Goal: Task Accomplishment & Management: Use online tool/utility

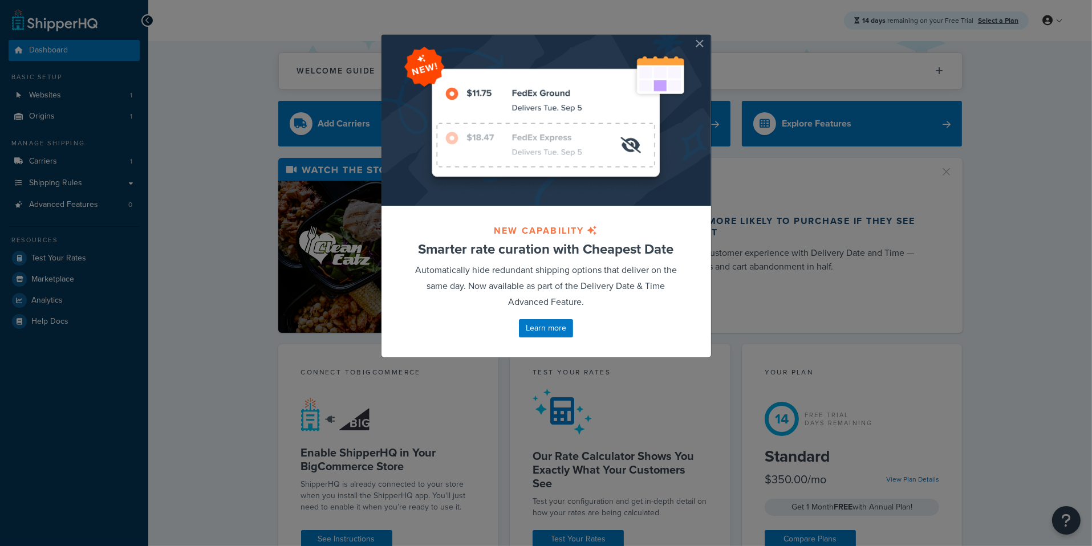
click at [708, 38] on button "button" at bounding box center [709, 36] width 3 height 3
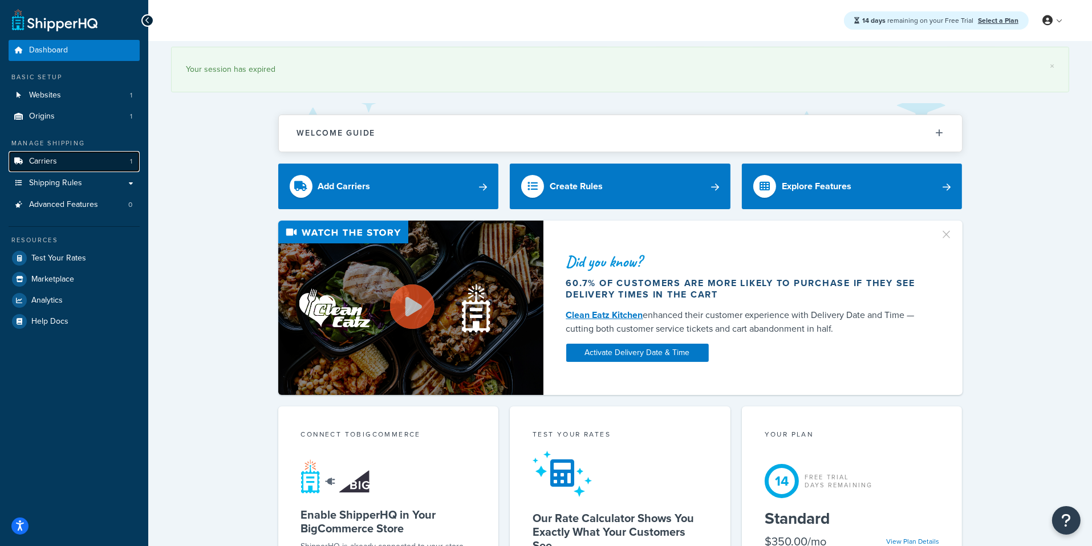
click at [107, 165] on link "Carriers 1" at bounding box center [74, 161] width 131 height 21
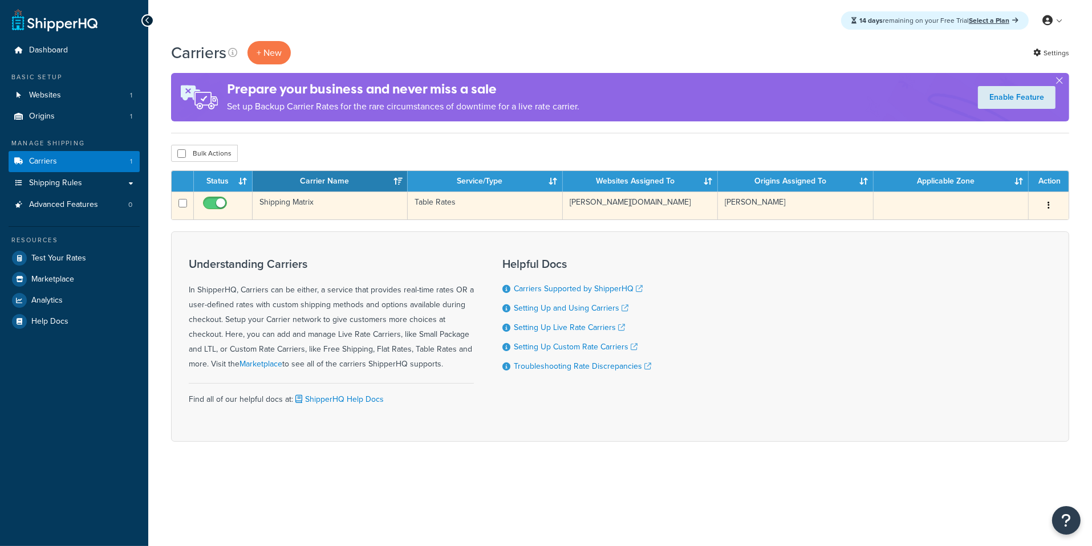
click at [389, 212] on td "Shipping Matrix" at bounding box center [330, 206] width 155 height 28
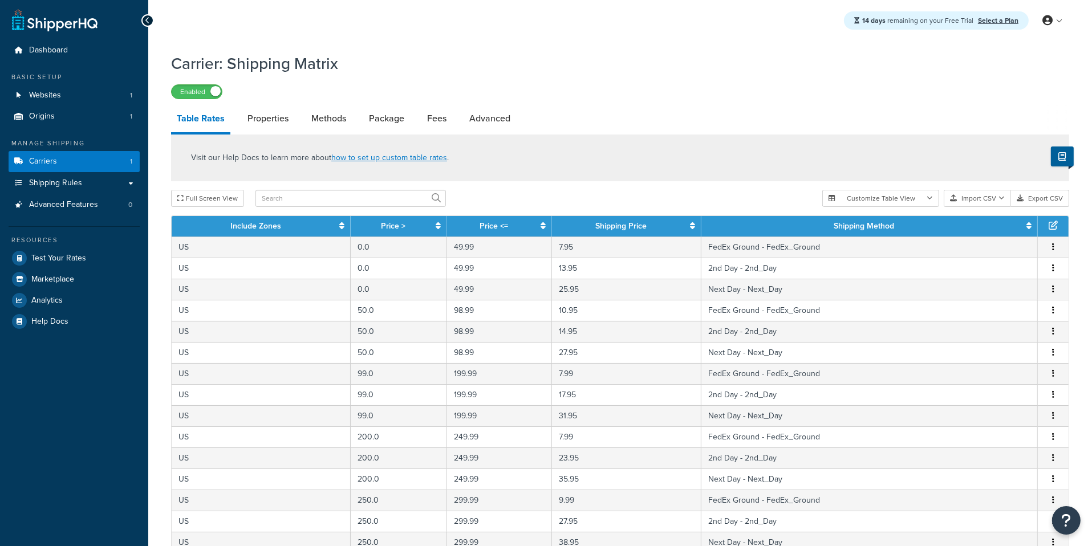
scroll to position [352, 0]
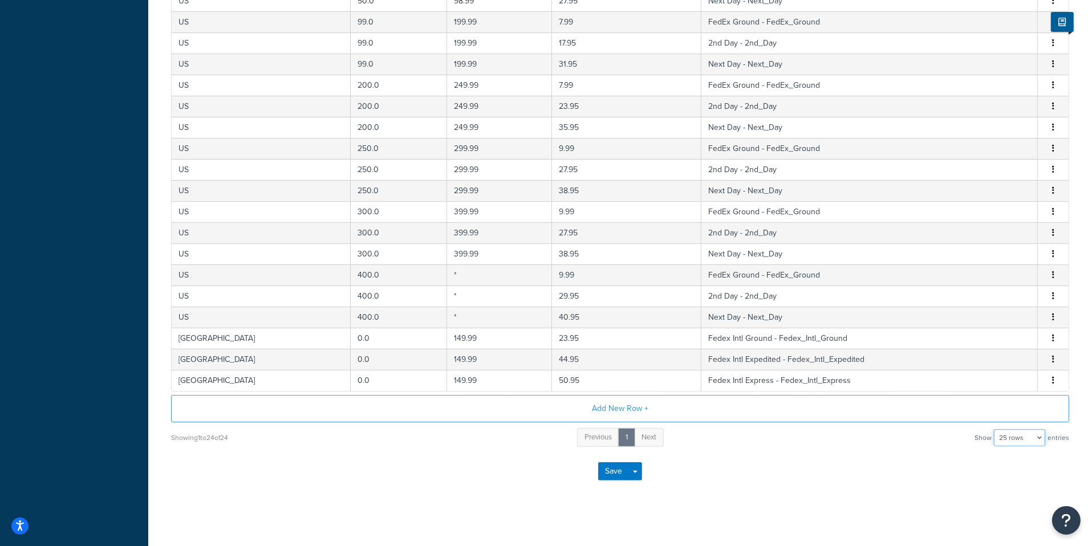
select select "1000"
click option "1000 rows" at bounding box center [0, 0] width 0 height 0
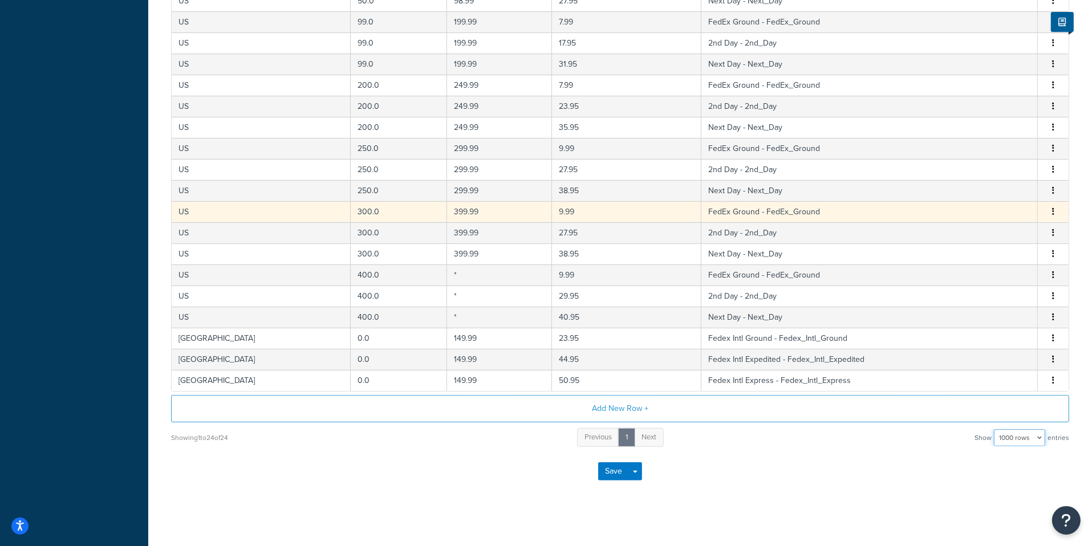
scroll to position [0, 0]
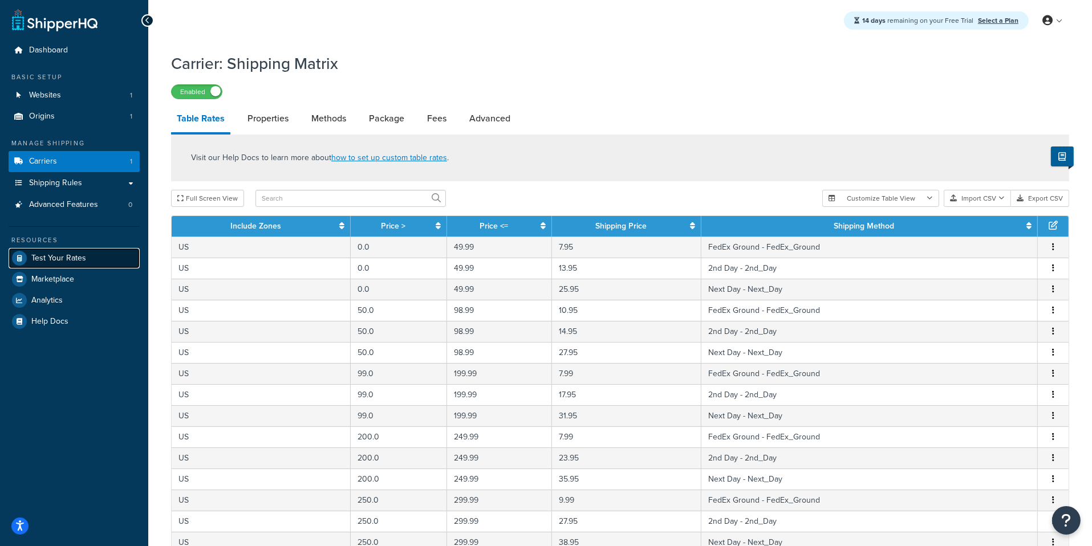
click at [87, 263] on link "Test Your Rates" at bounding box center [74, 258] width 131 height 21
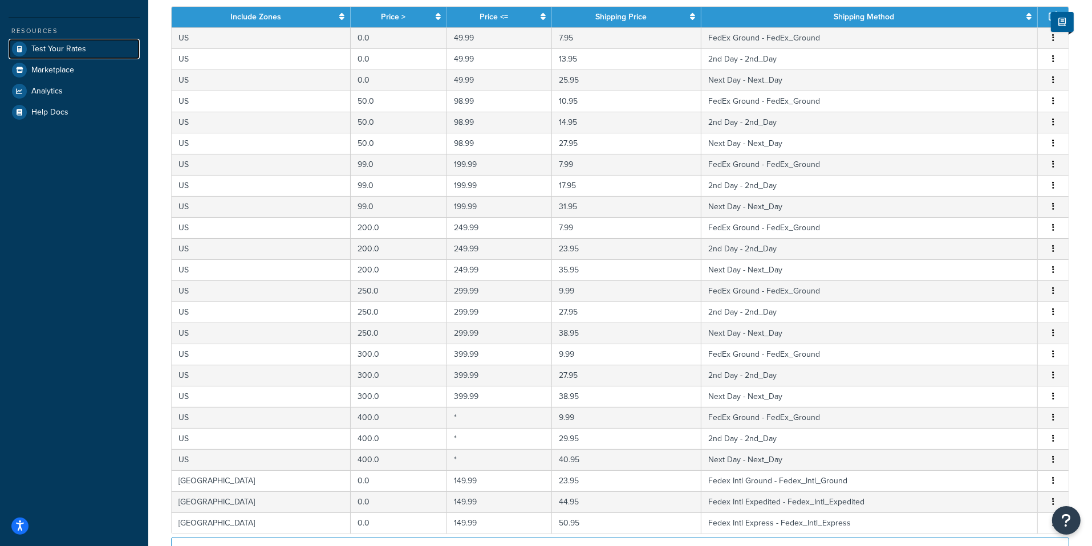
scroll to position [198, 0]
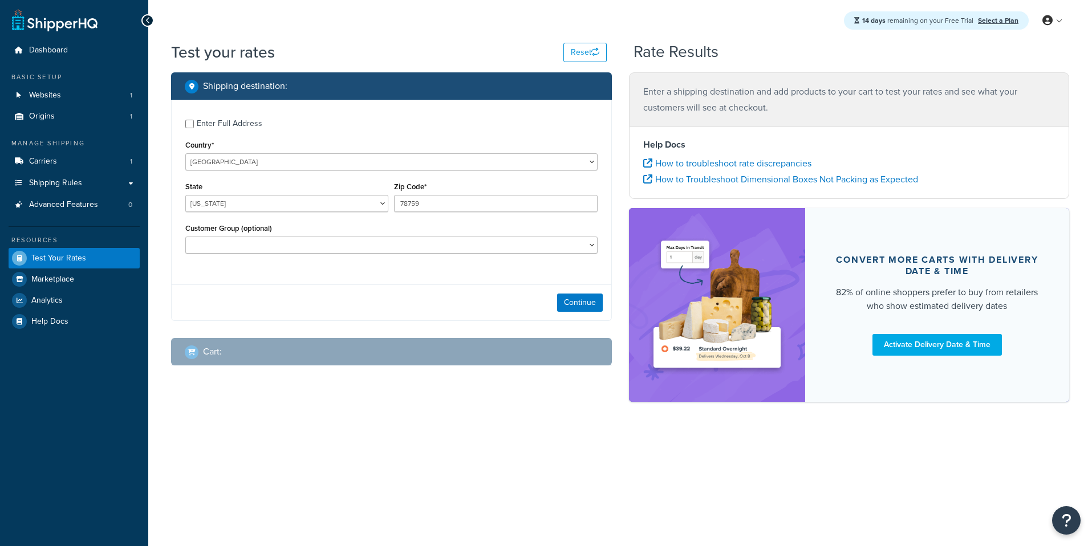
select select "[GEOGRAPHIC_DATA]"
click at [244, 121] on div "Enter Full Address" at bounding box center [230, 124] width 66 height 16
click at [194, 121] on input "Enter Full Address" at bounding box center [189, 124] width 9 height 9
checkbox input "true"
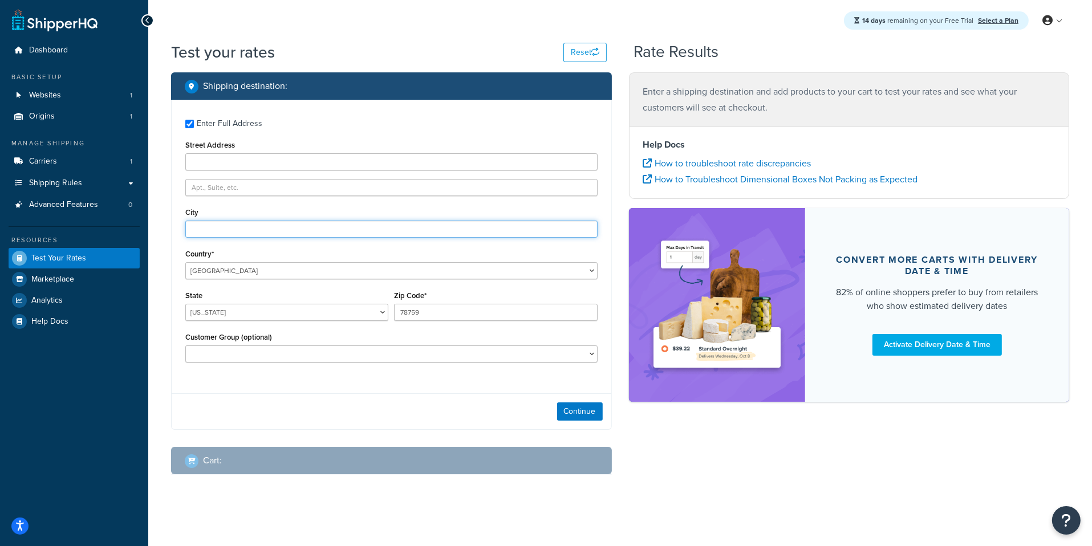
click at [239, 225] on input "City" at bounding box center [391, 229] width 412 height 17
click at [435, 322] on div "Zip Code* 78759" at bounding box center [495, 309] width 209 height 42
click at [435, 315] on input "78759" at bounding box center [495, 312] width 203 height 17
click at [185, 304] on select "Alabama Alaska American Samoa Arizona Arkansas Armed Forces Americas Armed Forc…" at bounding box center [286, 312] width 203 height 17
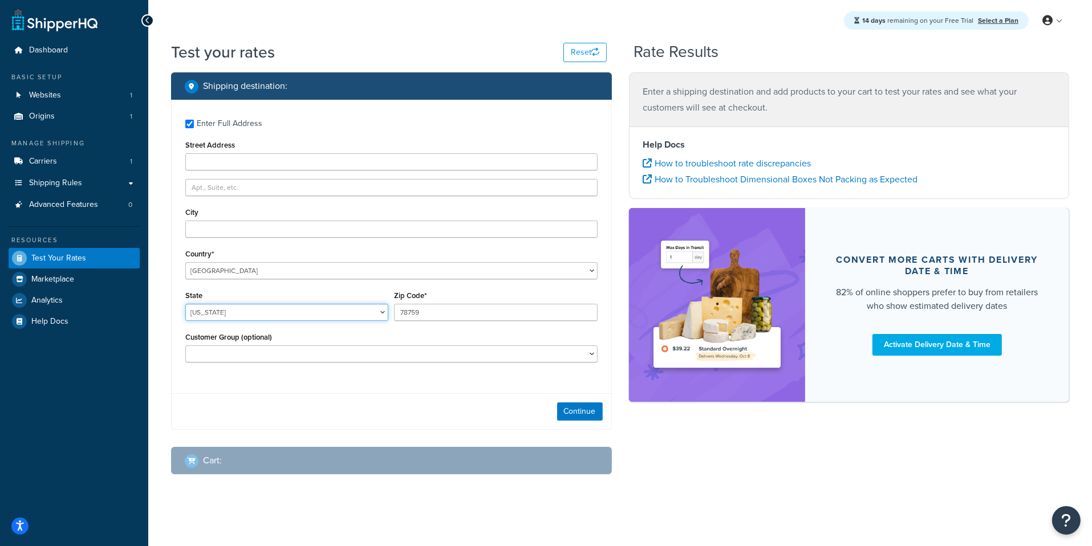
select select "AL"
click option "Alabama" at bounding box center [0, 0] width 0 height 0
click at [73, 161] on link "Carriers 1" at bounding box center [74, 161] width 131 height 21
click at [571, 416] on button "Continue" at bounding box center [580, 412] width 46 height 18
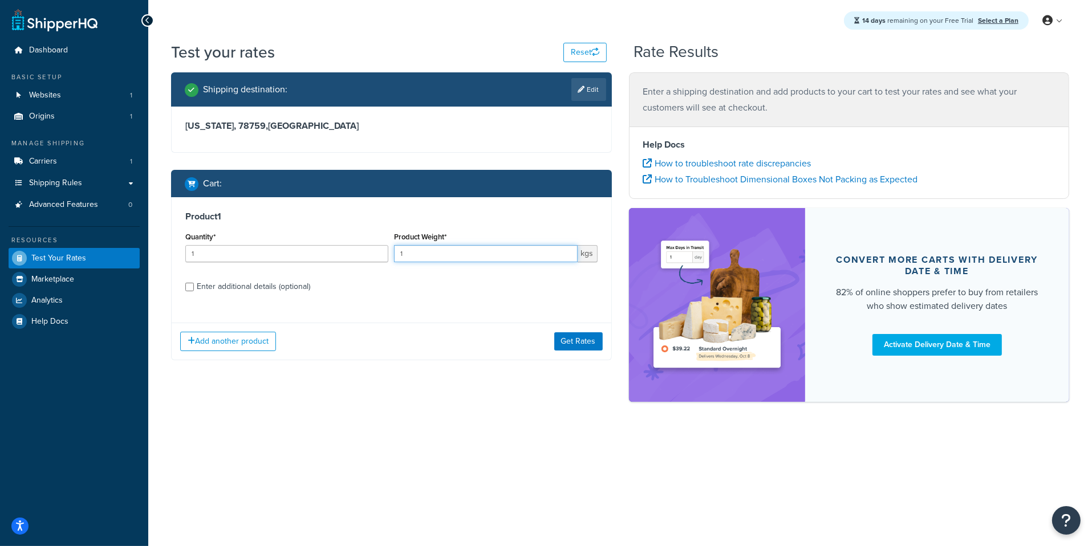
click at [435, 254] on input "1" at bounding box center [485, 253] width 183 height 17
type input "1.2"
click at [572, 335] on button "Get Rates" at bounding box center [578, 341] width 48 height 18
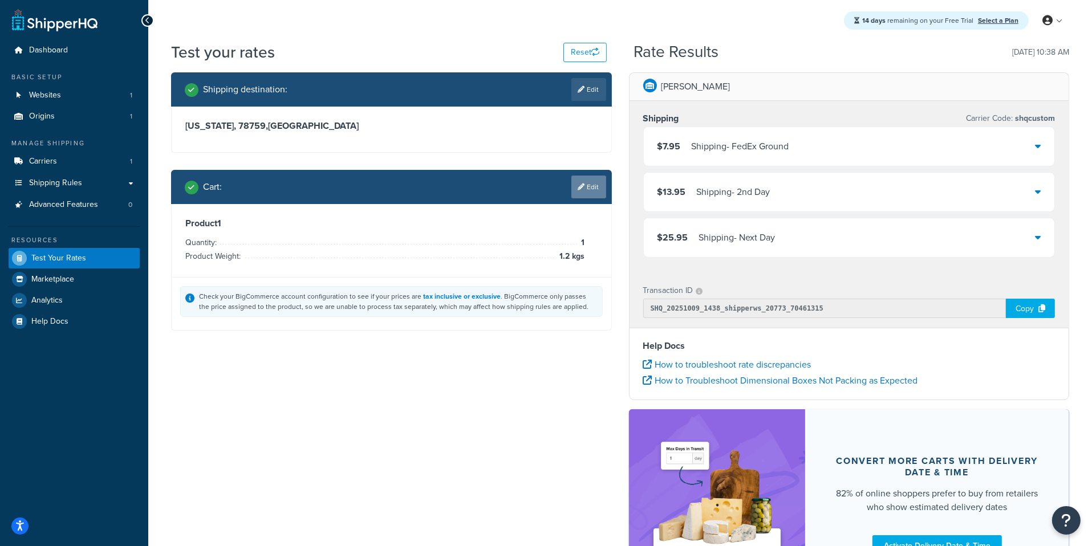
click at [598, 196] on link "Edit" at bounding box center [588, 187] width 35 height 23
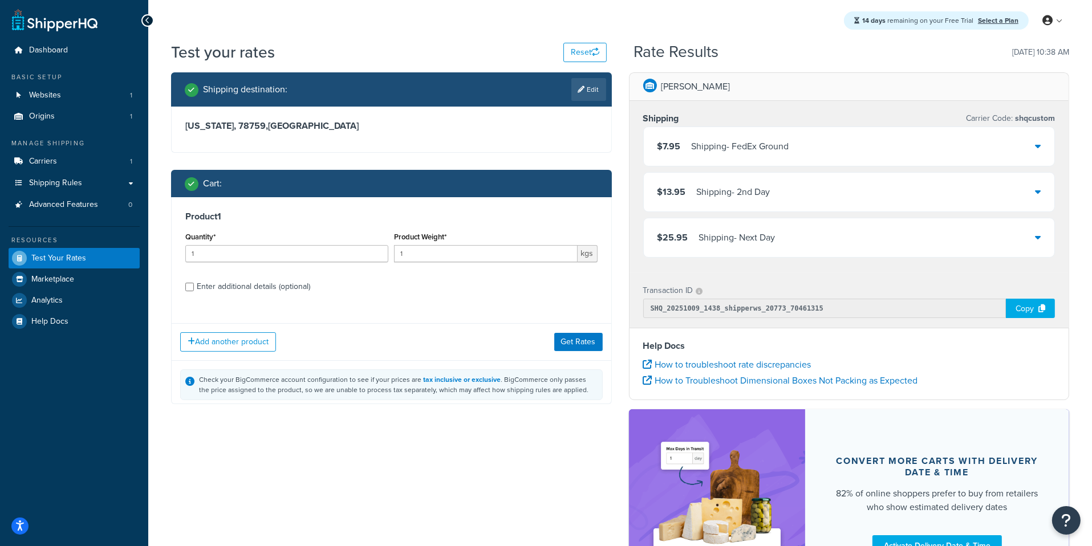
click at [247, 287] on div "Enter additional details (optional)" at bounding box center [253, 287] width 113 height 16
click at [194, 287] on input "Enter additional details (optional)" at bounding box center [189, 287] width 9 height 9
checkbox input "true"
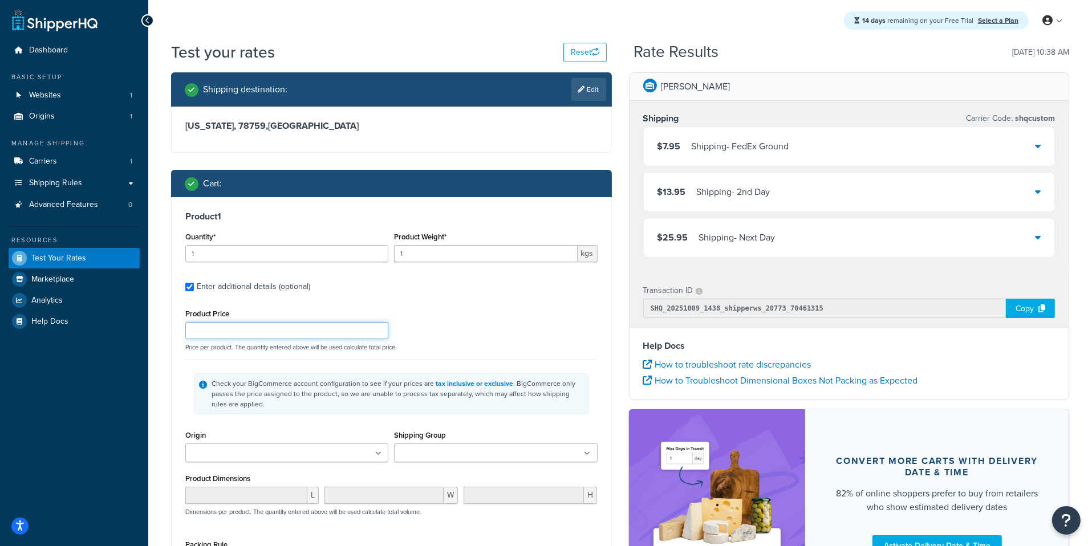
click at [258, 332] on input "Product Price" at bounding box center [286, 330] width 203 height 17
type input "50"
click at [495, 345] on p "Price per product. The quantity entered above will be used calculate total pric…" at bounding box center [391, 347] width 418 height 8
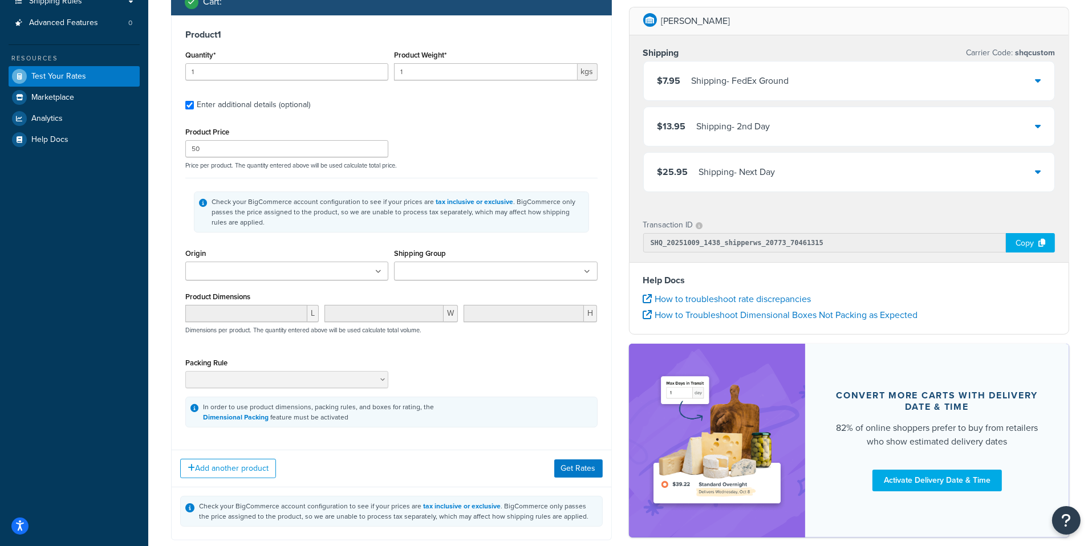
scroll to position [198, 0]
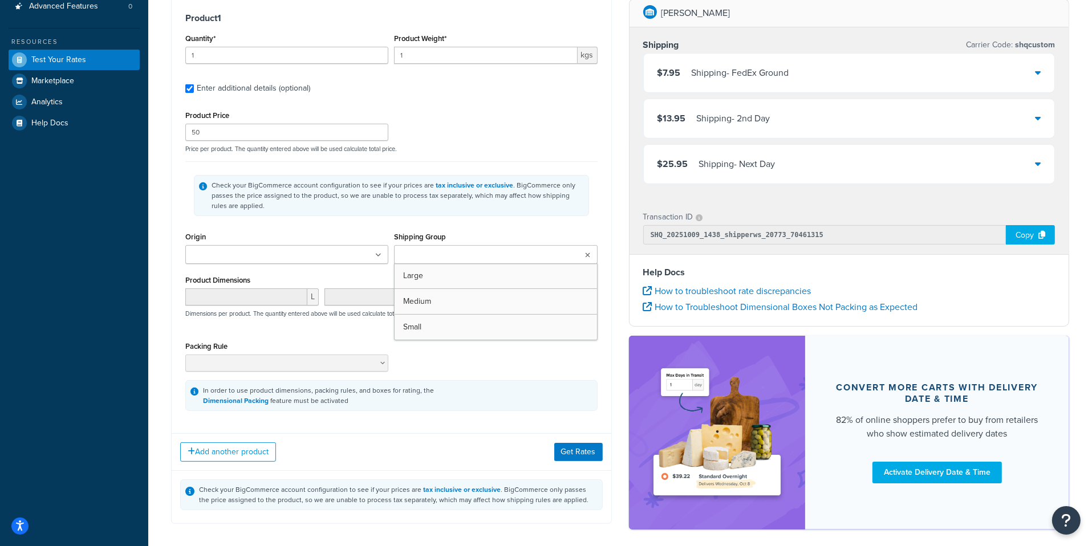
click at [453, 255] on input "Shipping Group" at bounding box center [447, 255] width 101 height 13
click at [584, 453] on button "Get Rates" at bounding box center [578, 452] width 48 height 18
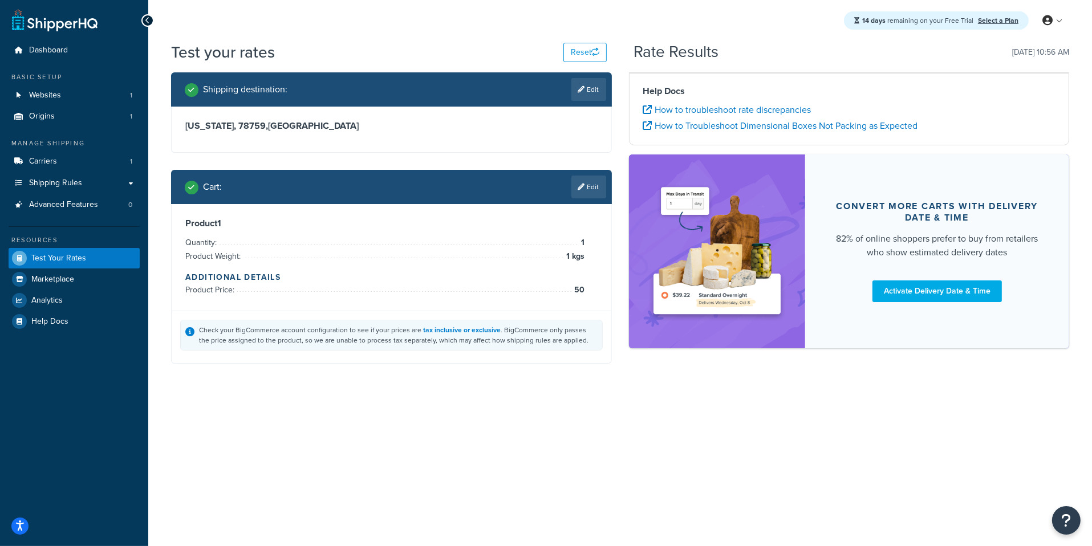
scroll to position [0, 0]
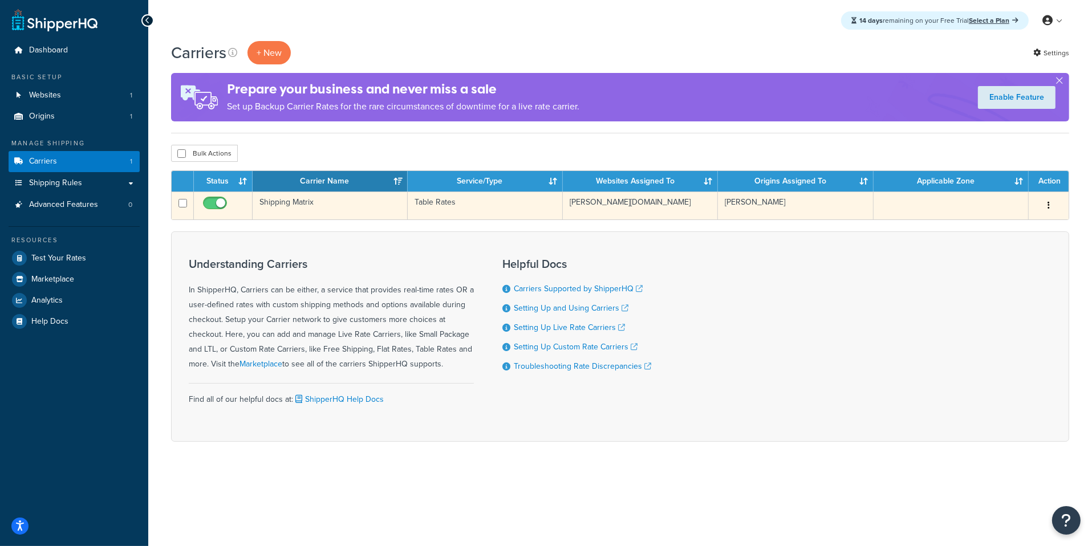
click at [428, 204] on td "Table Rates" at bounding box center [485, 206] width 155 height 28
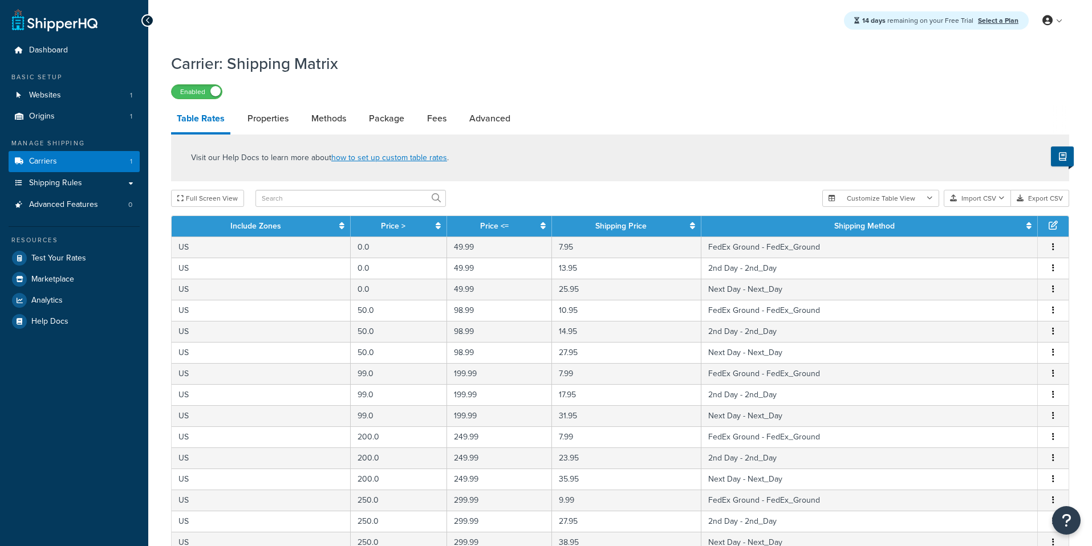
select select "25"
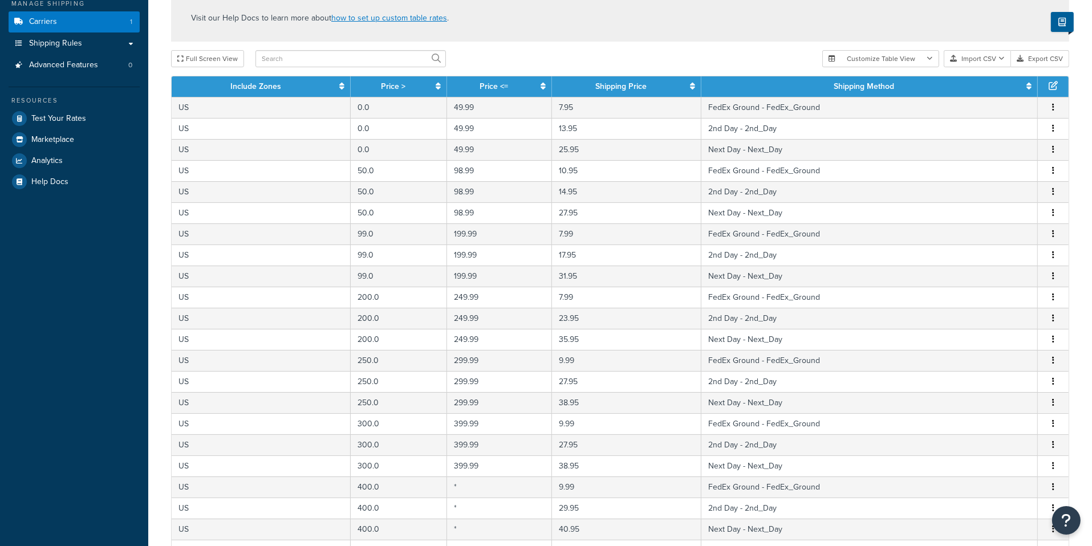
scroll to position [147, 0]
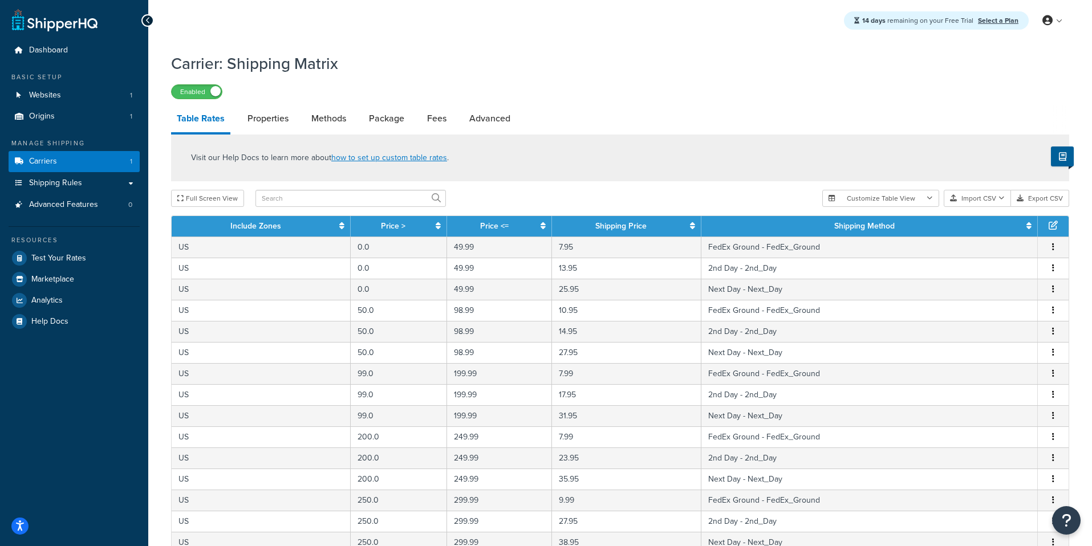
select select "1000"
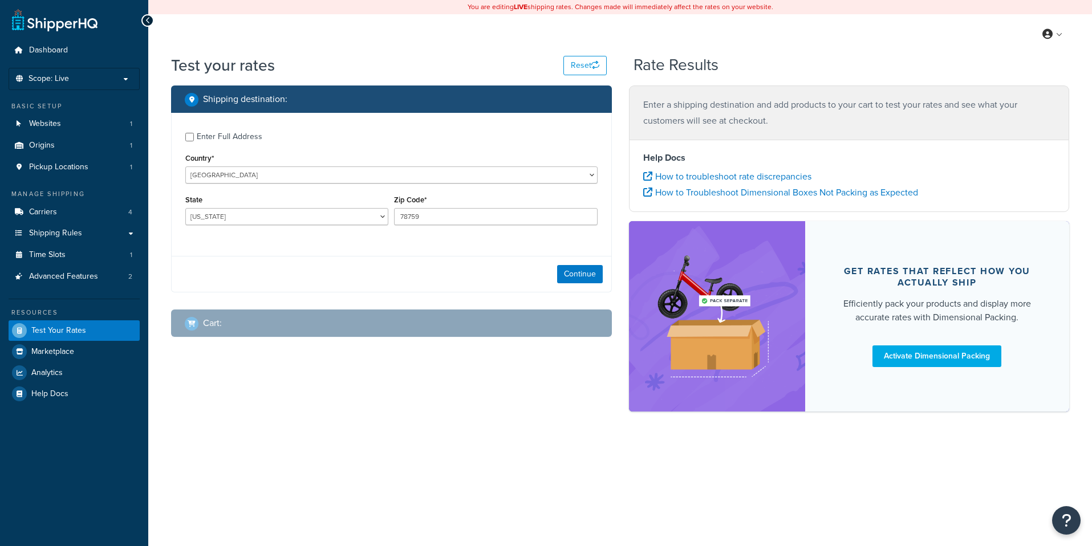
select select "[GEOGRAPHIC_DATA]"
click at [66, 208] on link "Carriers 4" at bounding box center [74, 212] width 131 height 21
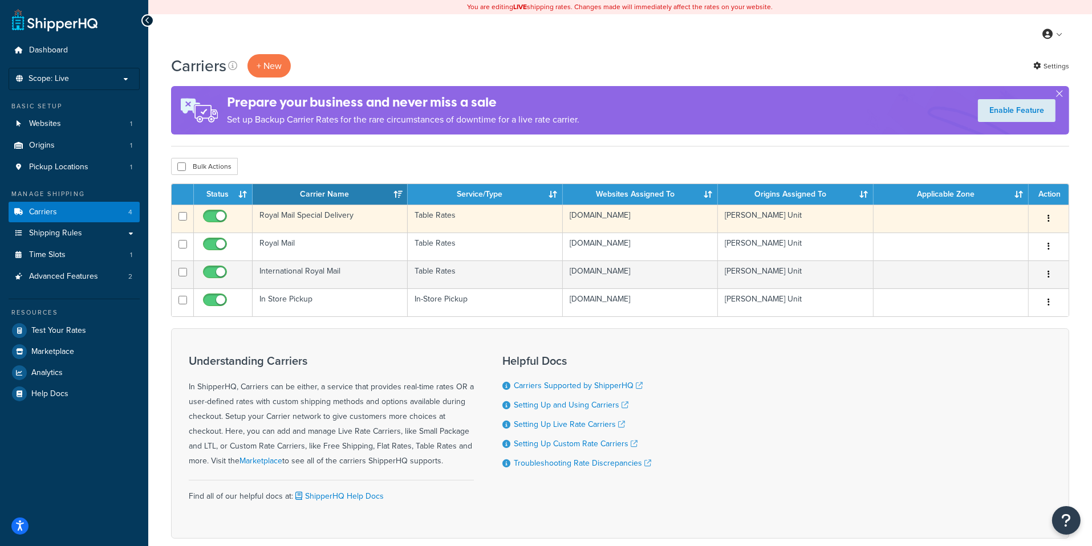
click at [343, 224] on td "Royal Mail Special Delivery" at bounding box center [330, 219] width 155 height 28
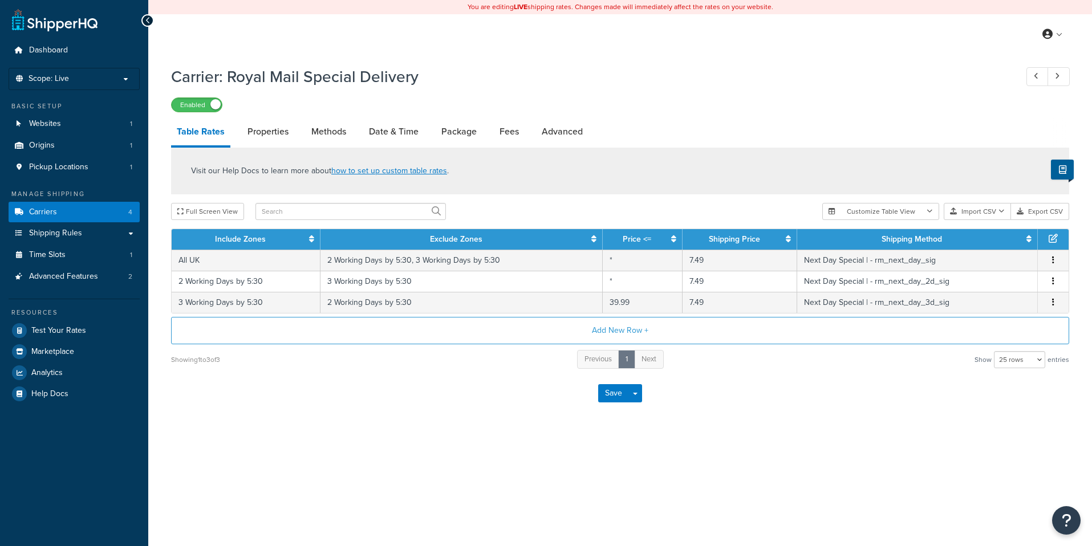
select select "25"
click at [99, 233] on link "Shipping Rules" at bounding box center [74, 233] width 131 height 21
click at [117, 209] on link "Carriers 4" at bounding box center [74, 212] width 131 height 21
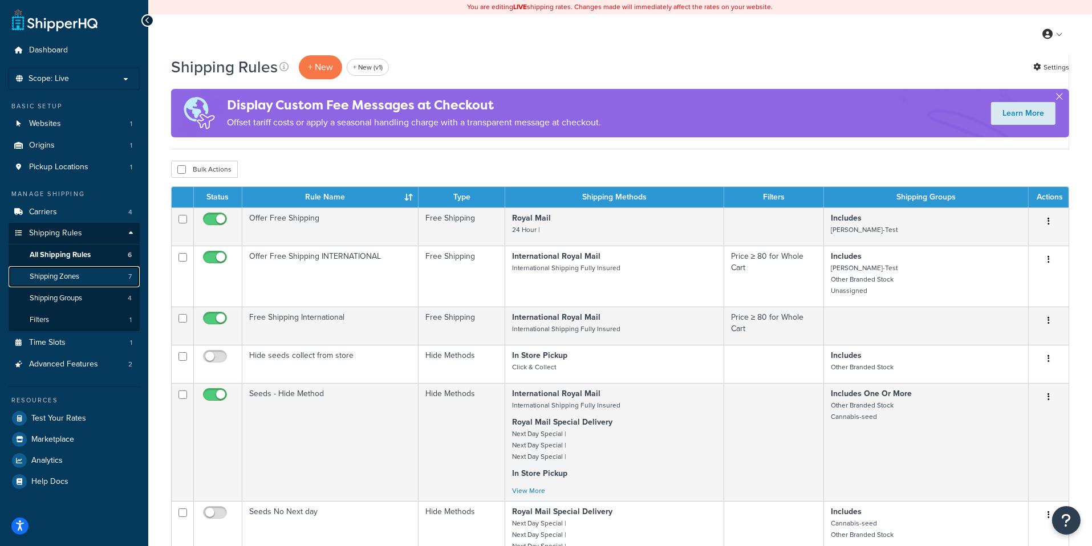
click at [58, 279] on span "Shipping Zones" at bounding box center [55, 277] width 50 height 10
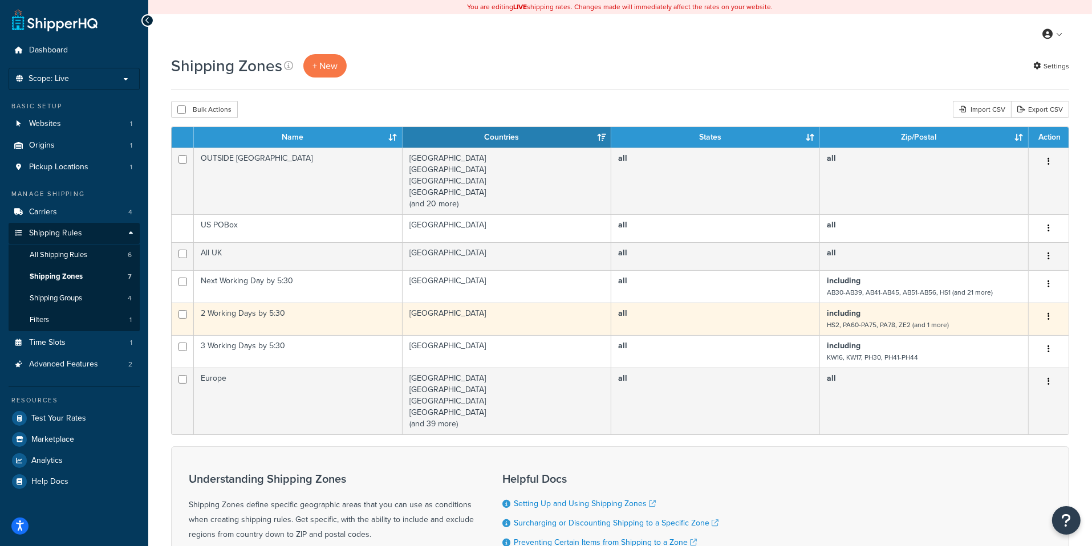
click at [316, 316] on td "2 Working Days by 5:30" at bounding box center [298, 319] width 209 height 33
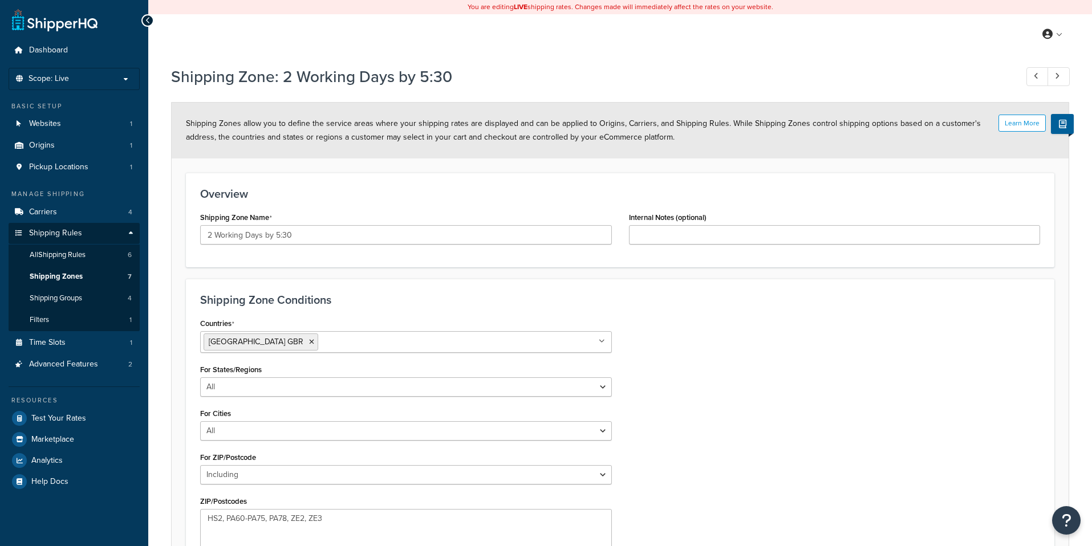
select select "including"
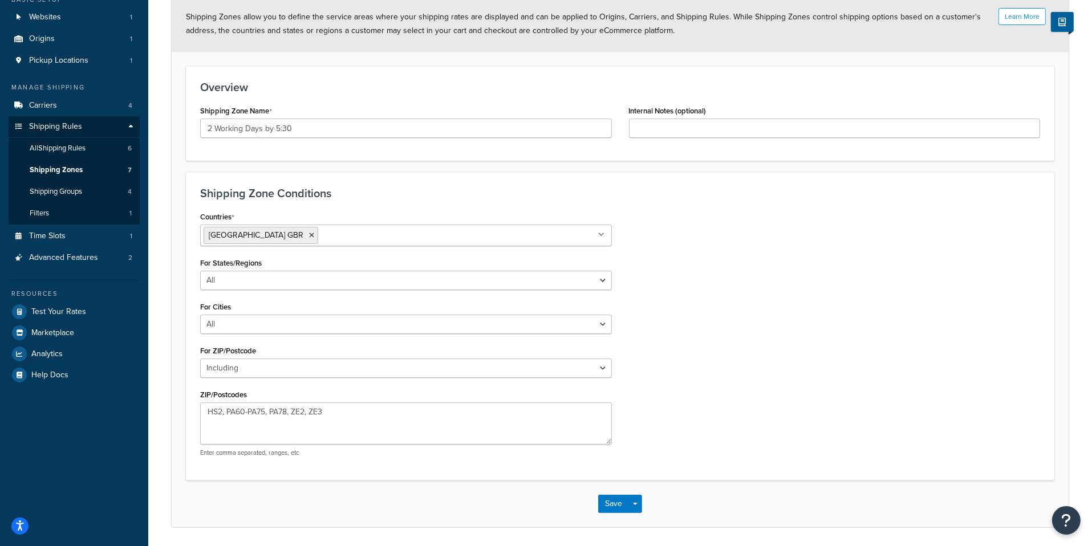
scroll to position [112, 0]
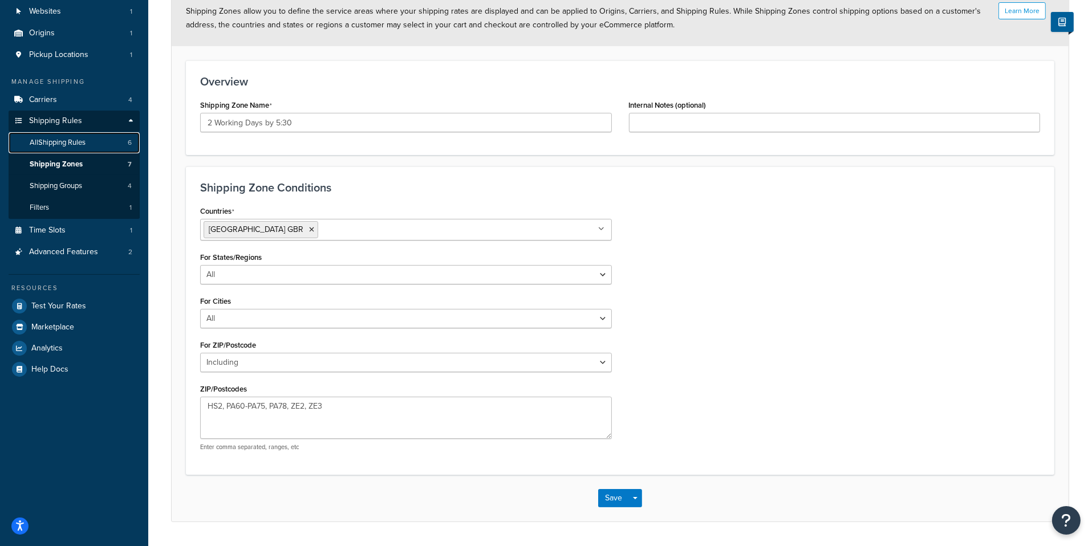
click at [95, 143] on link "All Shipping Rules 6" at bounding box center [74, 142] width 131 height 21
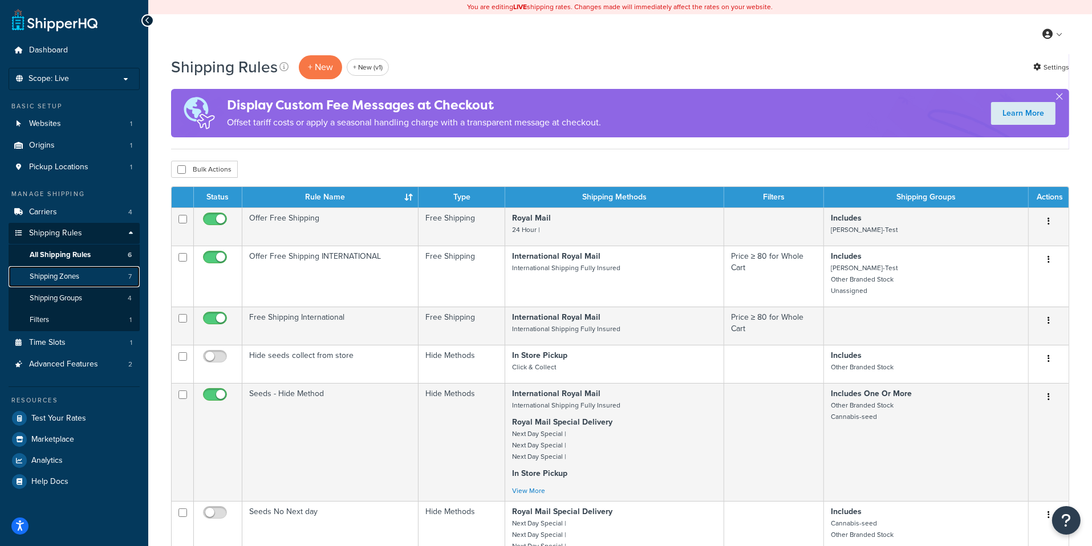
click at [67, 274] on span "Shipping Zones" at bounding box center [55, 277] width 50 height 10
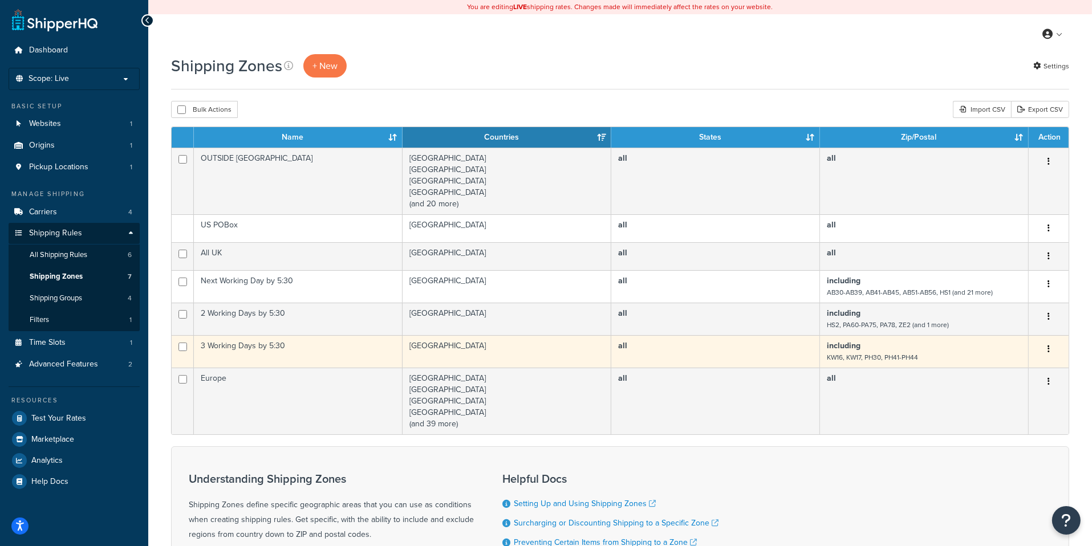
click at [392, 350] on td "3 Working Days by 5:30" at bounding box center [298, 351] width 209 height 33
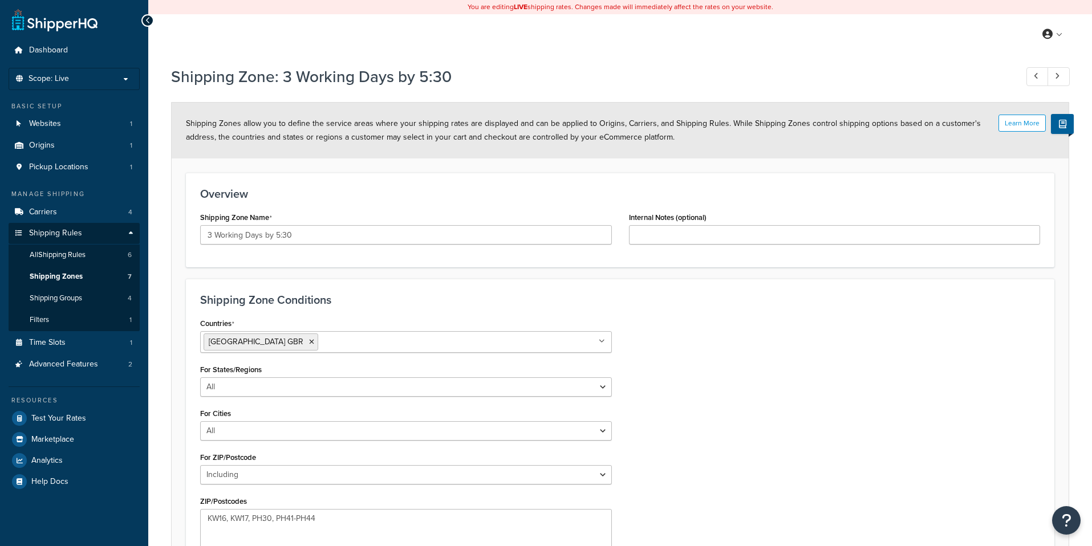
select select "including"
click at [76, 278] on span "Shipping Zones" at bounding box center [56, 277] width 53 height 10
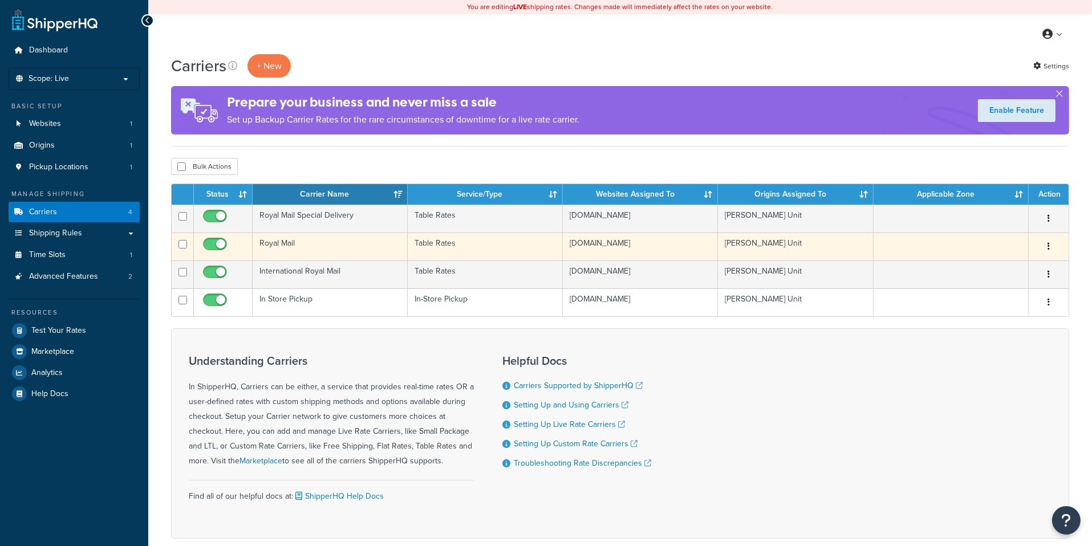
click at [327, 245] on td "Royal Mail" at bounding box center [330, 247] width 155 height 28
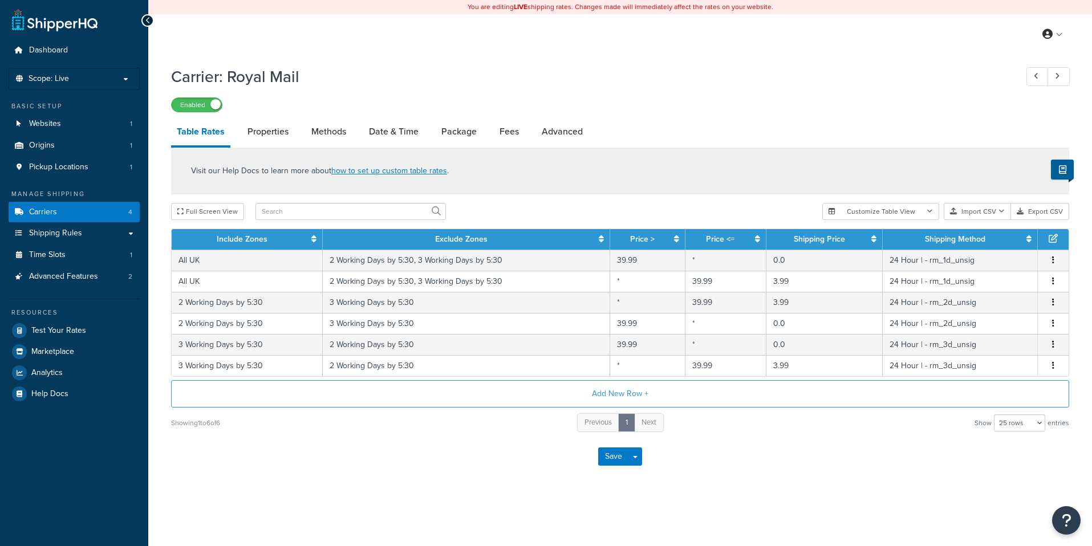
select select "25"
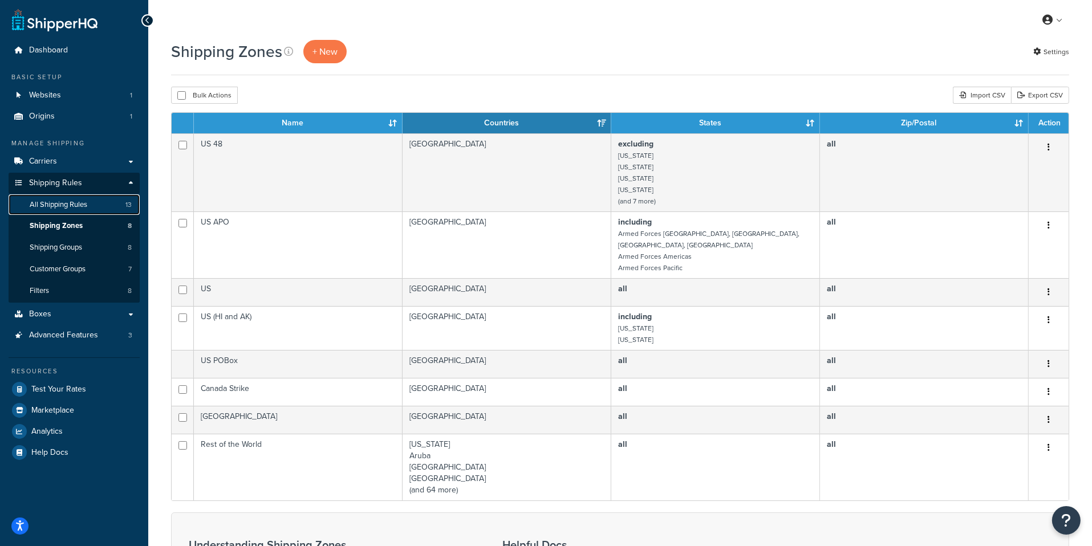
click at [110, 208] on link "All Shipping Rules 13" at bounding box center [74, 204] width 131 height 21
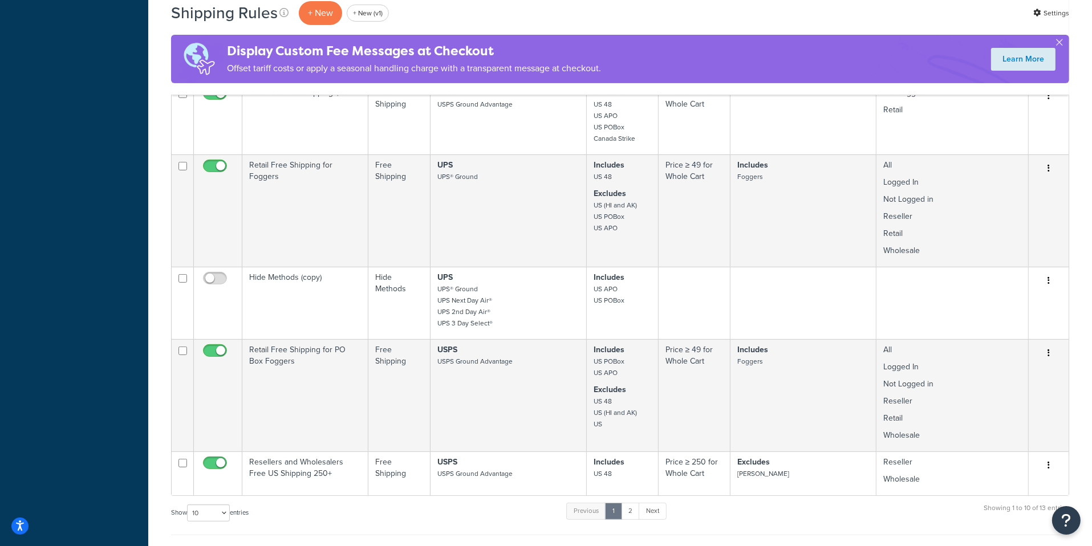
scroll to position [583, 0]
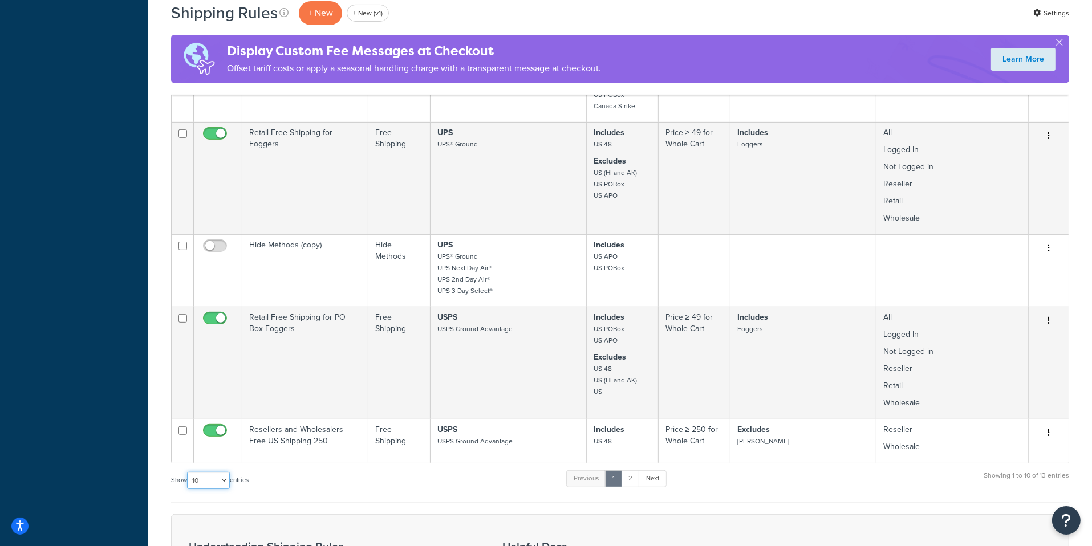
select select "50"
click option "50" at bounding box center [0, 0] width 0 height 0
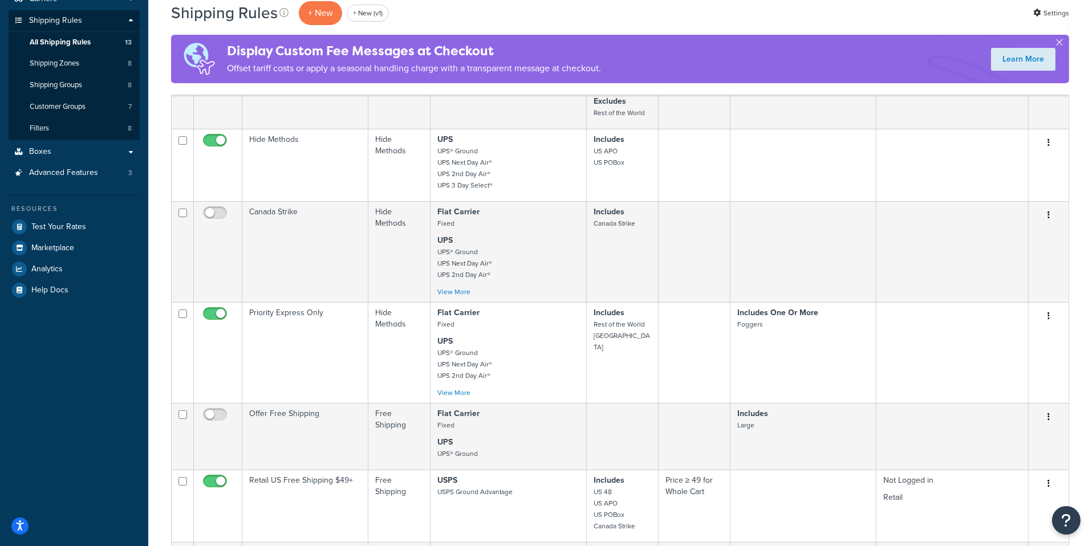
scroll to position [0, 0]
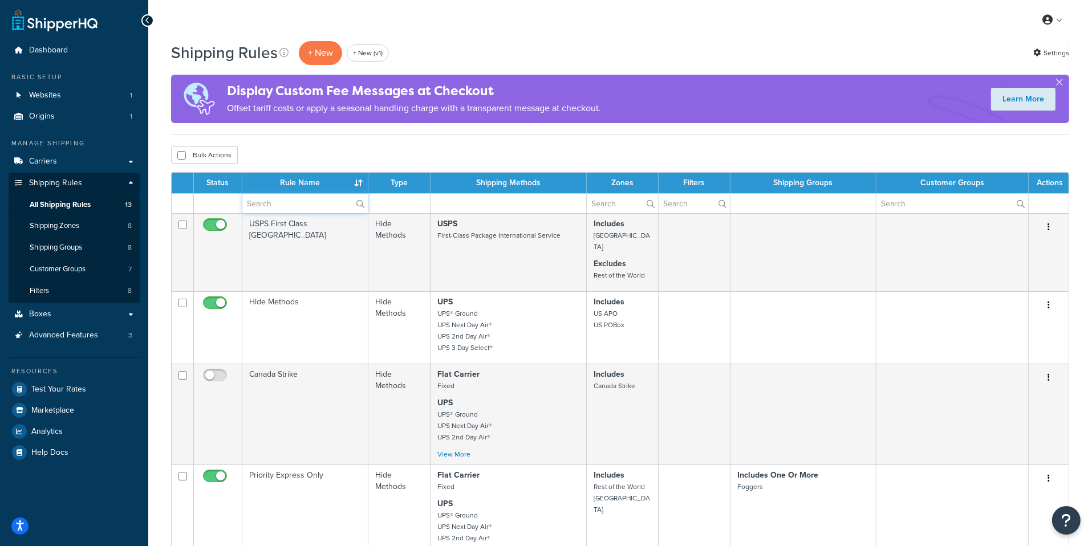
click at [312, 201] on input "text" at bounding box center [304, 203] width 125 height 19
paste input "jwgbwhyfeu@bigcommerce.com"
type input "jwgbwhyfeu@bigcommerce.com"
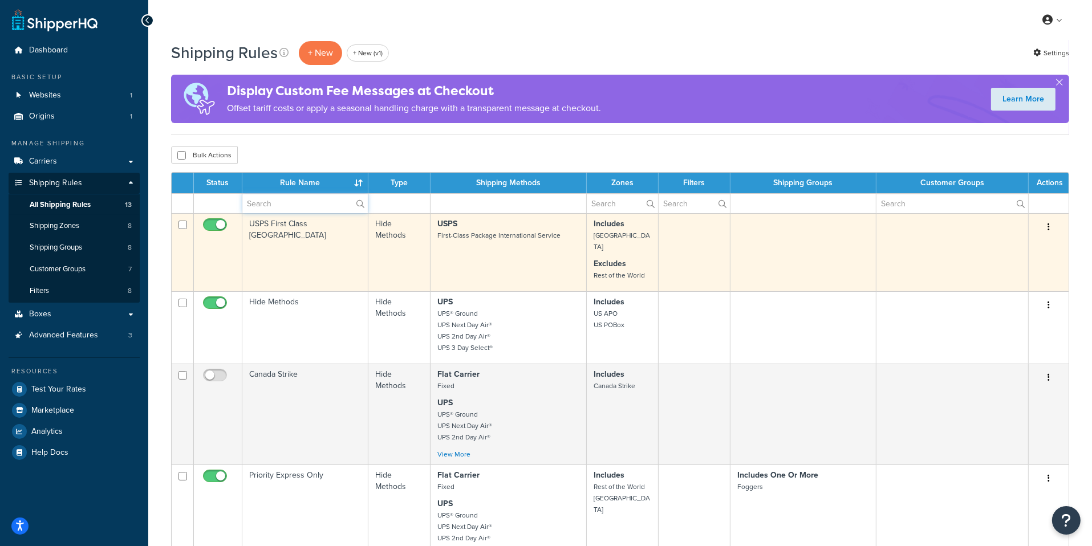
paste input "Retail US Free Shipping $49+"
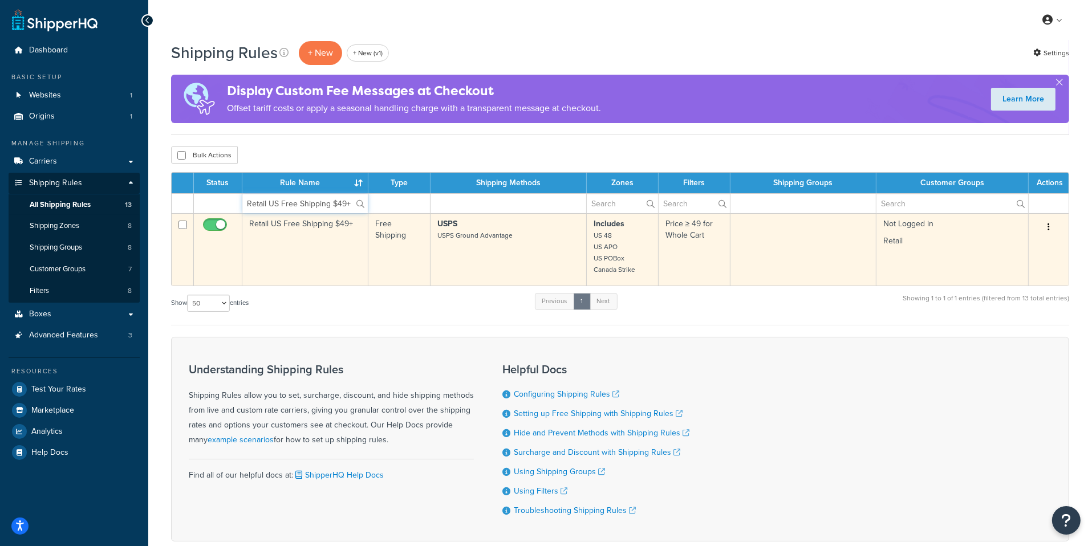
type input "Retail US Free Shipping $49+"
click at [381, 257] on td "Free Shipping" at bounding box center [399, 249] width 62 height 72
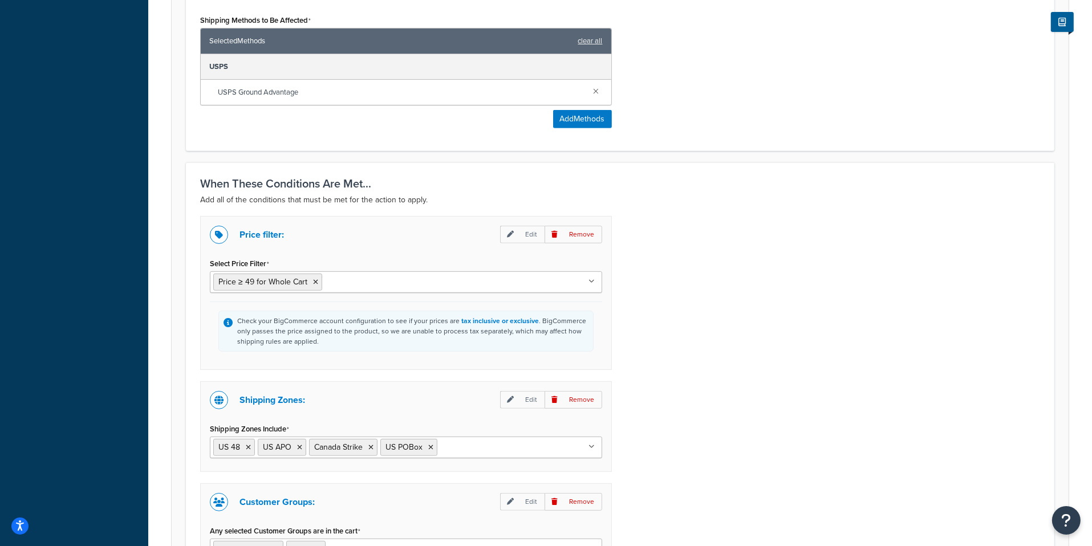
scroll to position [749, 0]
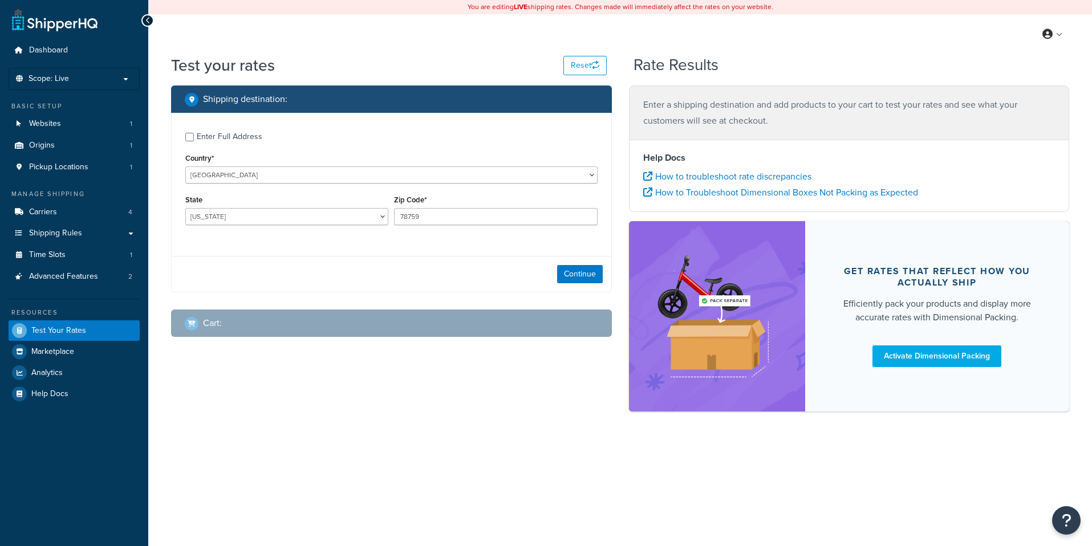
select select "[GEOGRAPHIC_DATA]"
click at [96, 214] on link "Carriers 4" at bounding box center [74, 212] width 131 height 21
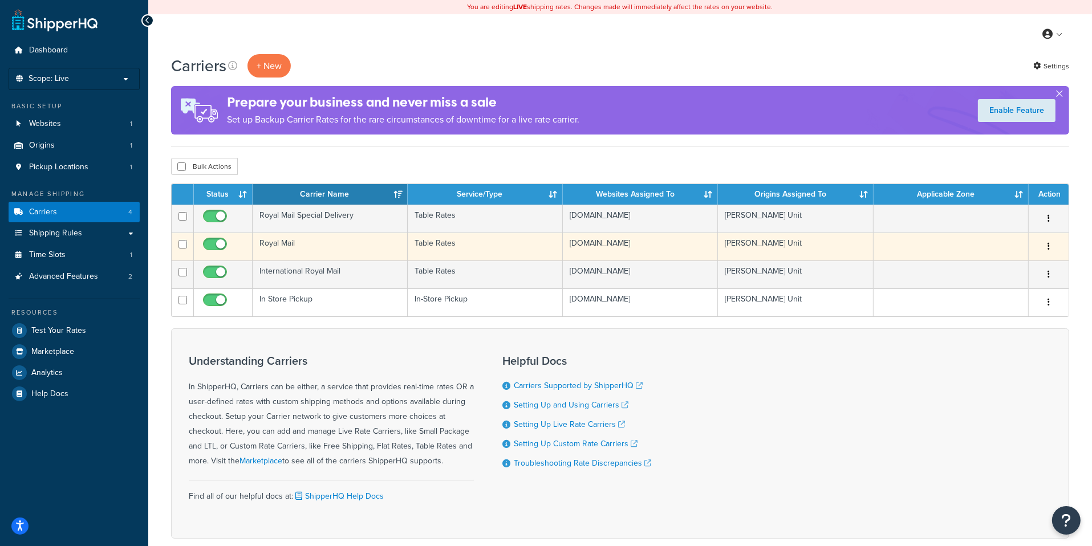
click at [359, 247] on td "Royal Mail" at bounding box center [330, 247] width 155 height 28
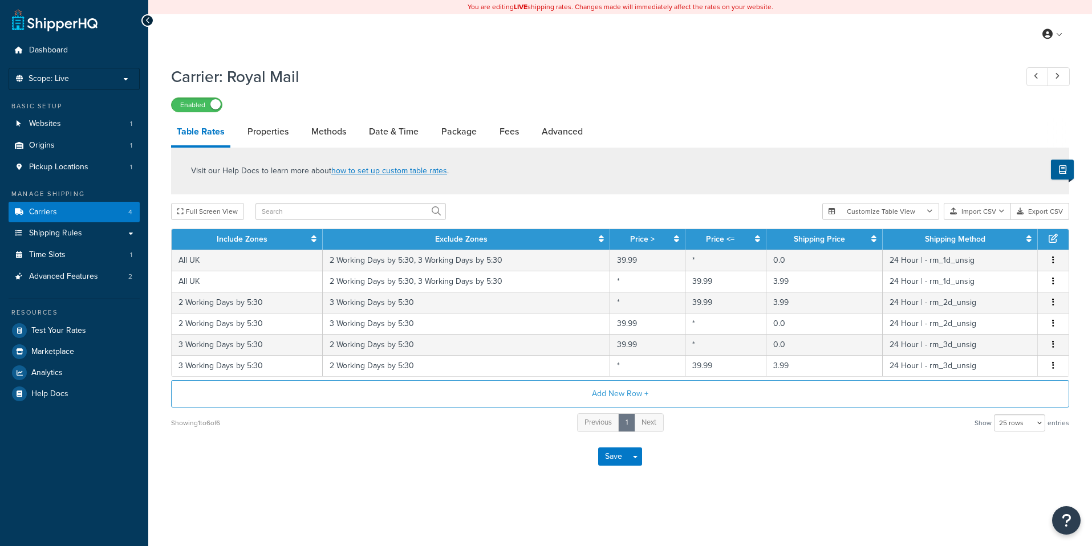
select select "25"
click at [323, 131] on link "Methods" at bounding box center [329, 131] width 46 height 27
select select "25"
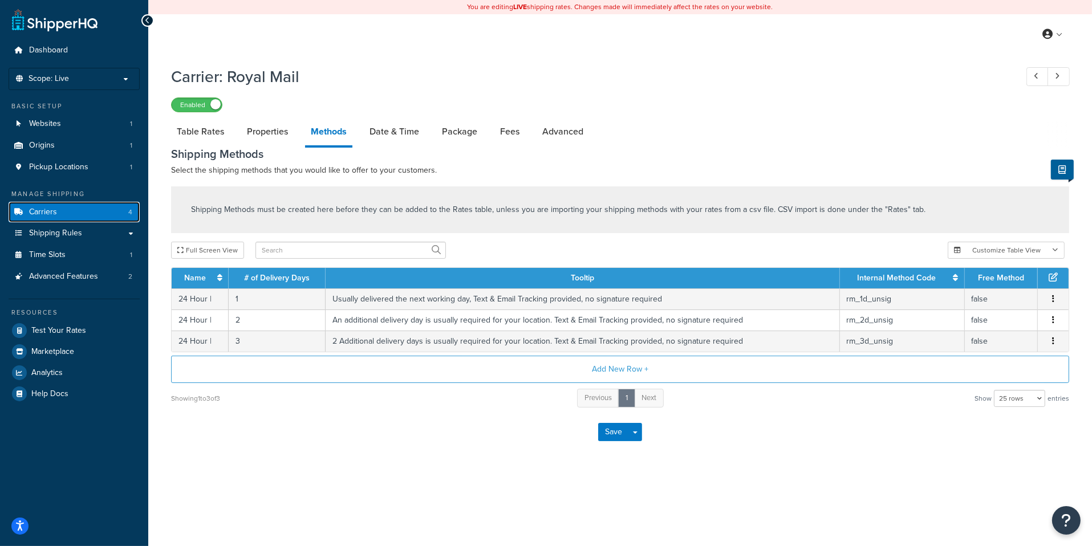
click at [96, 220] on link "Carriers 4" at bounding box center [74, 212] width 131 height 21
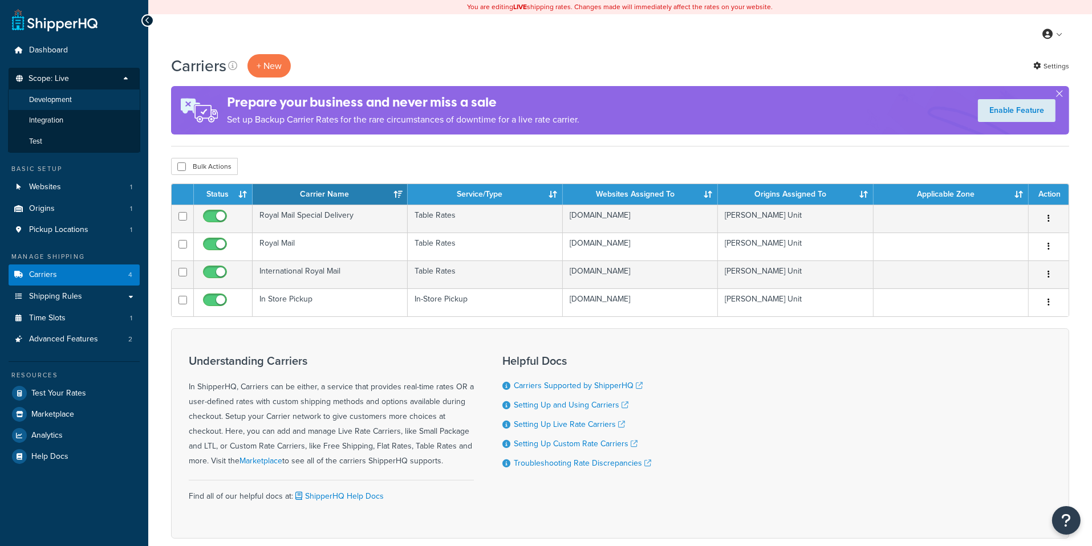
click at [100, 97] on li "Development" at bounding box center [74, 100] width 132 height 21
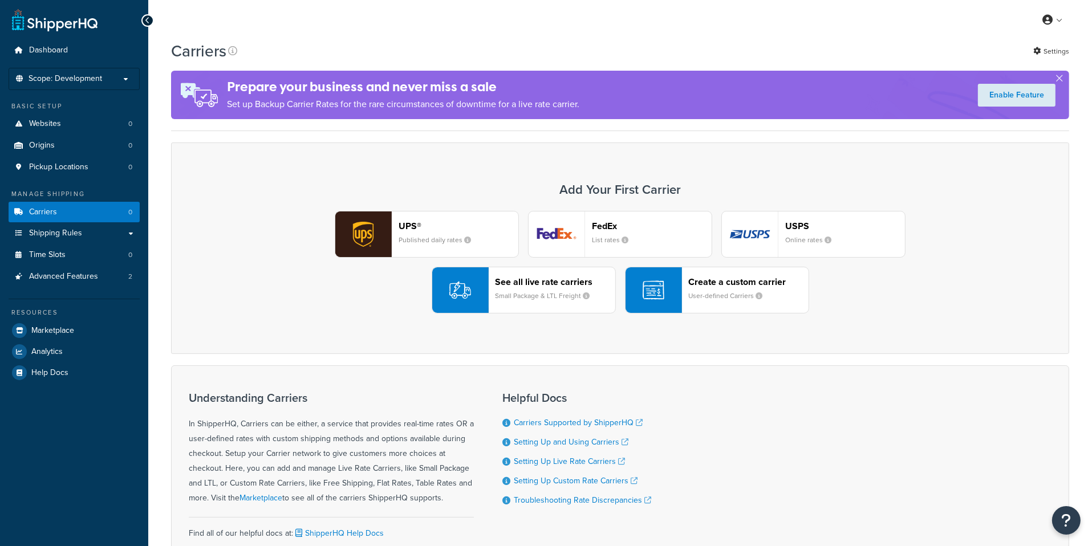
click at [75, 85] on li "Scope: Development Live Integration Test" at bounding box center [74, 79] width 131 height 22
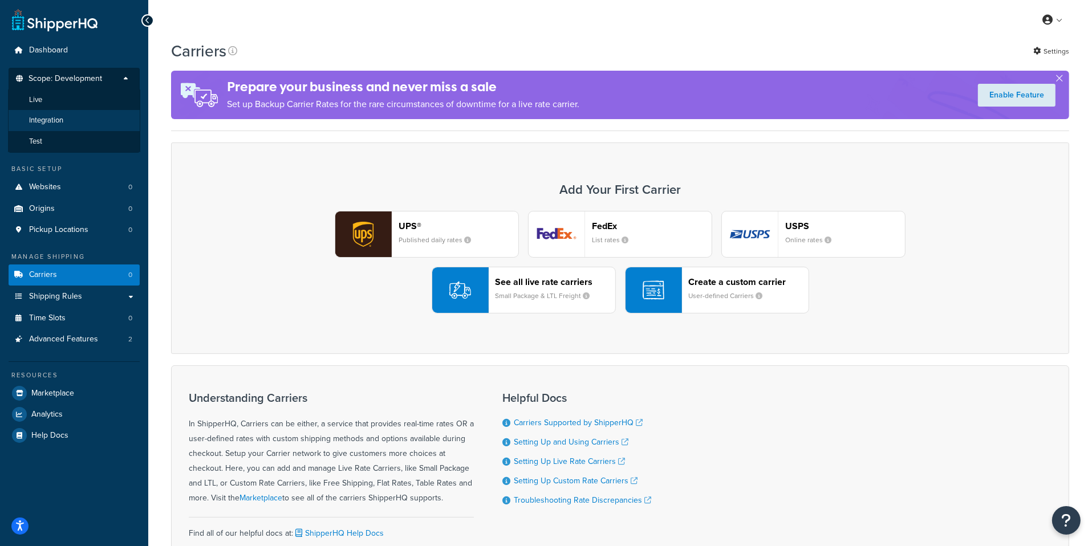
click at [67, 121] on li "Integration" at bounding box center [74, 120] width 132 height 21
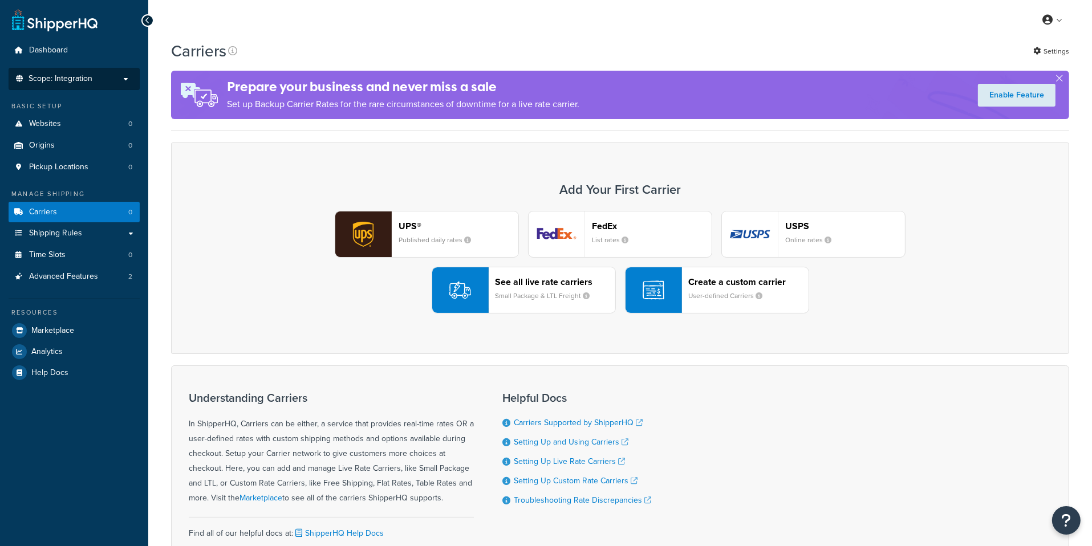
click at [78, 78] on span "Scope: Integration" at bounding box center [61, 79] width 64 height 10
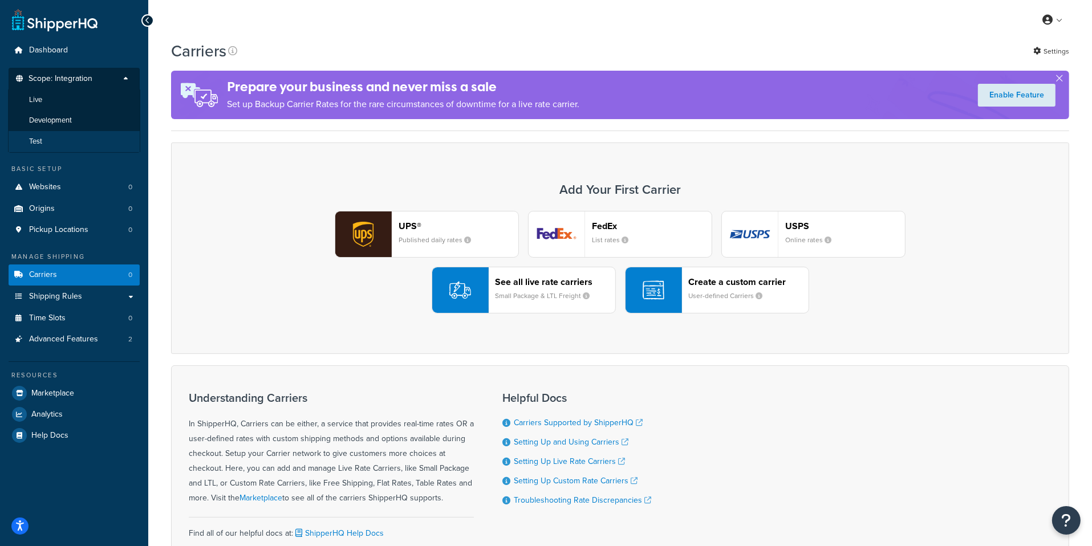
click at [71, 143] on li "Test" at bounding box center [74, 141] width 132 height 21
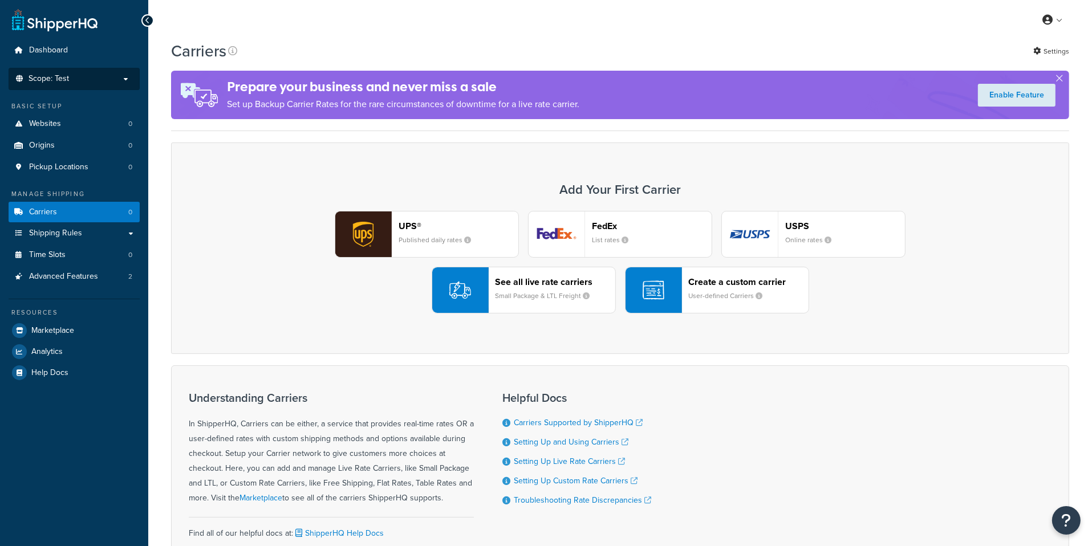
click at [67, 77] on span "Scope: Test" at bounding box center [49, 79] width 40 height 10
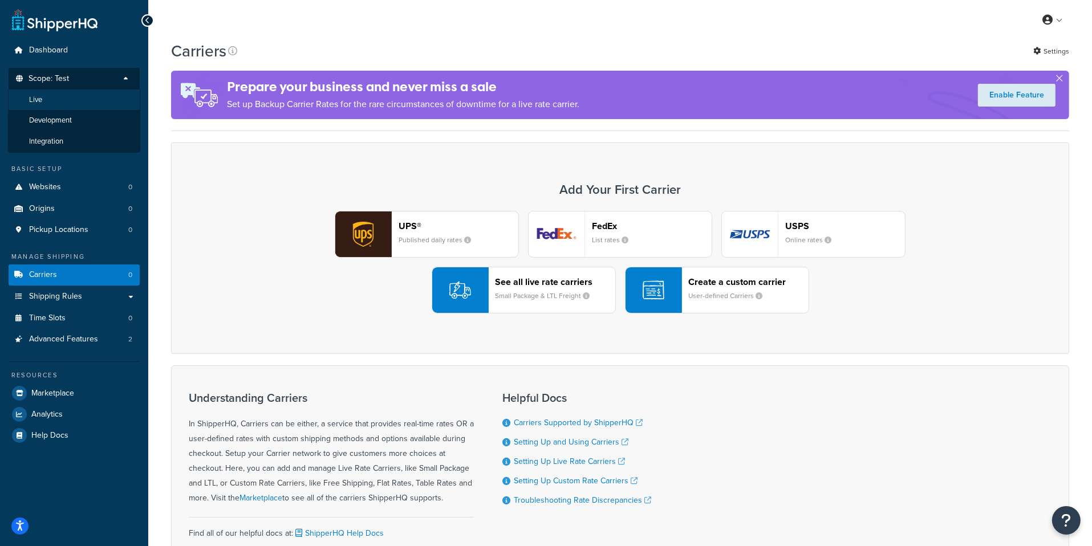
click at [67, 103] on li "Live" at bounding box center [74, 100] width 132 height 21
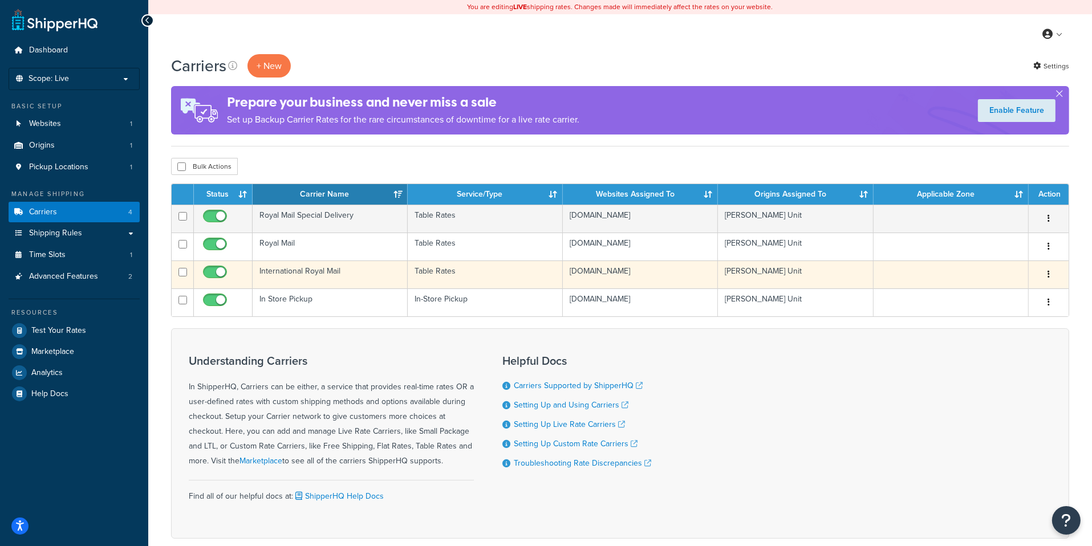
click at [359, 274] on td "International Royal Mail" at bounding box center [330, 275] width 155 height 28
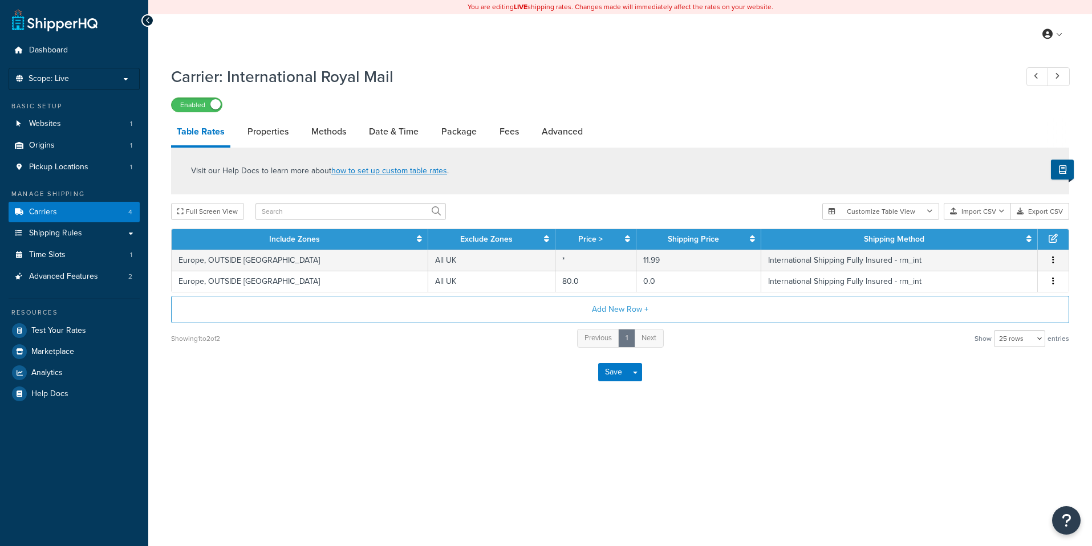
select select "25"
click at [76, 209] on link "Carriers 4" at bounding box center [74, 212] width 131 height 21
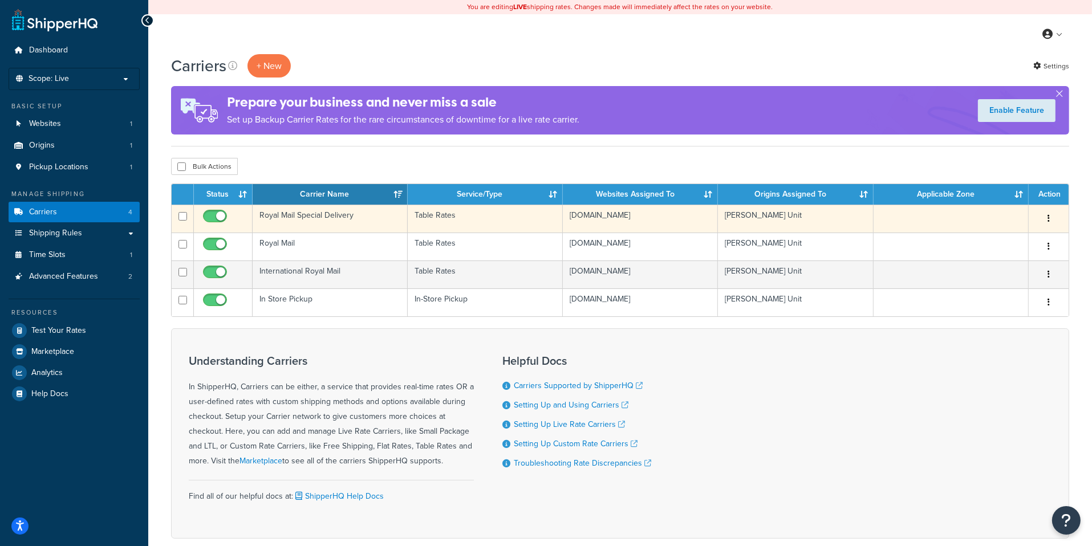
click at [342, 221] on td "Royal Mail Special Delivery" at bounding box center [330, 219] width 155 height 28
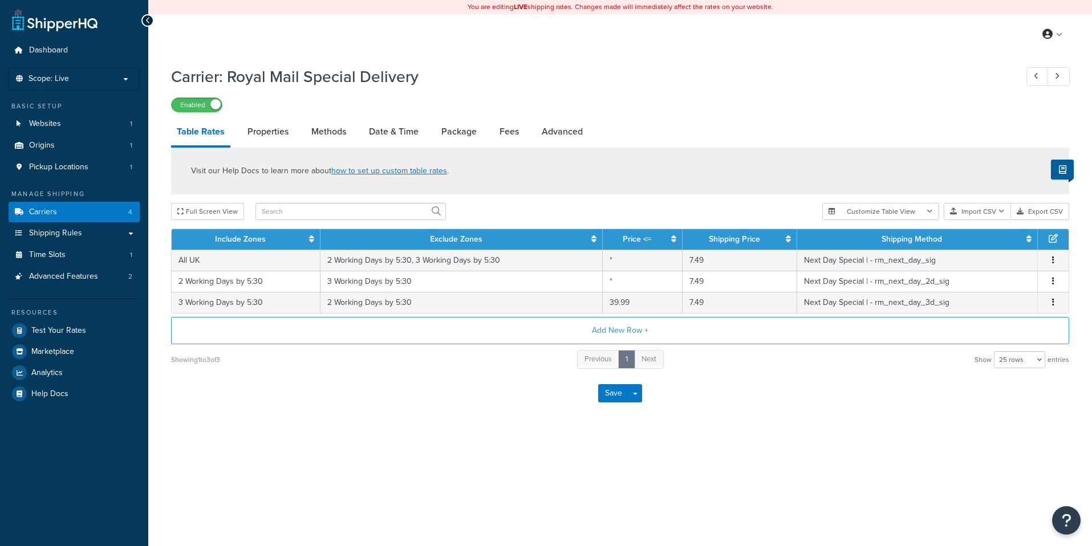
select select "25"
click at [324, 135] on link "Methods" at bounding box center [329, 131] width 46 height 27
select select "25"
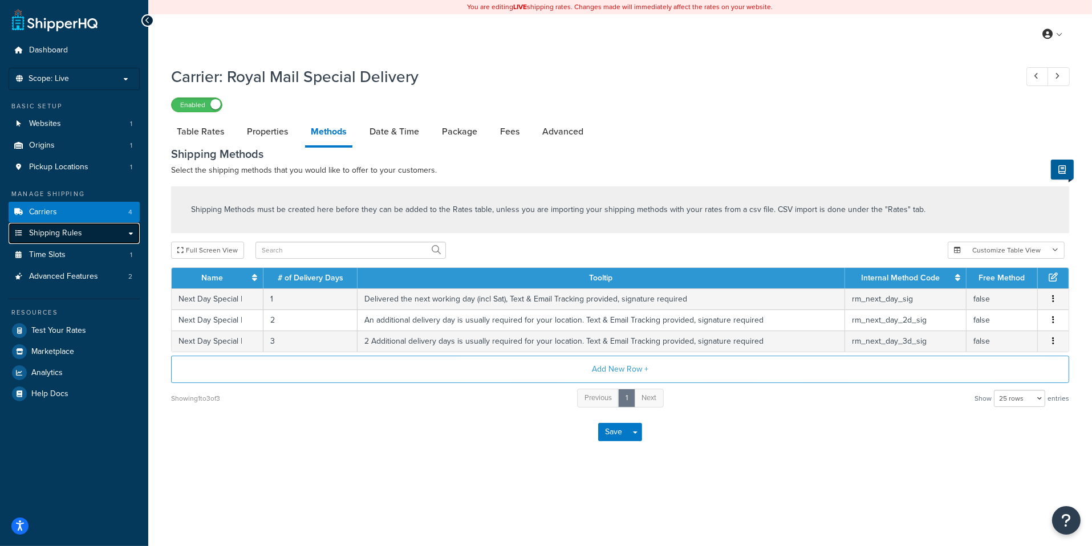
click at [104, 238] on link "Shipping Rules" at bounding box center [74, 233] width 131 height 21
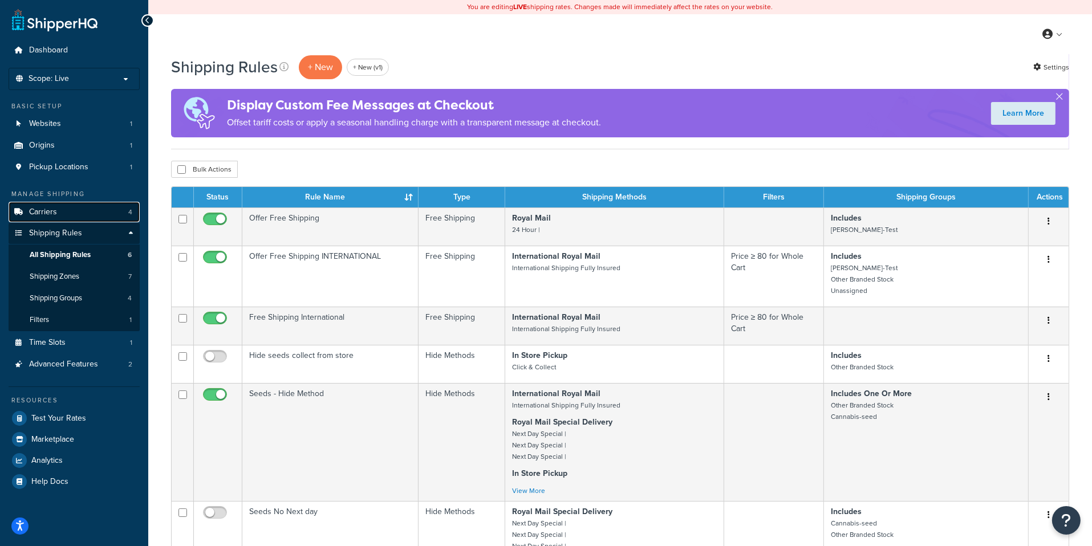
click at [78, 218] on link "Carriers 4" at bounding box center [74, 212] width 131 height 21
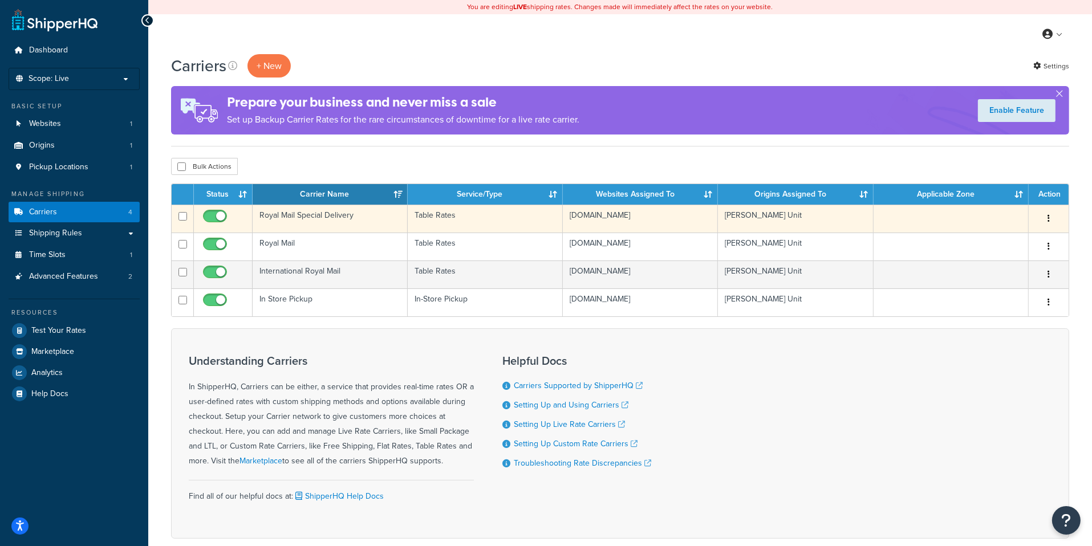
click at [362, 219] on td "Royal Mail Special Delivery" at bounding box center [330, 219] width 155 height 28
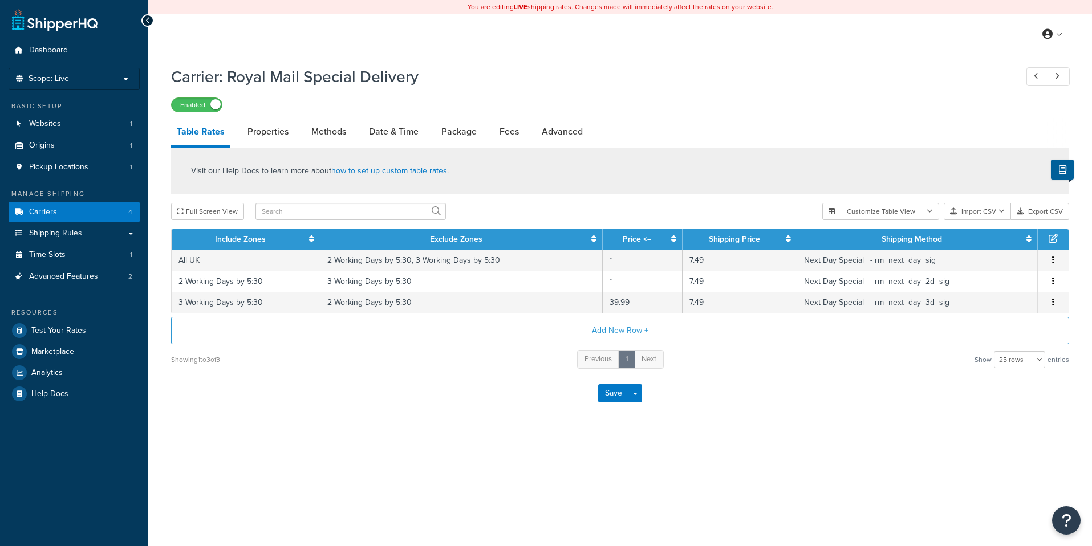
select select "25"
click at [1062, 79] on link at bounding box center [1058, 76] width 22 height 19
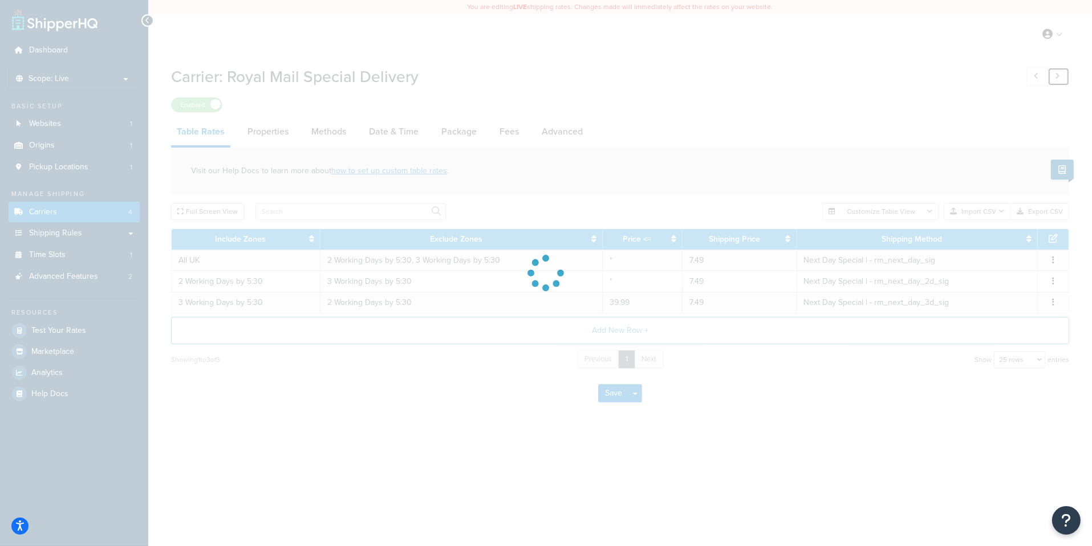
select select "pickup"
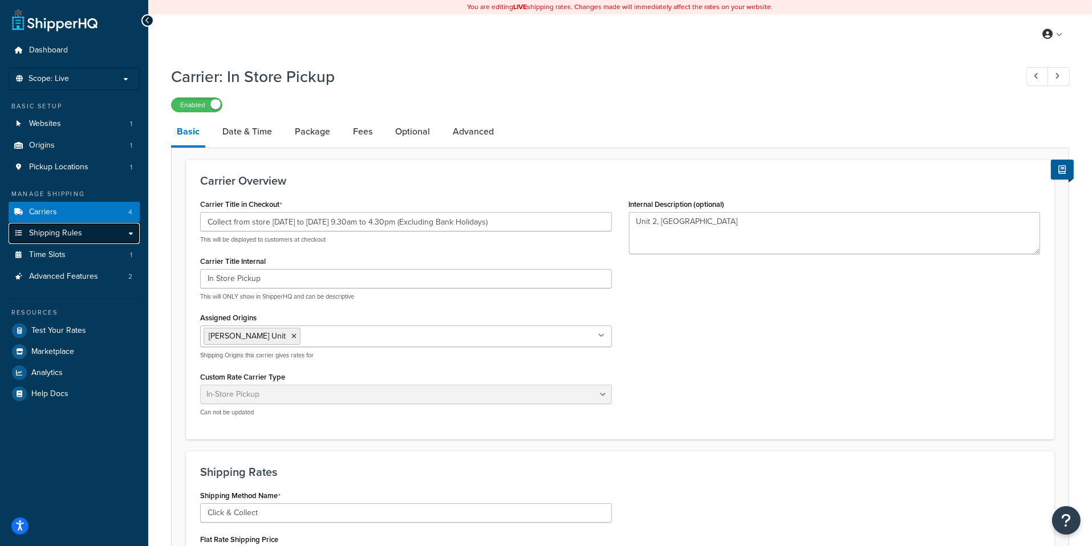
click at [90, 224] on link "Shipping Rules" at bounding box center [74, 233] width 131 height 21
click at [90, 222] on div "Manage Shipping Carriers 4 Shipping Rules Shipping Rules All Shipping Rules 6 S…" at bounding box center [74, 238] width 131 height 98
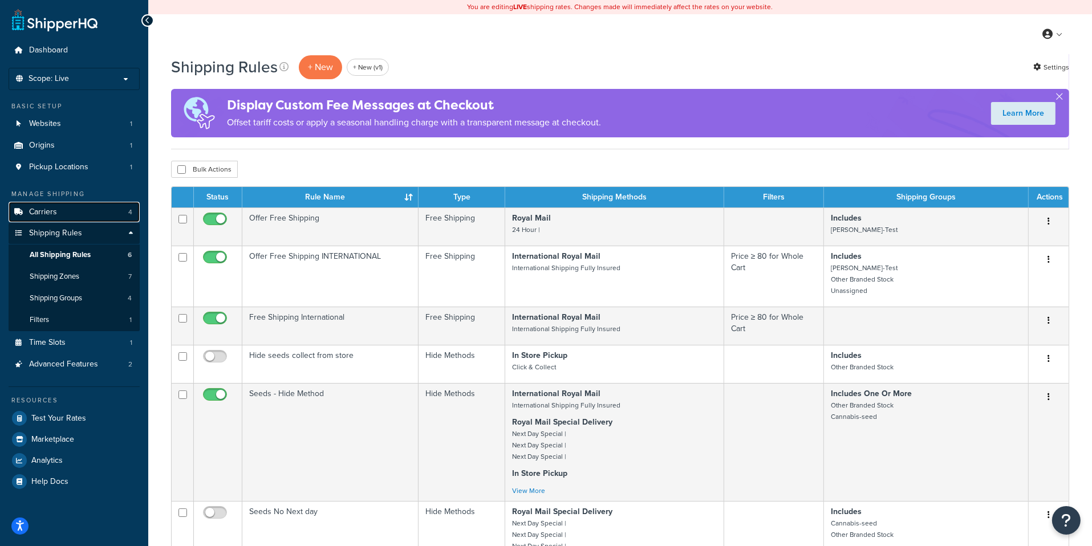
click at [55, 215] on span "Carriers" at bounding box center [43, 213] width 28 height 10
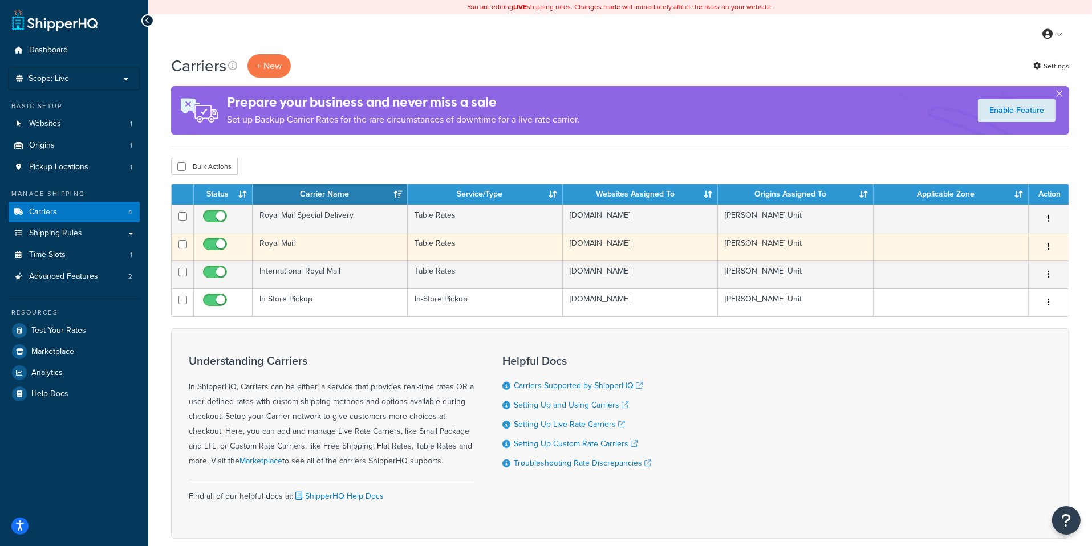
click at [314, 251] on td "Royal Mail" at bounding box center [330, 247] width 155 height 28
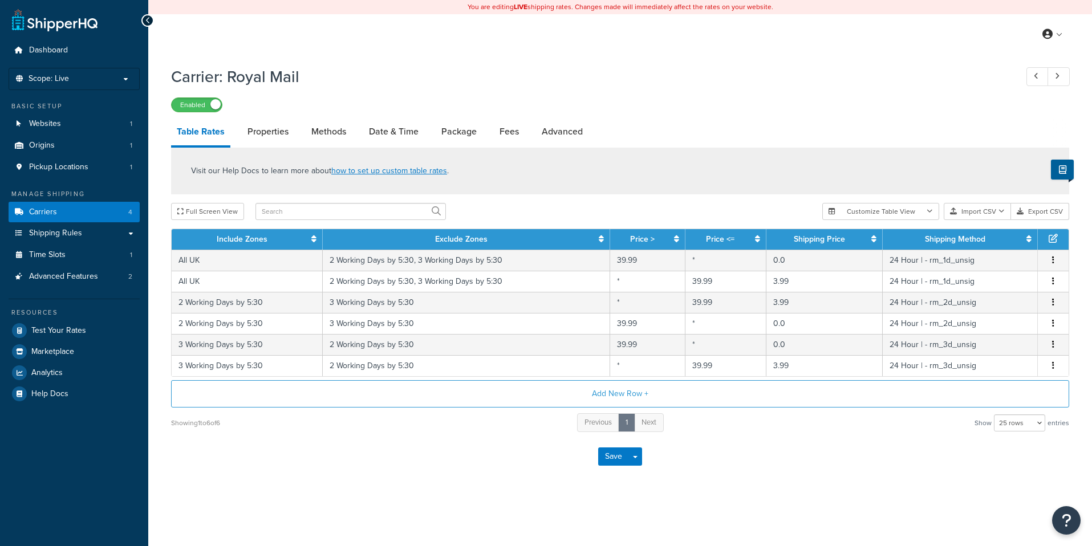
select select "25"
click at [85, 213] on link "Carriers 4" at bounding box center [74, 212] width 131 height 21
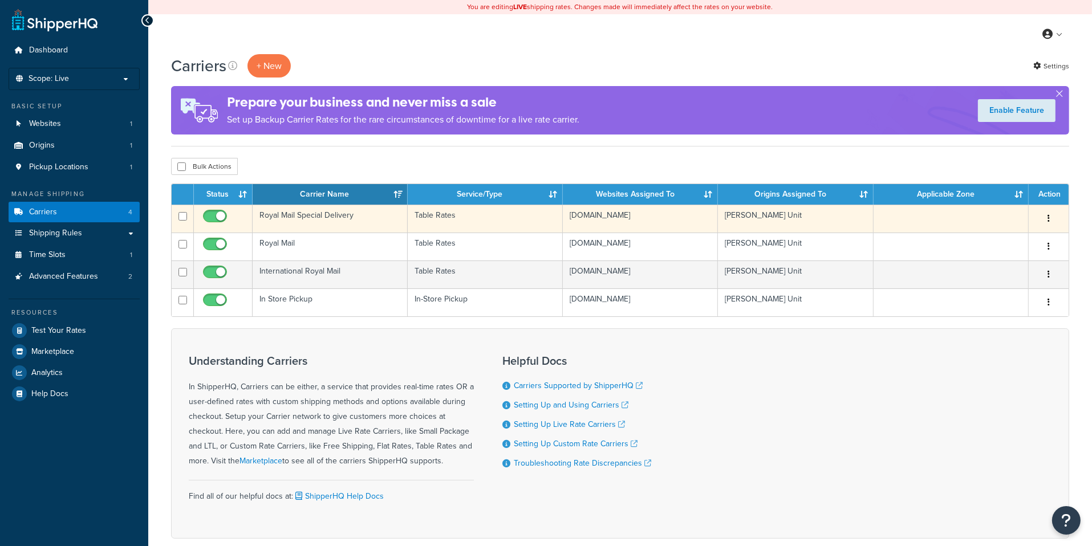
click at [331, 220] on td "Royal Mail Special Delivery" at bounding box center [330, 219] width 155 height 28
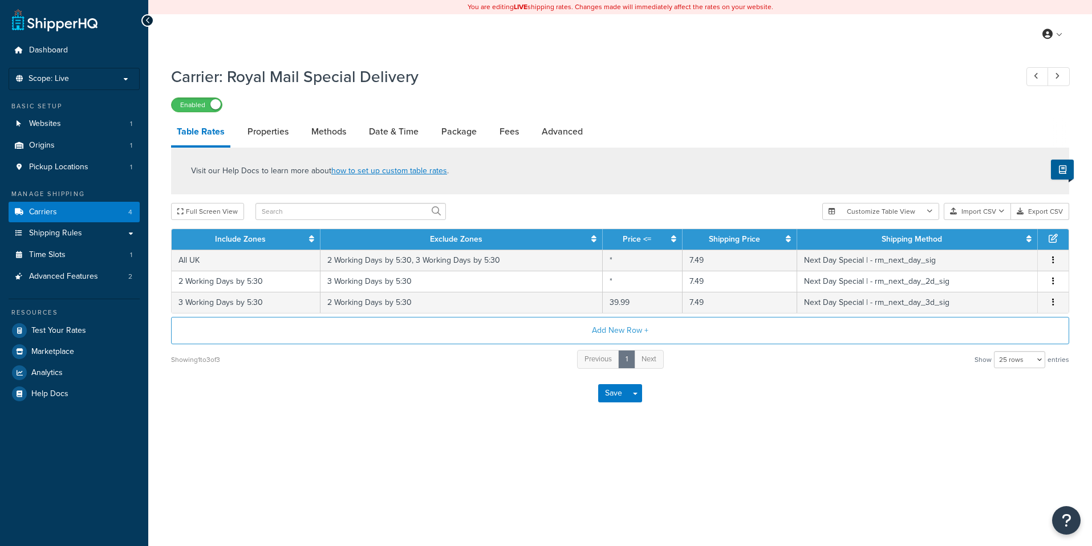
select select "25"
click at [100, 218] on link "Carriers 4" at bounding box center [74, 212] width 131 height 21
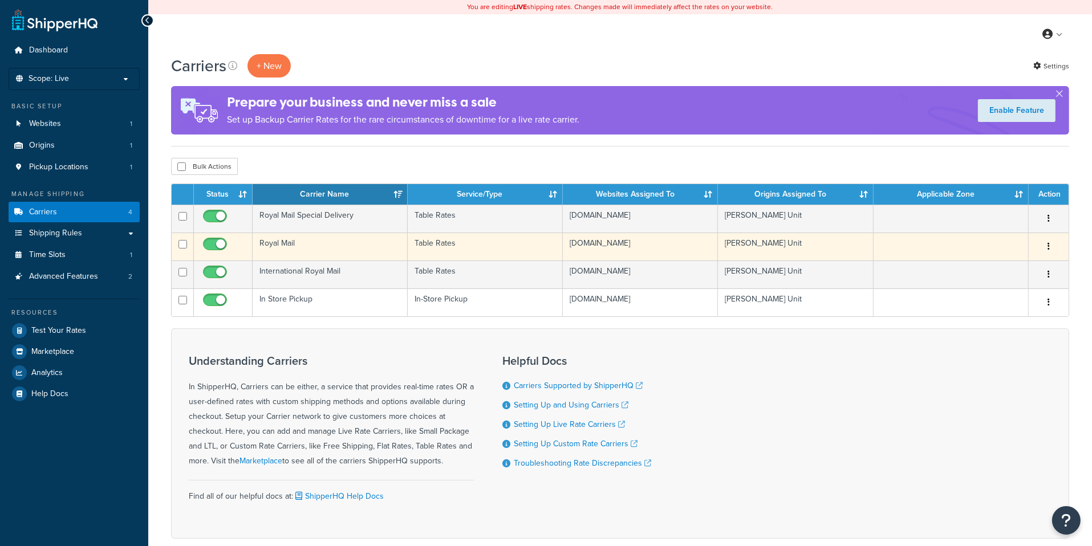
click at [329, 243] on td "Royal Mail" at bounding box center [330, 247] width 155 height 28
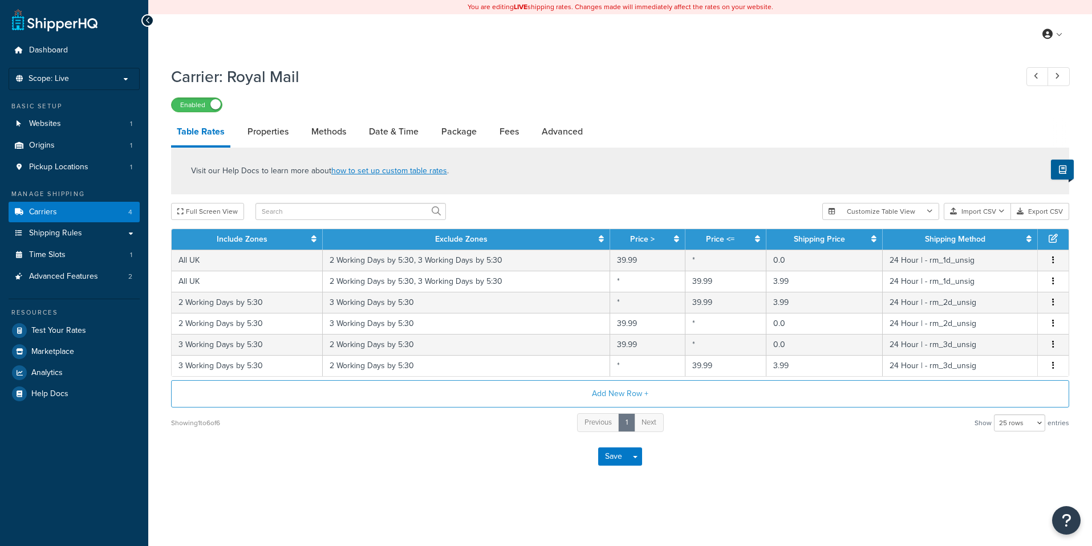
select select "25"
click at [80, 236] on span "Shipping Rules" at bounding box center [55, 234] width 53 height 10
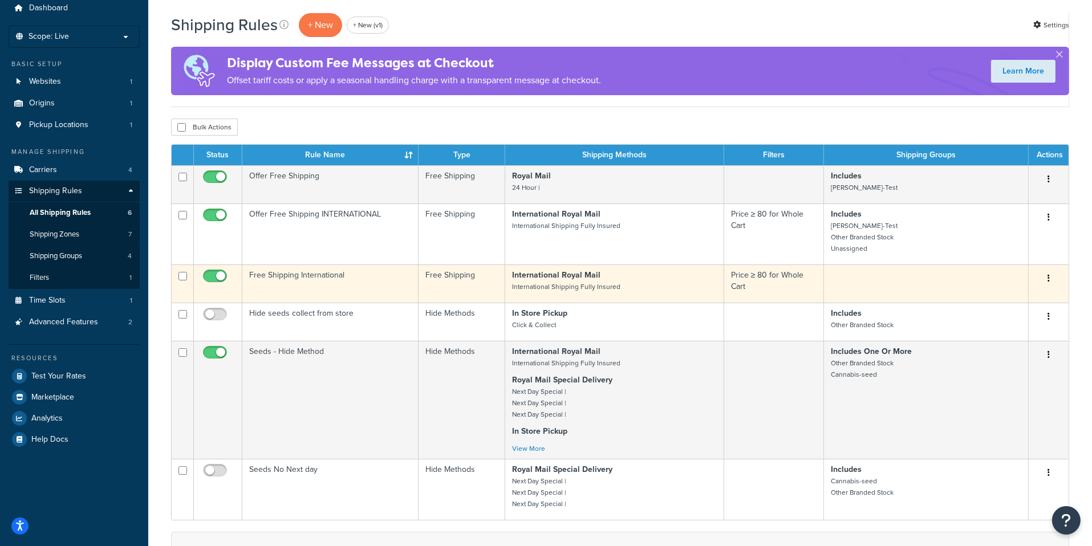
scroll to position [35, 0]
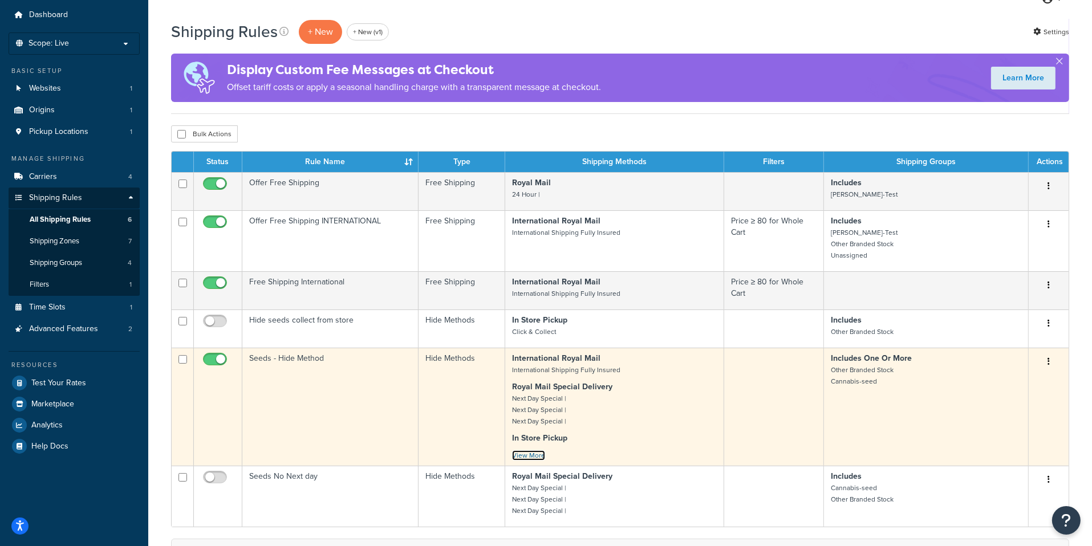
click at [526, 453] on link "View More" at bounding box center [528, 455] width 33 height 10
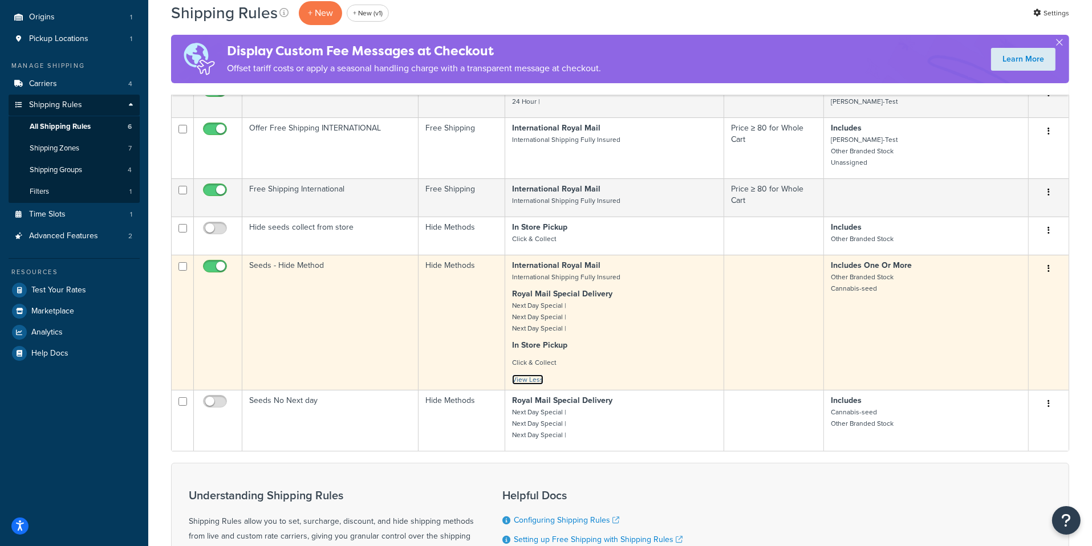
scroll to position [153, 0]
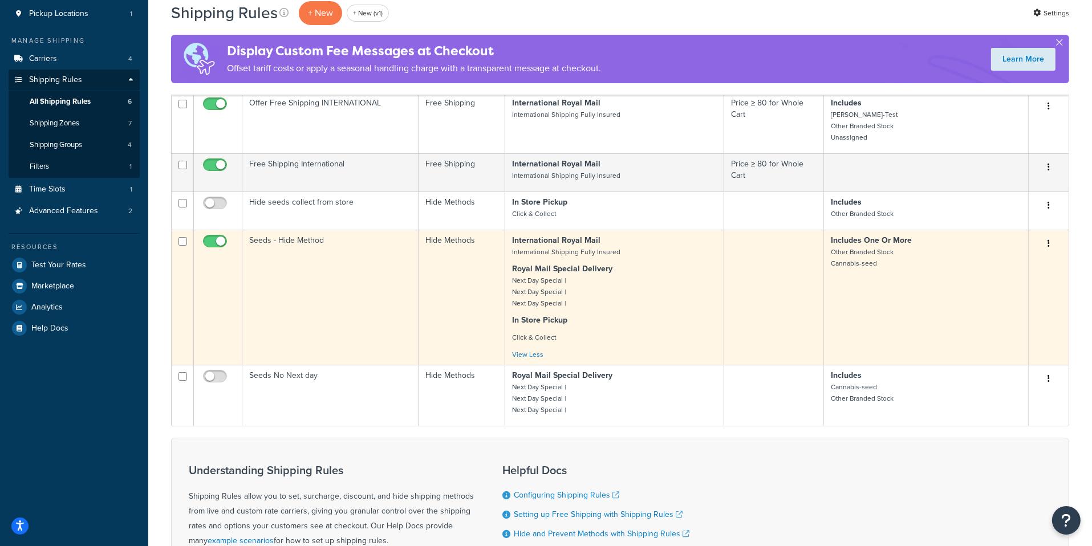
click at [604, 316] on p "In Store Pickup" at bounding box center [614, 320] width 204 height 11
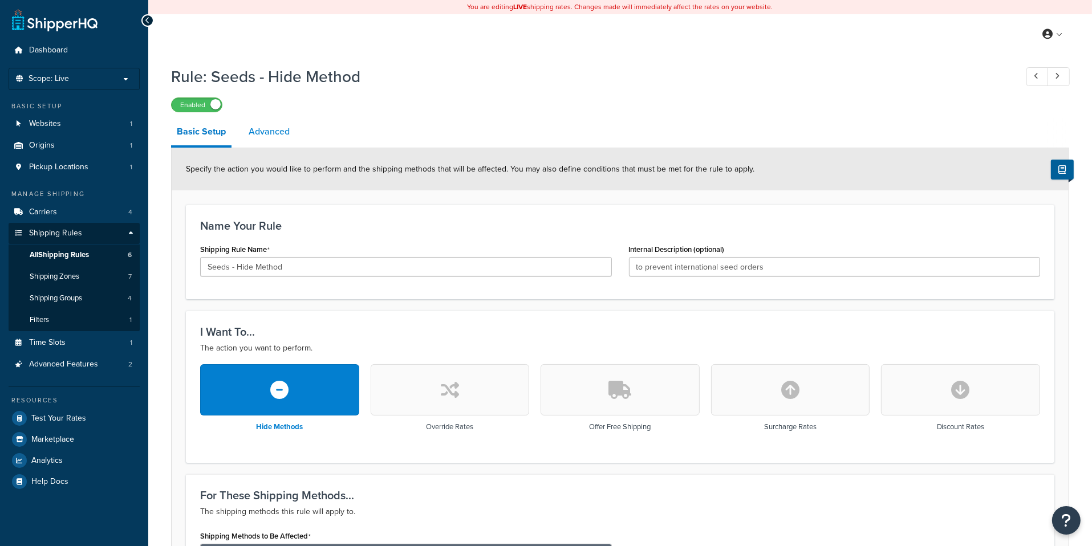
click at [283, 133] on link "Advanced" at bounding box center [269, 131] width 52 height 27
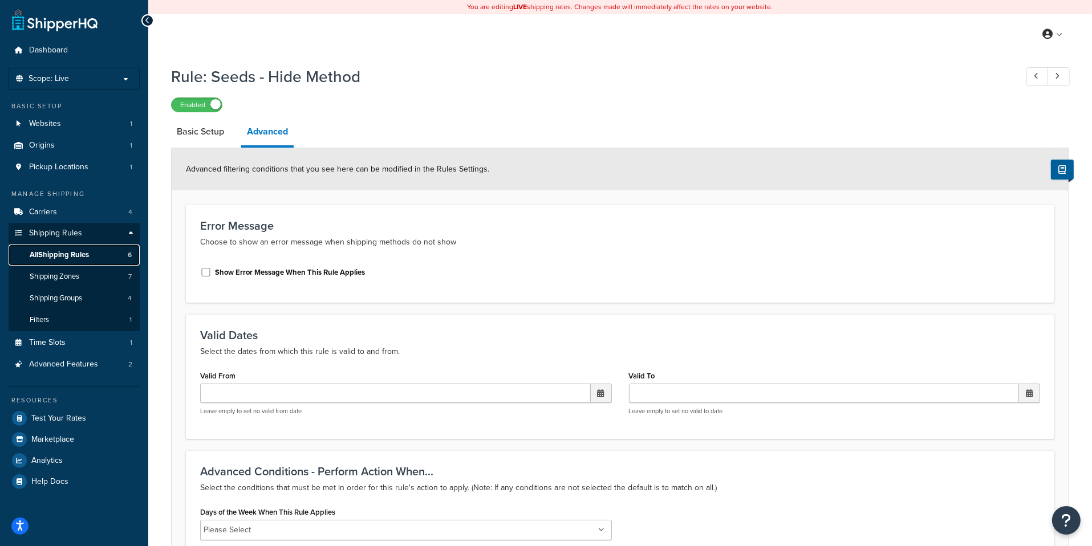
click at [108, 257] on link "All Shipping Rules 6" at bounding box center [74, 255] width 131 height 21
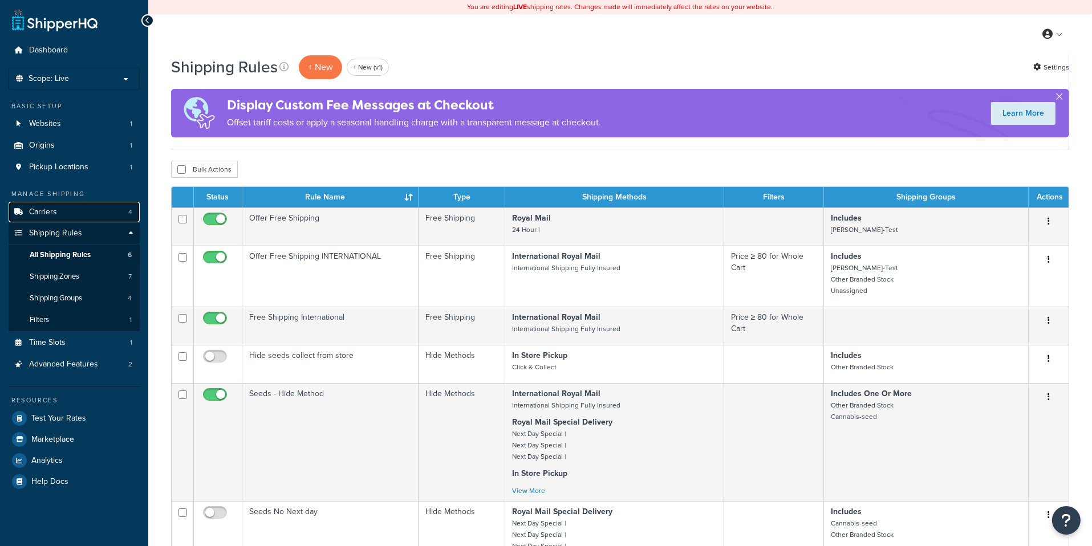
click at [101, 210] on link "Carriers 4" at bounding box center [74, 212] width 131 height 21
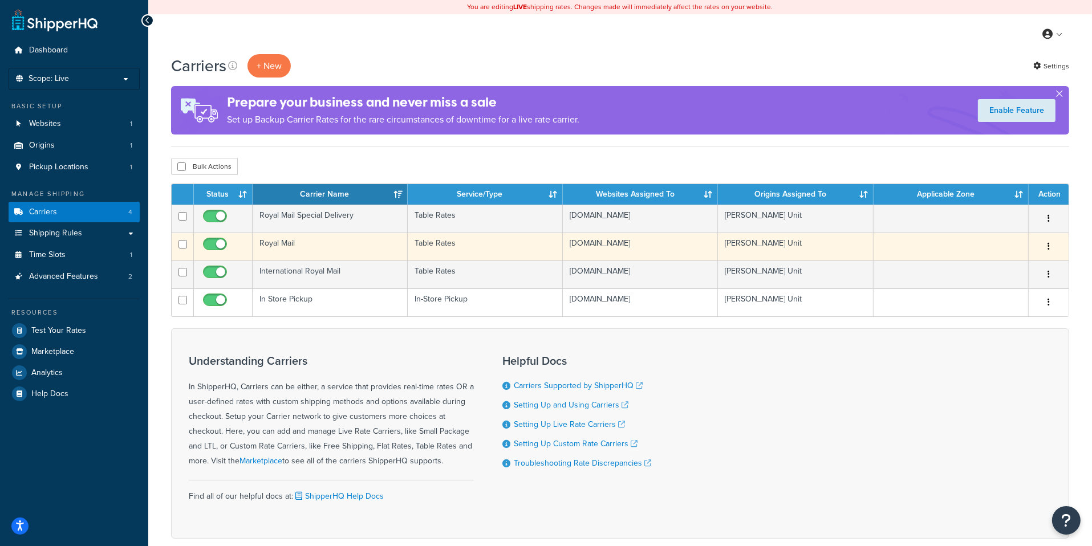
click at [303, 243] on td "Royal Mail" at bounding box center [330, 247] width 155 height 28
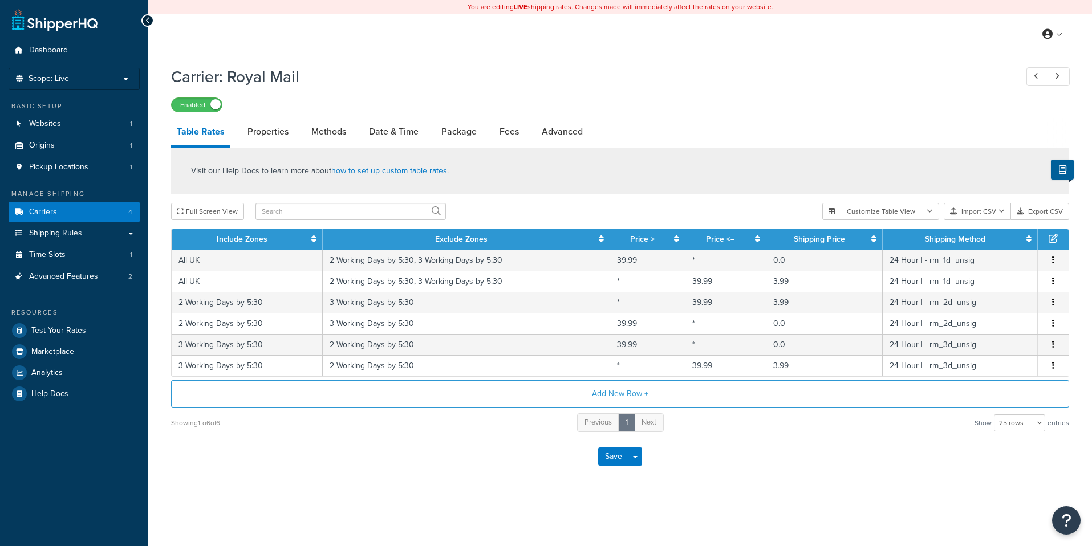
select select "25"
click at [376, 133] on link "Date & Time" at bounding box center [393, 131] width 61 height 27
select select "yMMMEd"
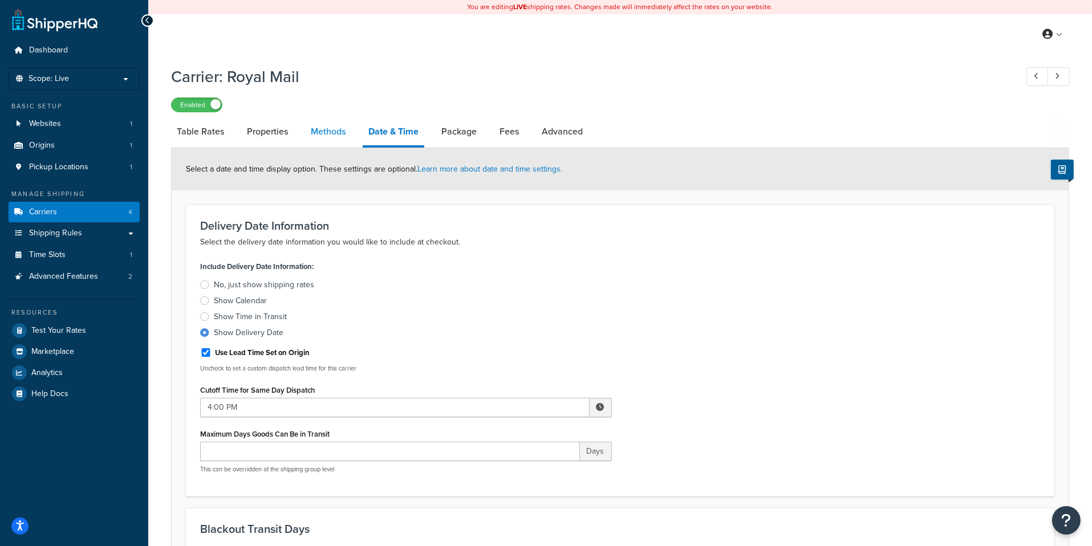
click at [328, 138] on link "Methods" at bounding box center [328, 131] width 46 height 27
select select "25"
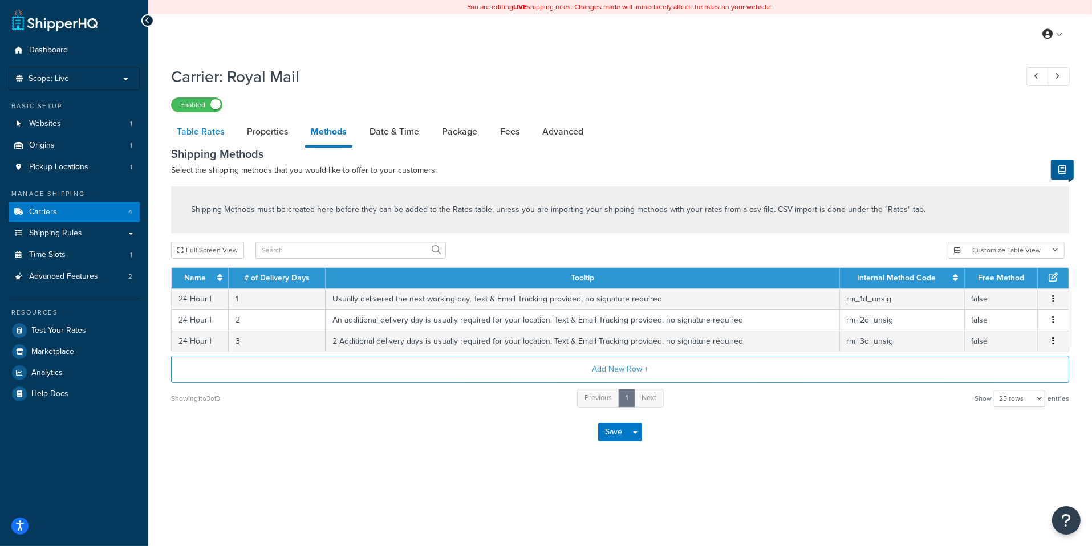
click at [213, 141] on link "Table Rates" at bounding box center [200, 131] width 59 height 27
select select "25"
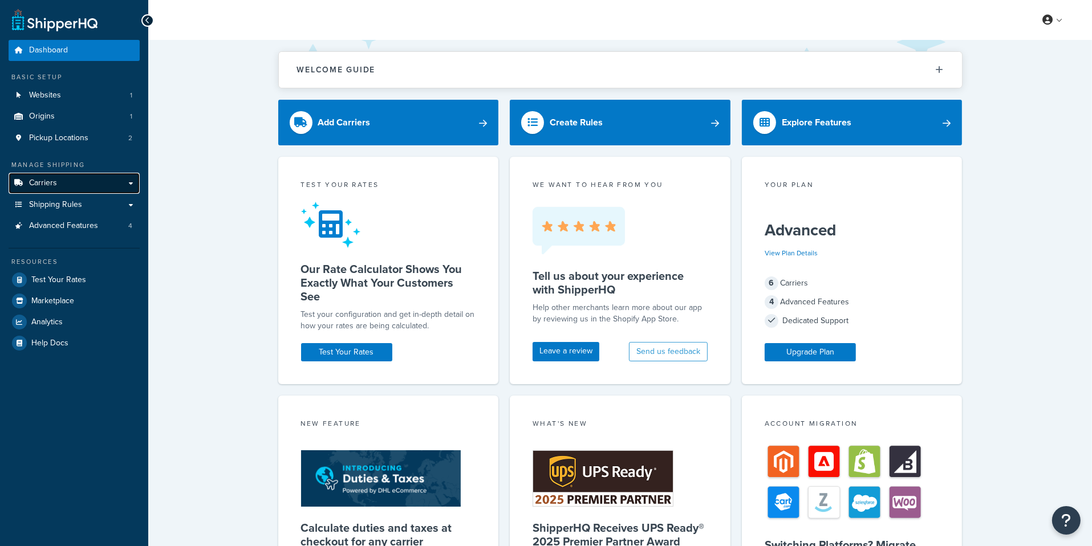
click at [114, 180] on link "Carriers" at bounding box center [74, 183] width 131 height 21
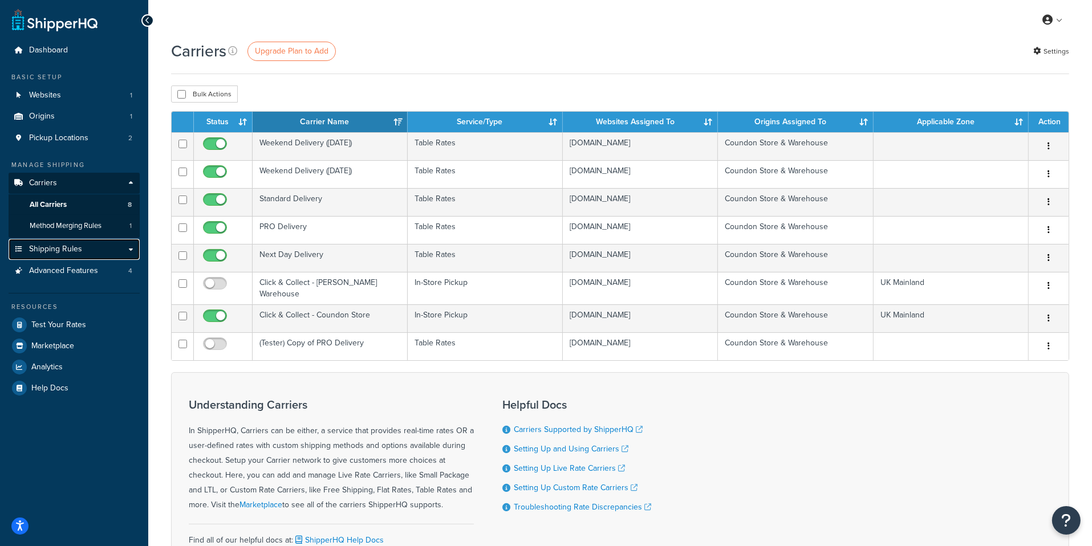
click at [92, 254] on link "Shipping Rules" at bounding box center [74, 249] width 131 height 21
click at [87, 255] on link "Shipping Rules" at bounding box center [74, 249] width 131 height 21
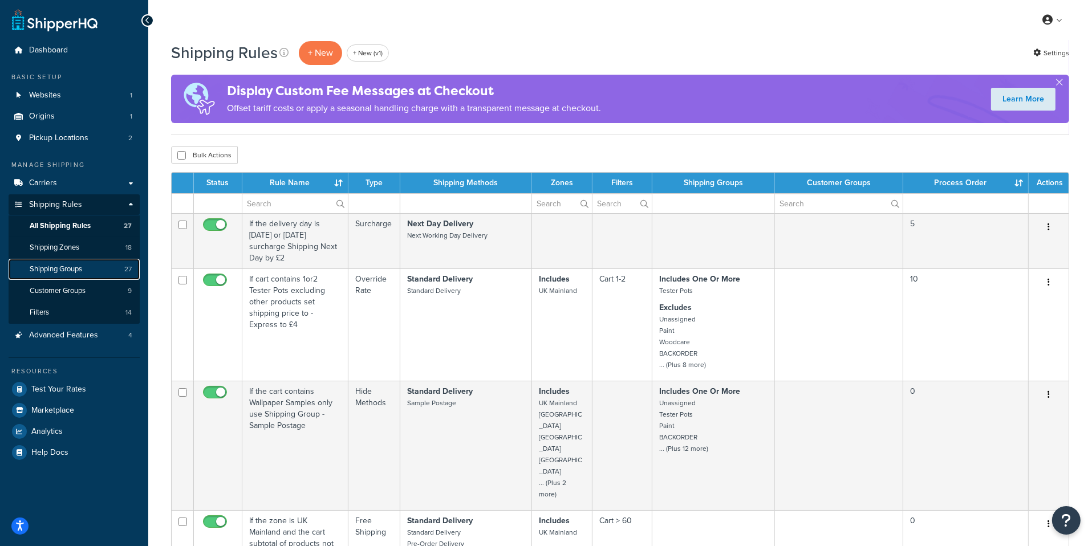
click at [96, 263] on link "Shipping Groups 27" at bounding box center [74, 269] width 131 height 21
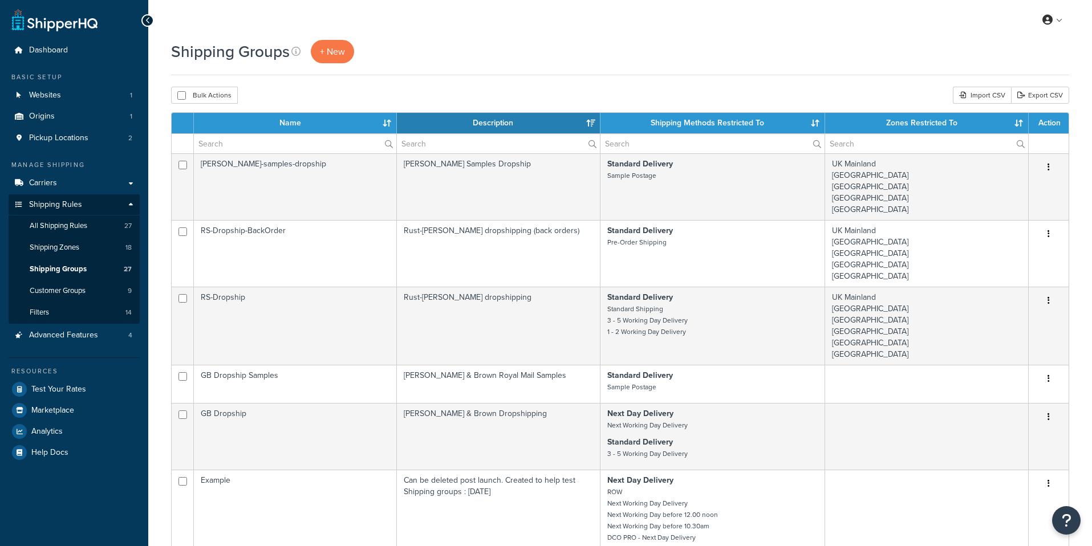
select select "15"
click at [262, 139] on input "text" at bounding box center [295, 143] width 202 height 19
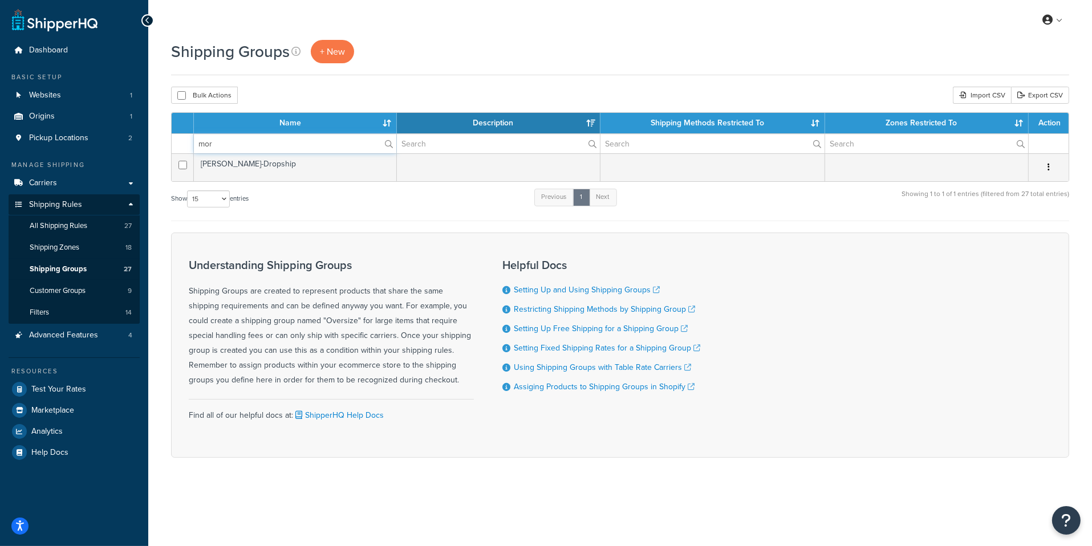
type input "mor"
click at [387, 182] on div "Name Description Shipping Methods Restricted To Zones Restricted To Action mor …" at bounding box center [620, 166] width 898 height 109
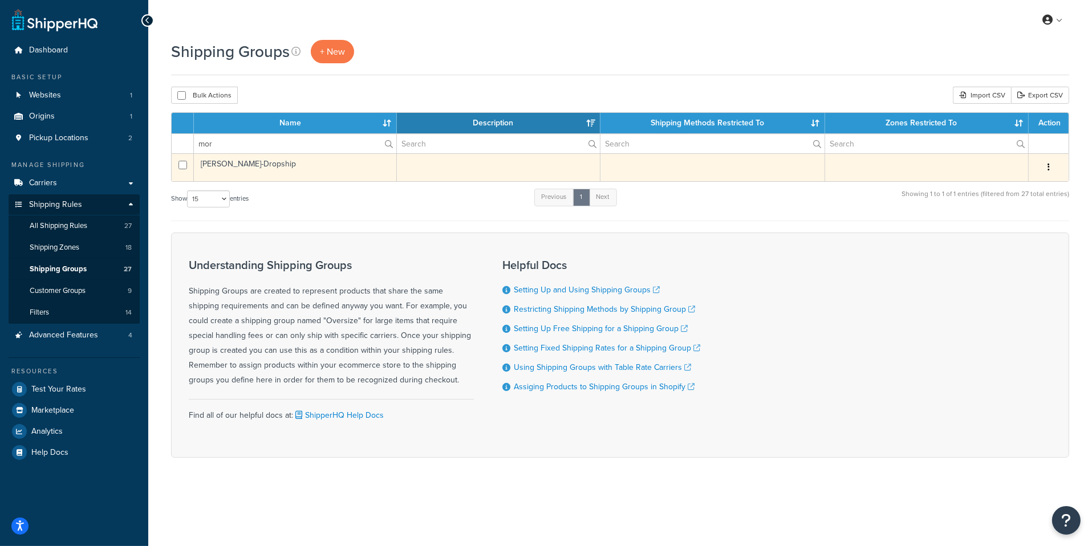
click at [387, 180] on td "[PERSON_NAME]-Dropship" at bounding box center [295, 167] width 203 height 28
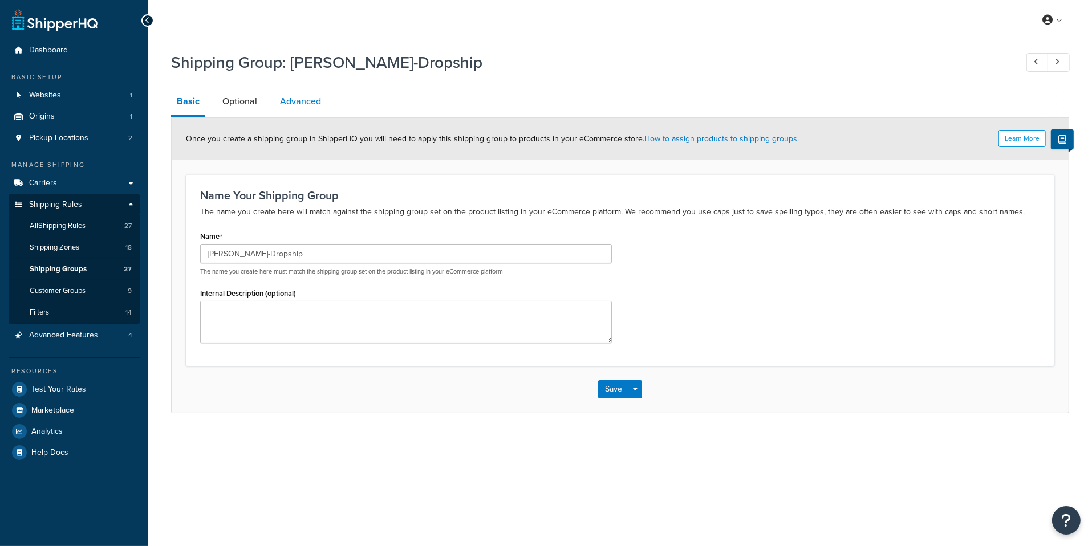
click at [300, 108] on link "Advanced" at bounding box center [300, 101] width 52 height 27
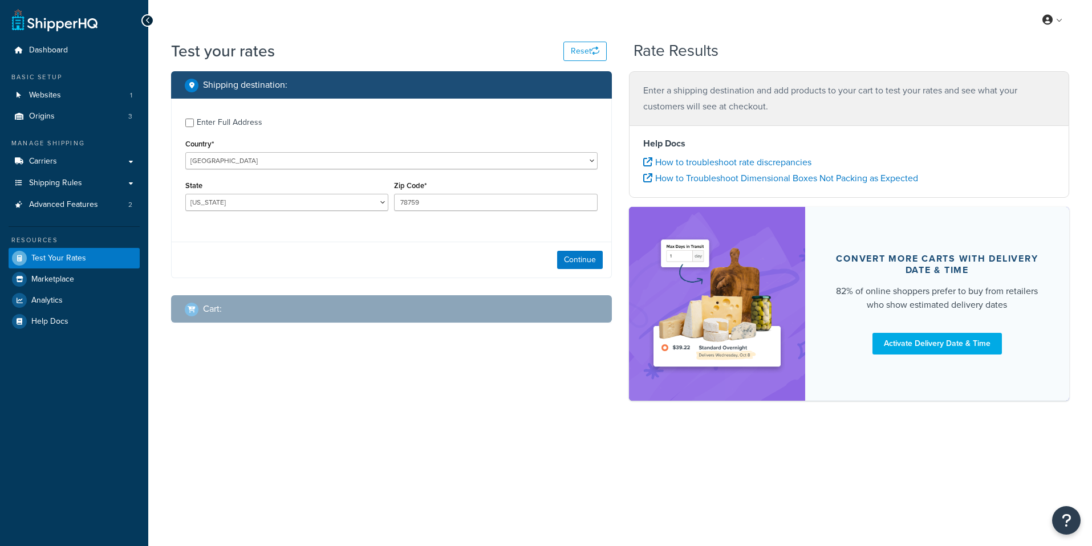
select select "[GEOGRAPHIC_DATA]"
click at [66, 164] on link "Carriers" at bounding box center [74, 161] width 131 height 21
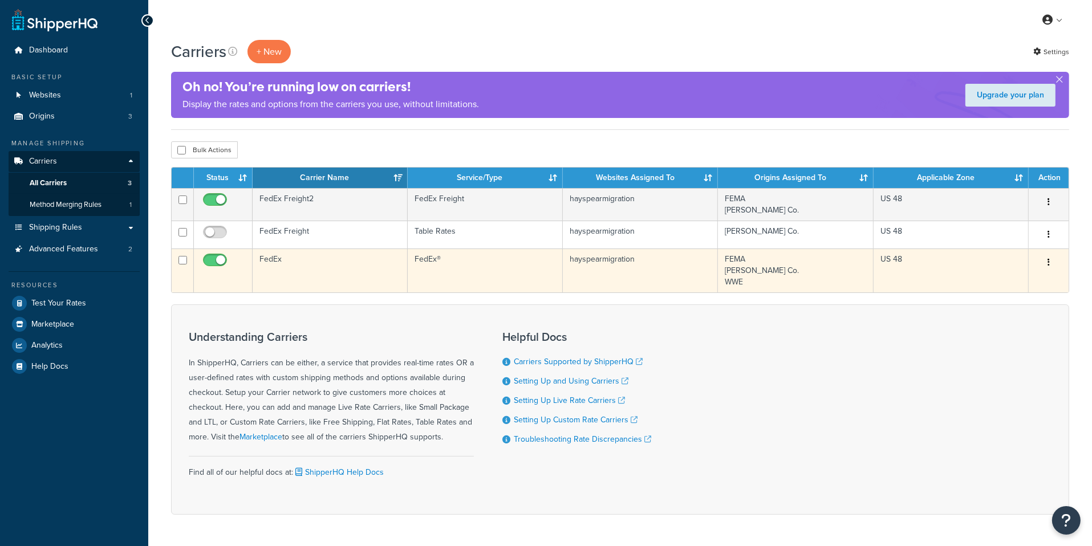
click at [335, 264] on td "FedEx" at bounding box center [330, 271] width 155 height 44
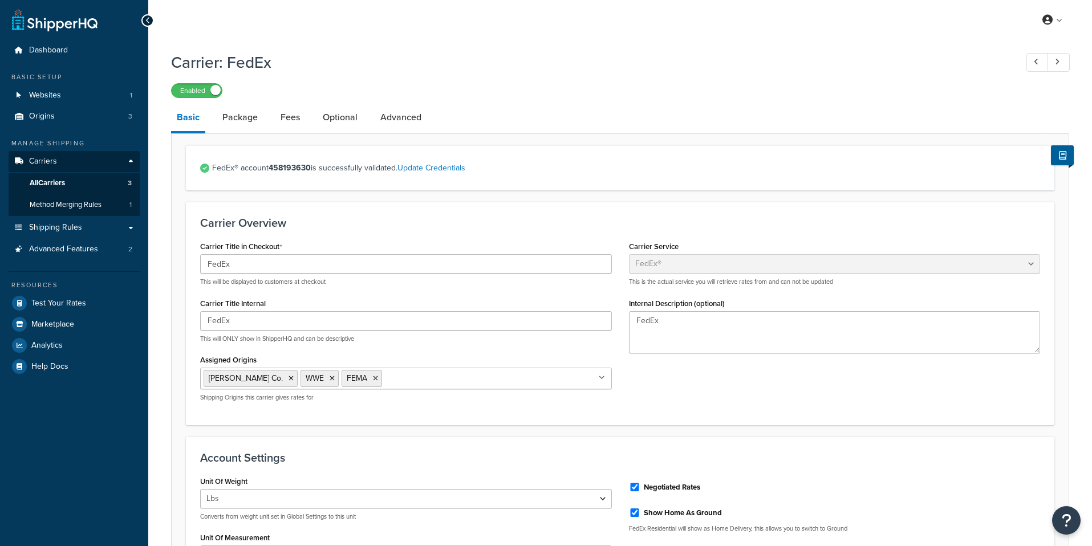
select select "fedEx"
select select "REGULAR_PICKUP"
select select "YOUR_PACKAGING"
click at [241, 128] on link "Package" at bounding box center [240, 117] width 47 height 27
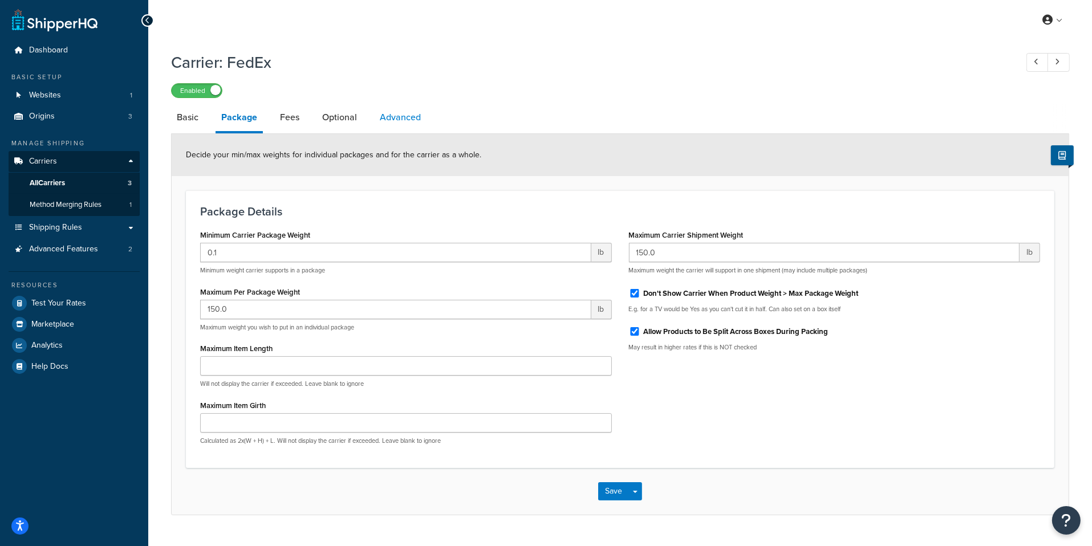
click at [398, 128] on link "Advanced" at bounding box center [400, 117] width 52 height 27
select select "false"
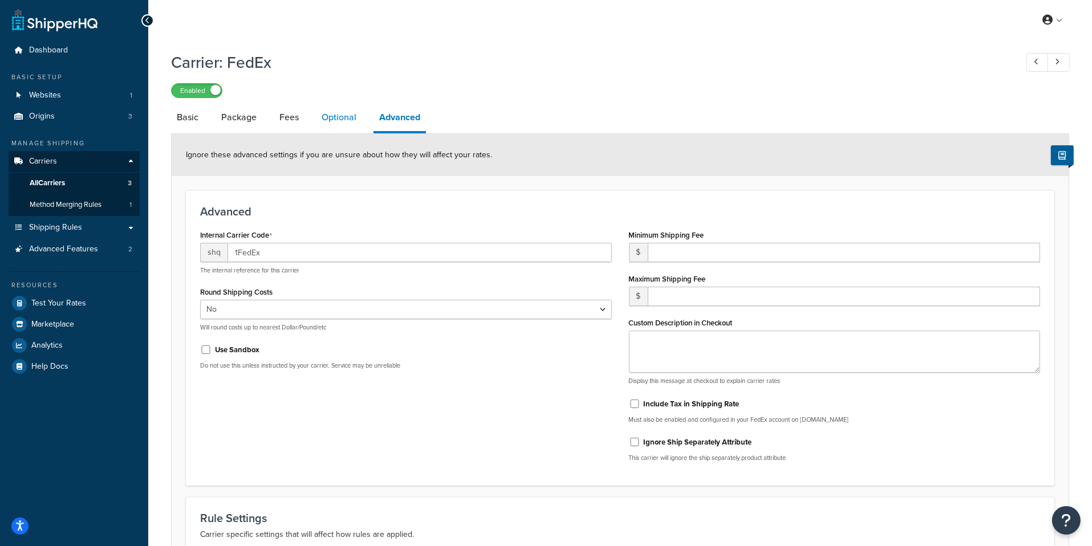
click at [330, 119] on link "Optional" at bounding box center [339, 117] width 46 height 27
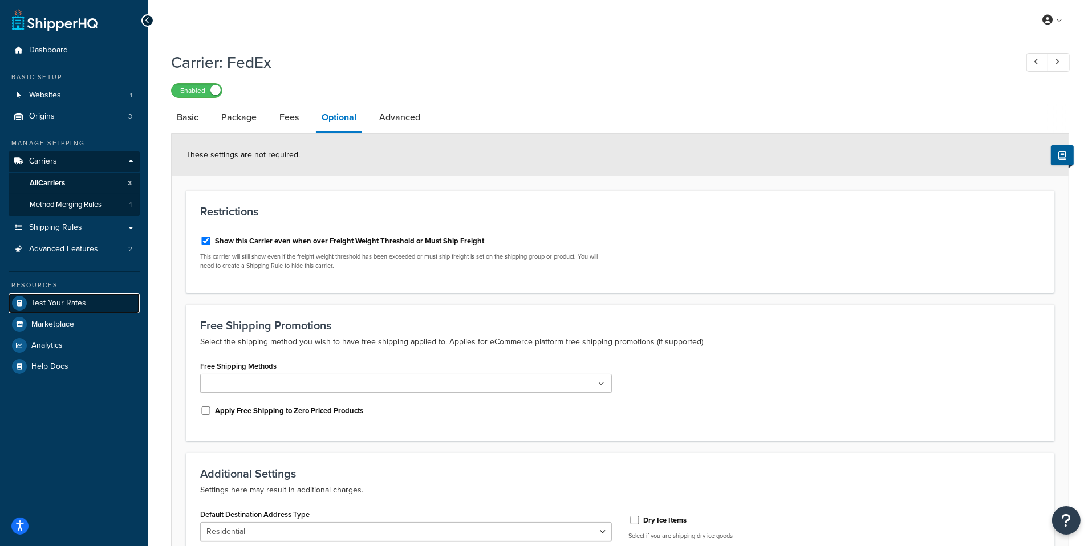
click at [88, 297] on link "Test Your Rates" at bounding box center [74, 303] width 131 height 21
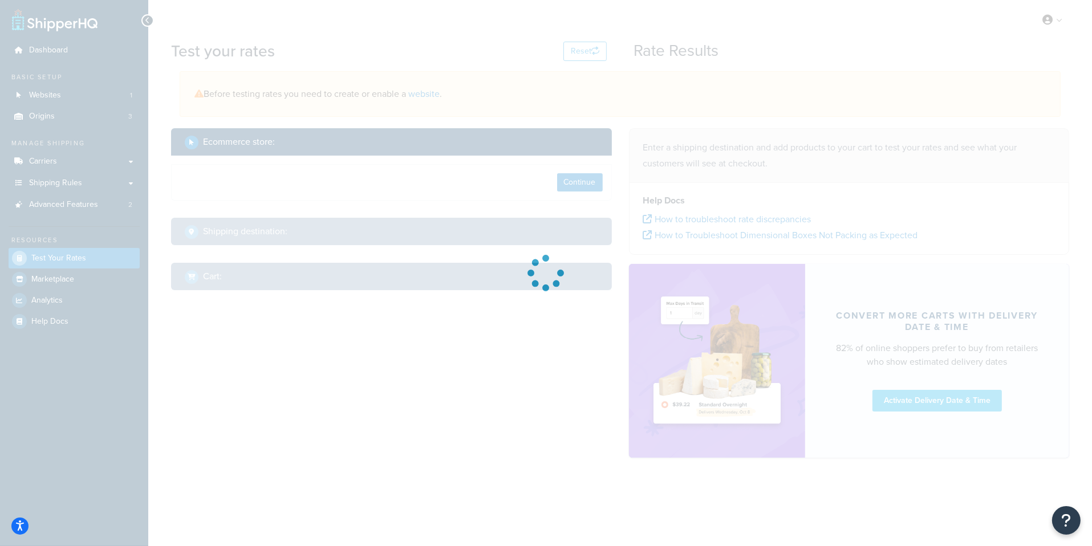
select select "TX"
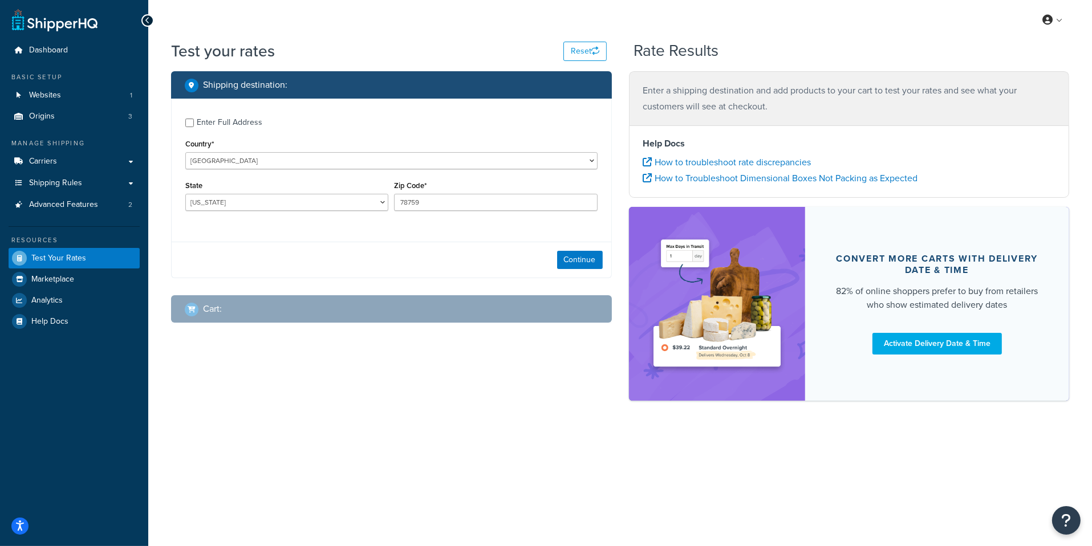
click at [555, 256] on div "Continue" at bounding box center [392, 260] width 440 height 36
click at [559, 257] on button "Continue" at bounding box center [580, 260] width 46 height 18
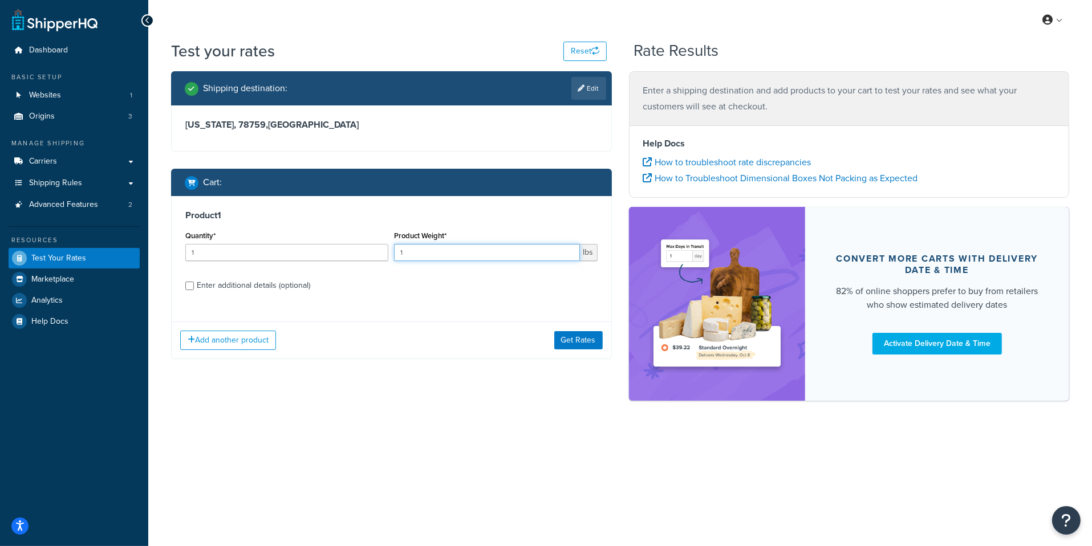
click at [421, 261] on input "1" at bounding box center [486, 252] width 185 height 17
type input "75"
click at [587, 335] on button "Get Rates" at bounding box center [578, 340] width 48 height 18
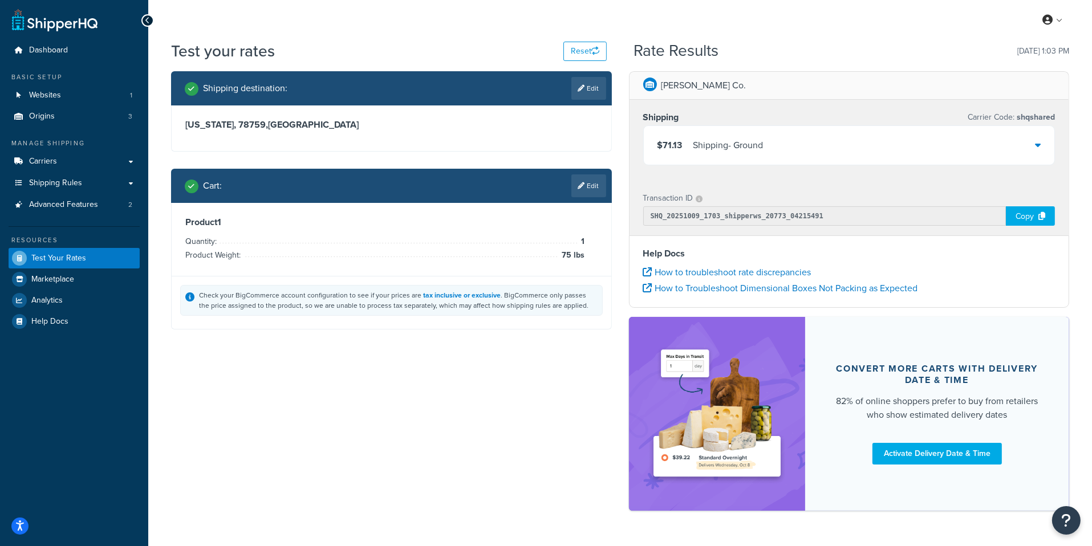
click at [724, 138] on div "Shipping - Ground" at bounding box center [728, 145] width 70 height 16
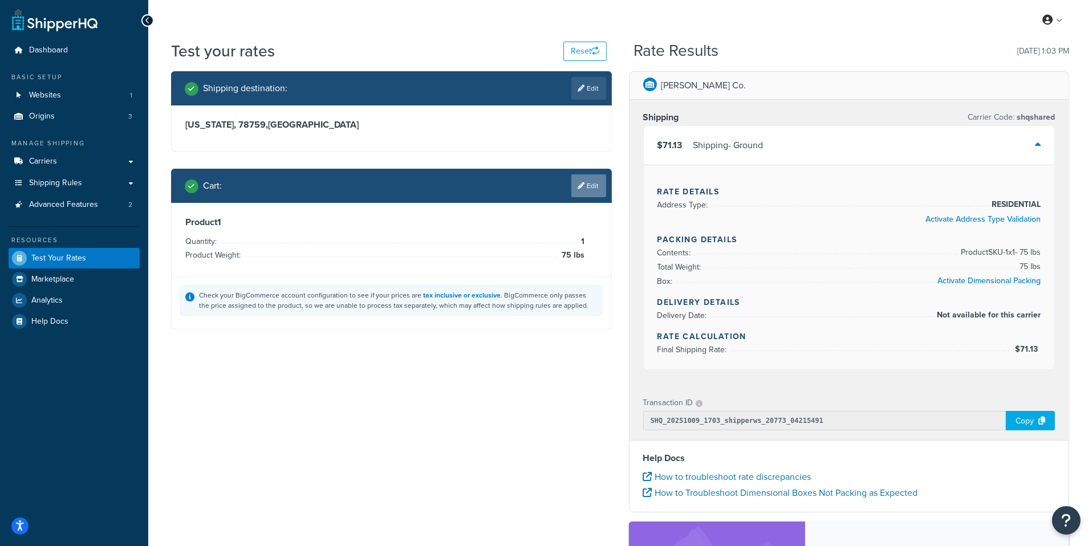
click at [592, 180] on link "Edit" at bounding box center [588, 185] width 35 height 23
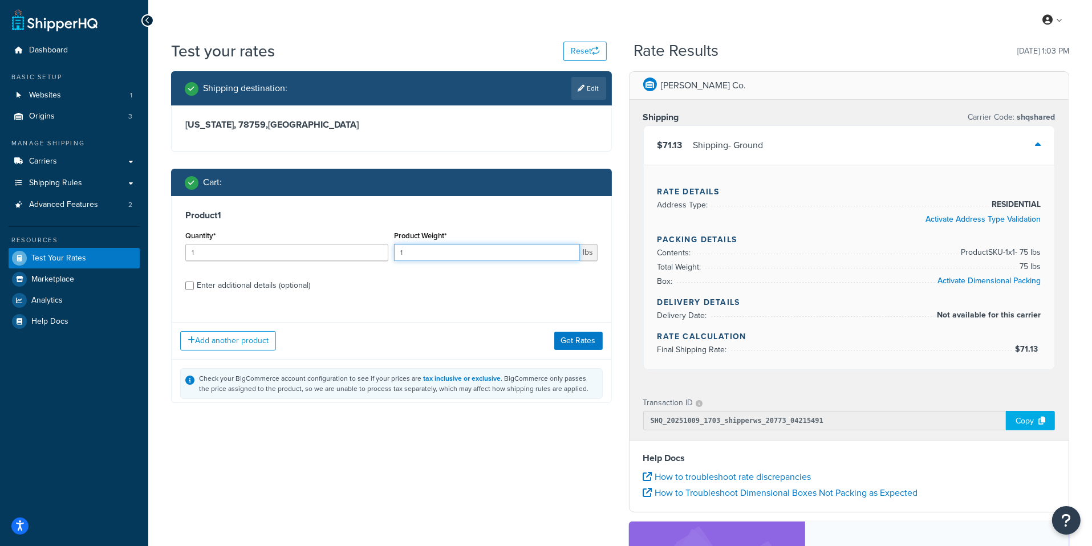
click at [454, 245] on input "1" at bounding box center [486, 252] width 185 height 17
click at [434, 261] on input "761" at bounding box center [486, 252] width 185 height 17
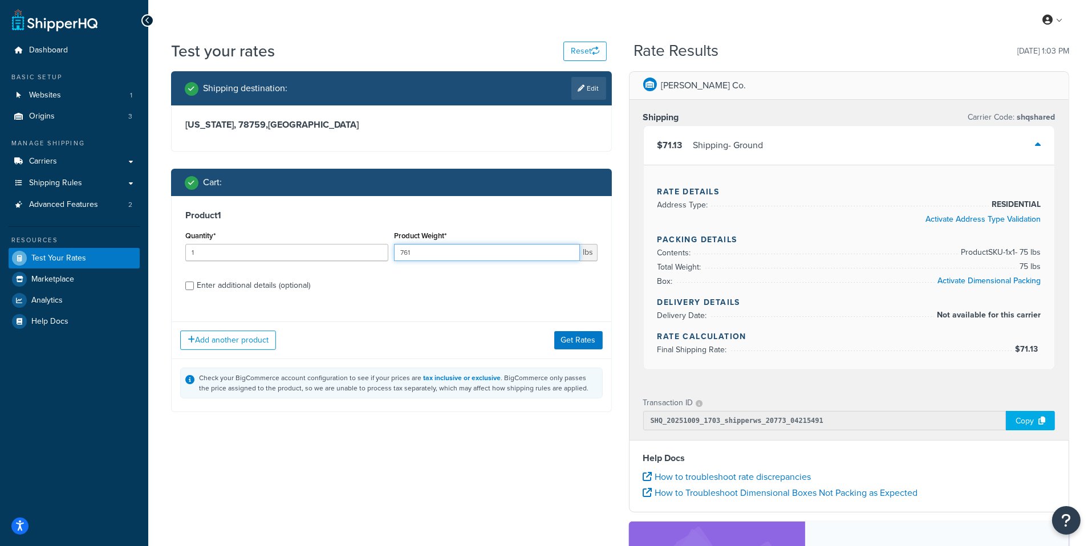
click at [434, 261] on input "761" at bounding box center [486, 252] width 185 height 17
click at [439, 257] on input "761" at bounding box center [486, 252] width 185 height 17
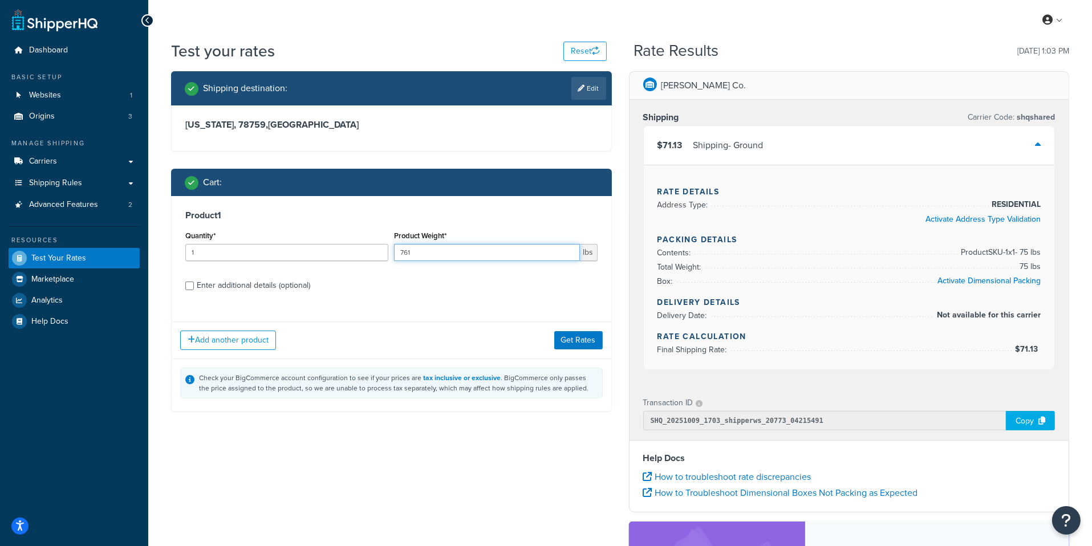
click at [439, 257] on input "761" at bounding box center [486, 252] width 185 height 17
type input "77"
click at [571, 340] on button "Get Rates" at bounding box center [578, 340] width 48 height 18
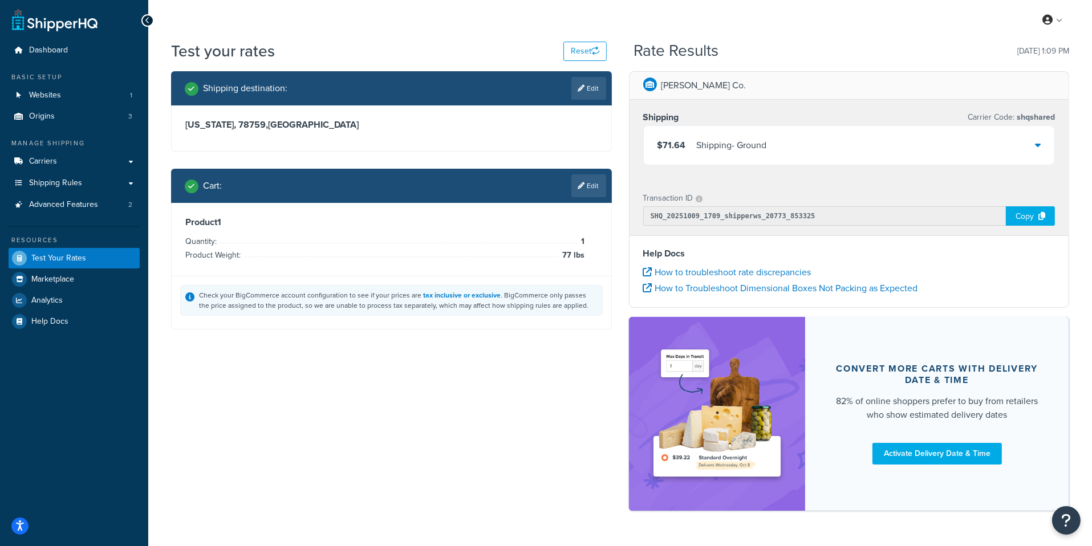
click at [708, 151] on div "Shipping - Ground" at bounding box center [732, 145] width 70 height 16
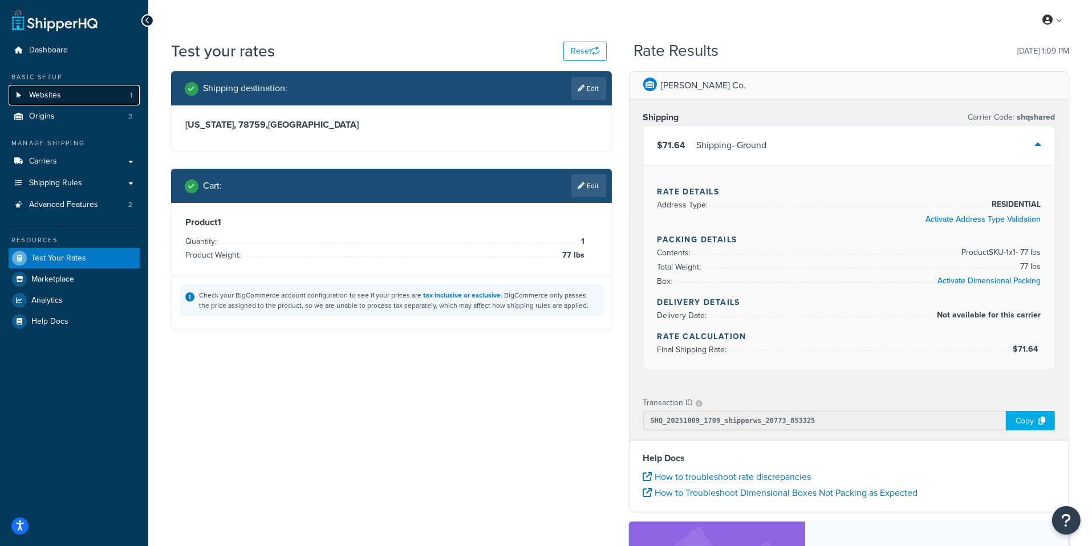
click at [117, 92] on link "Websites 1" at bounding box center [74, 95] width 131 height 21
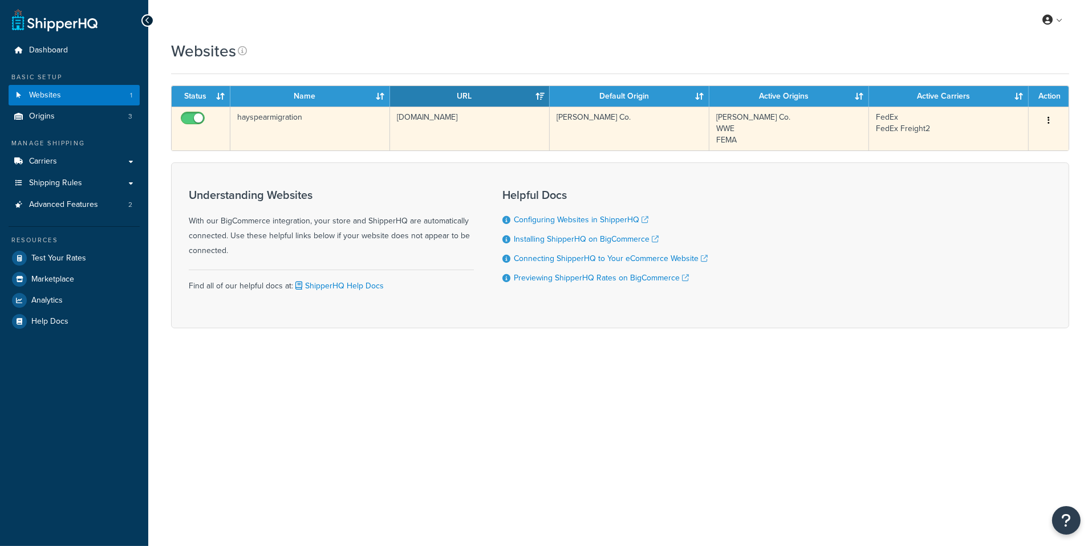
click at [389, 144] on td "hayspearmigration" at bounding box center [310, 129] width 160 height 44
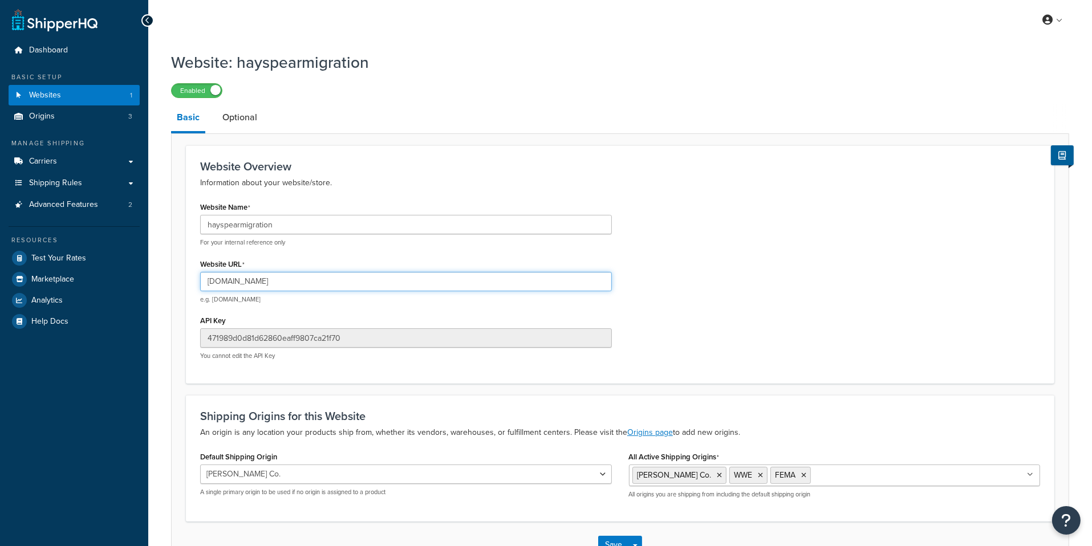
click at [320, 274] on input "hayspearmigration9.mybigcommerce.com" at bounding box center [406, 281] width 412 height 19
click at [296, 277] on input "hayspearmigration9.mybigcommerce.com" at bounding box center [406, 281] width 412 height 19
drag, startPoint x: 275, startPoint y: 279, endPoint x: 177, endPoint y: 279, distance: 98.1
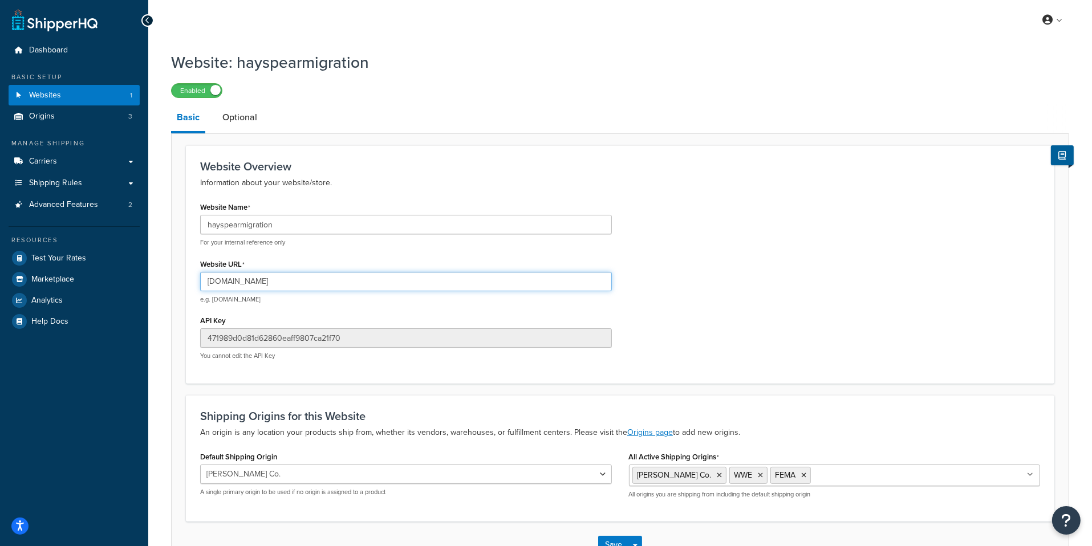
click at [200, 279] on input "hayspearmigration9.mybigcommerce.com" at bounding box center [406, 281] width 412 height 19
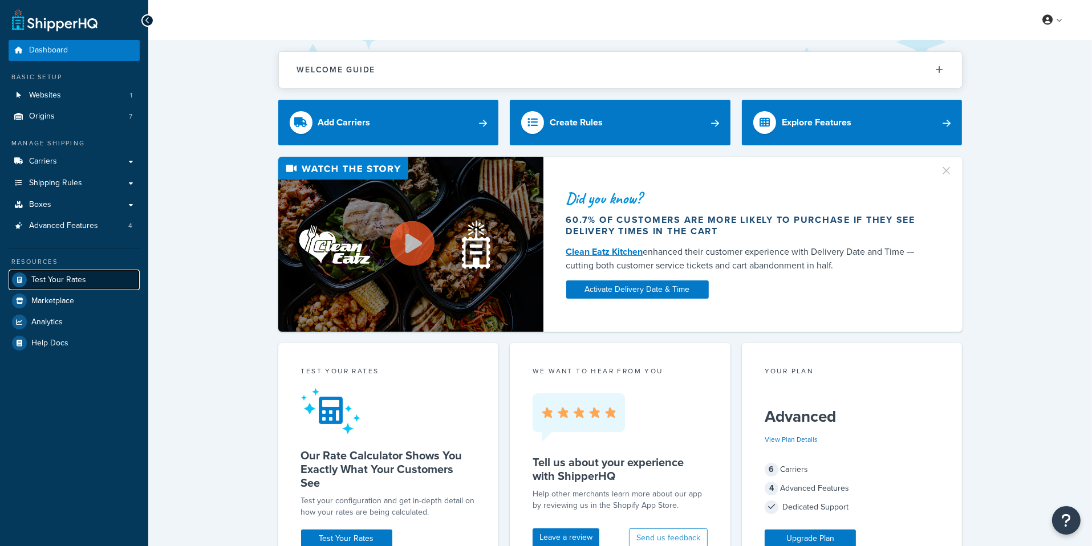
click at [95, 286] on link "Test Your Rates" at bounding box center [74, 280] width 131 height 21
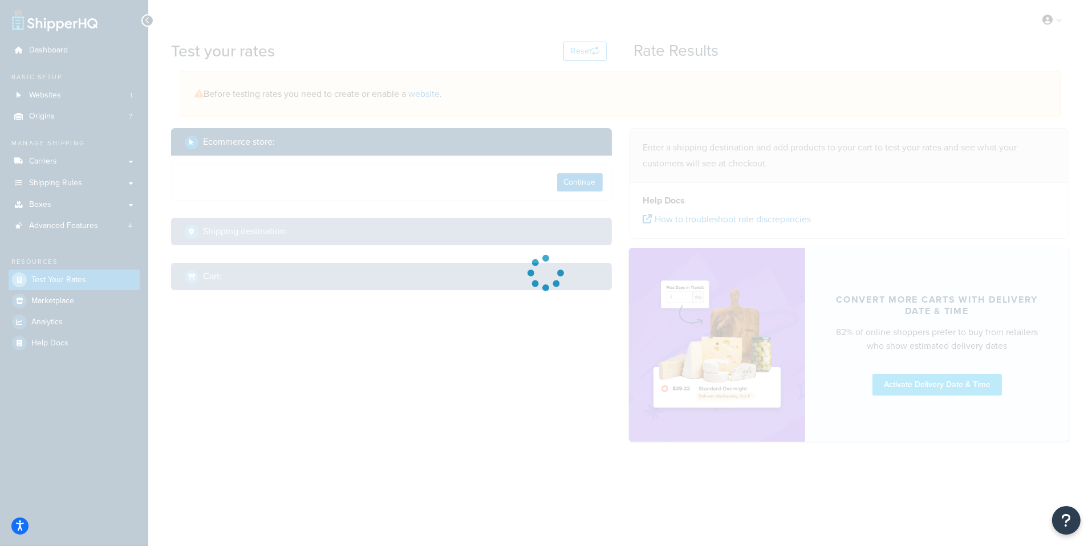
select select "TX"
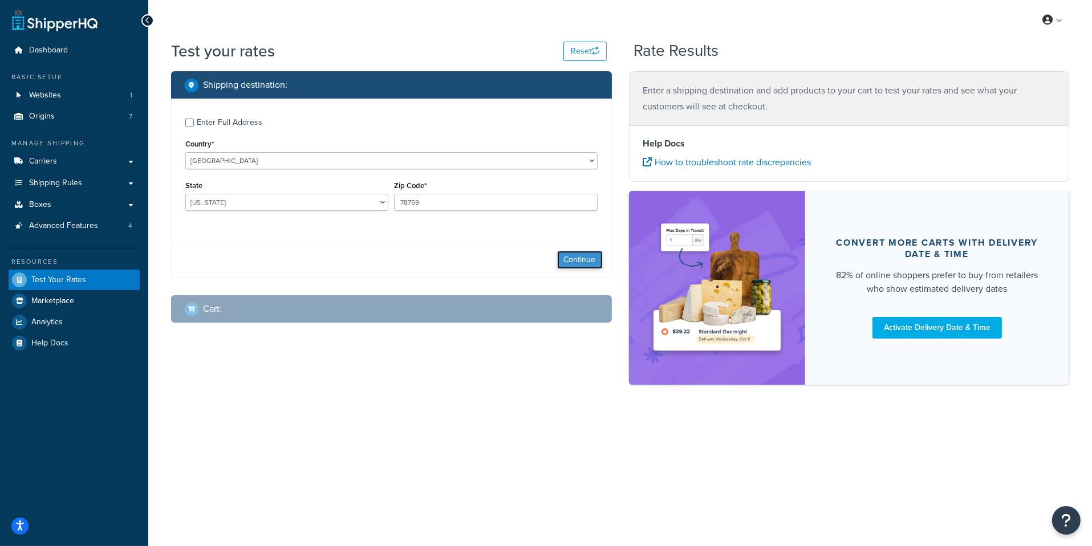
click at [570, 258] on button "Continue" at bounding box center [580, 260] width 46 height 18
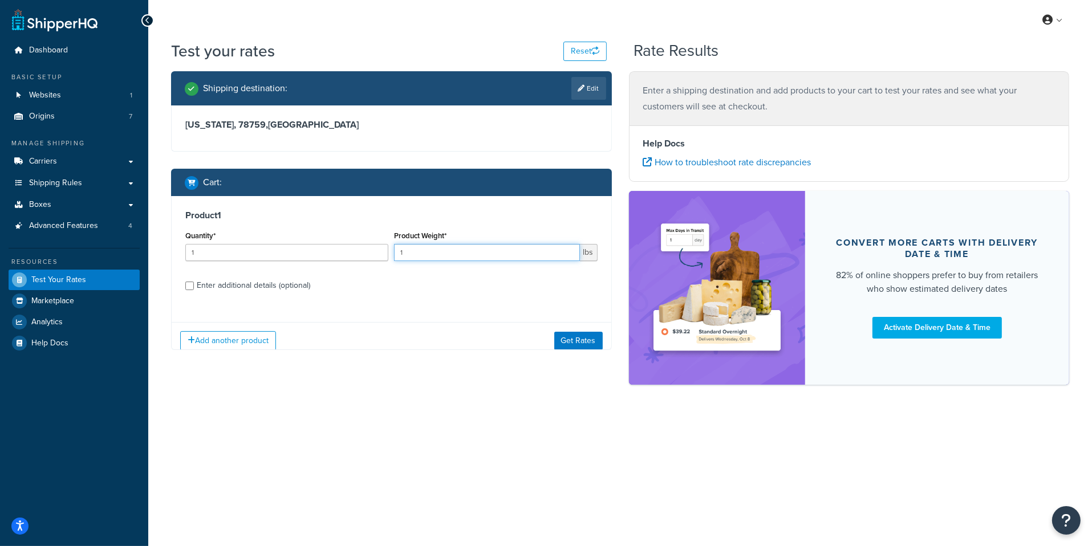
click at [450, 261] on input "1" at bounding box center [486, 252] width 185 height 17
type input "210"
click at [572, 340] on button "Get Rates" at bounding box center [578, 340] width 48 height 18
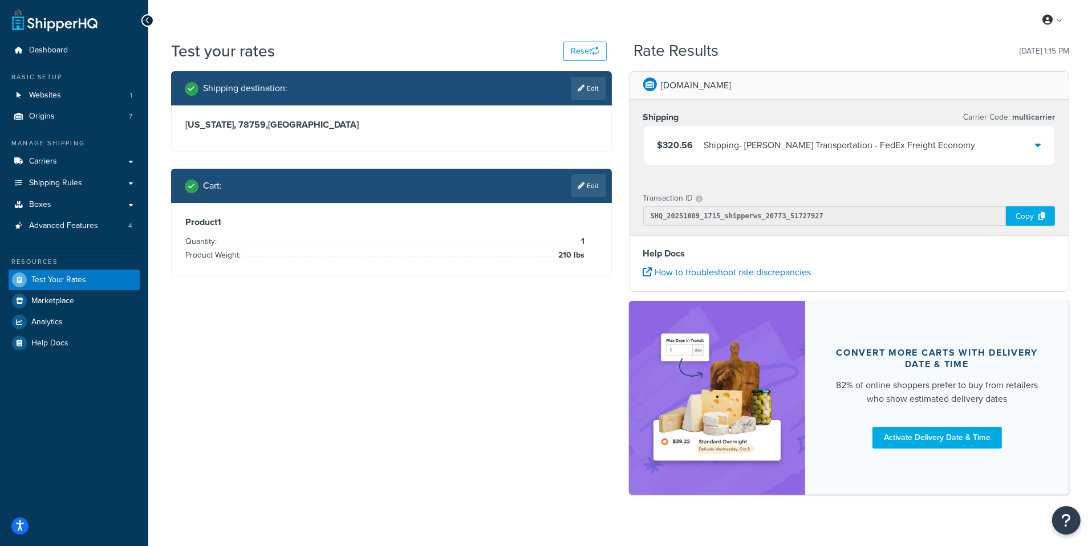
click at [955, 147] on div "$320.56 Shipping - Evans Transportation - FedEx Freight Economy" at bounding box center [849, 145] width 411 height 39
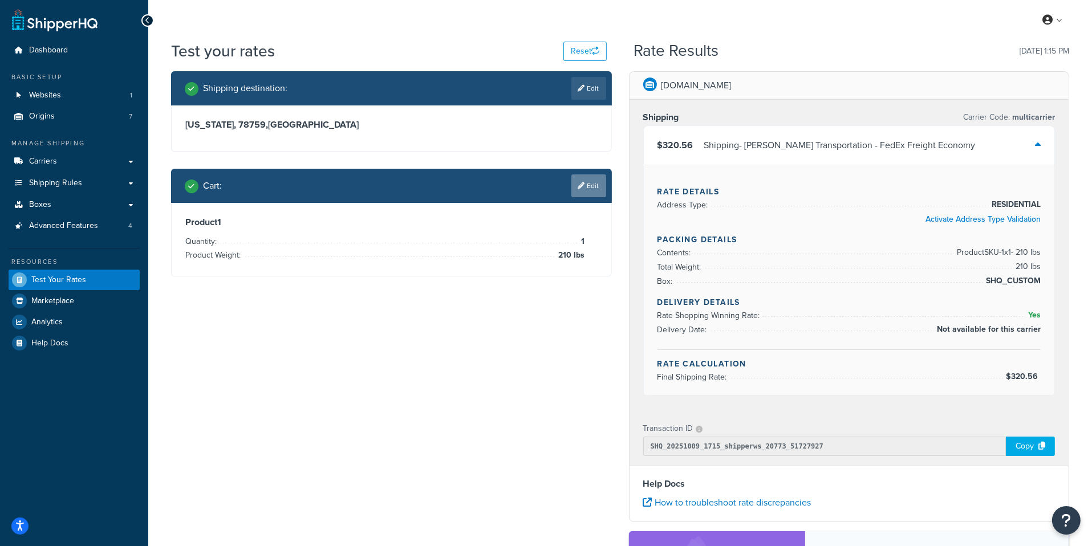
click at [599, 186] on link "Edit" at bounding box center [588, 185] width 35 height 23
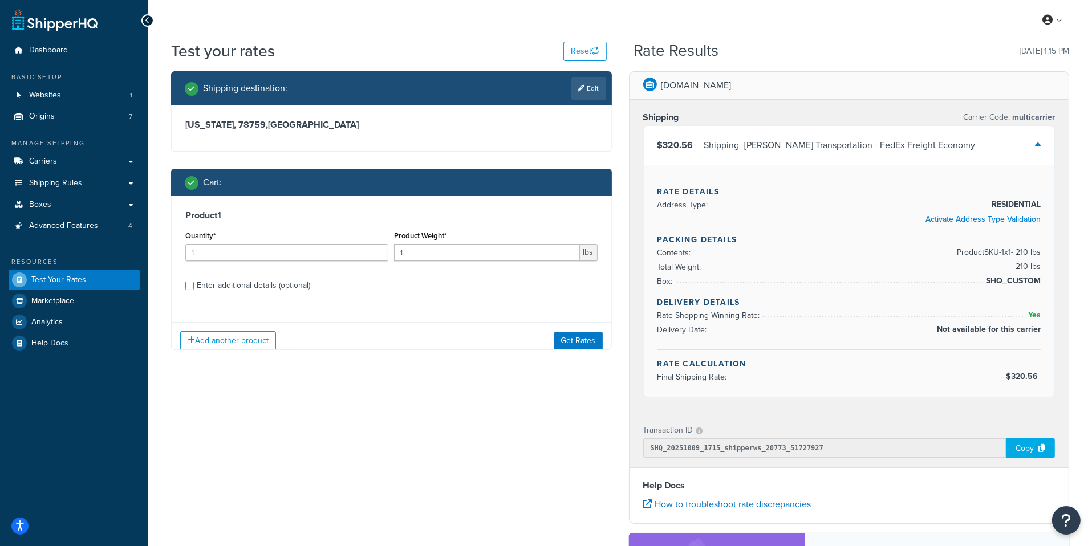
click at [457, 261] on div "Product Weight* 1 lbs" at bounding box center [495, 249] width 209 height 42
click at [298, 279] on div "Enter additional details (optional)" at bounding box center [253, 286] width 113 height 16
click at [194, 282] on input "Enter additional details (optional)" at bounding box center [189, 286] width 9 height 9
checkbox input "true"
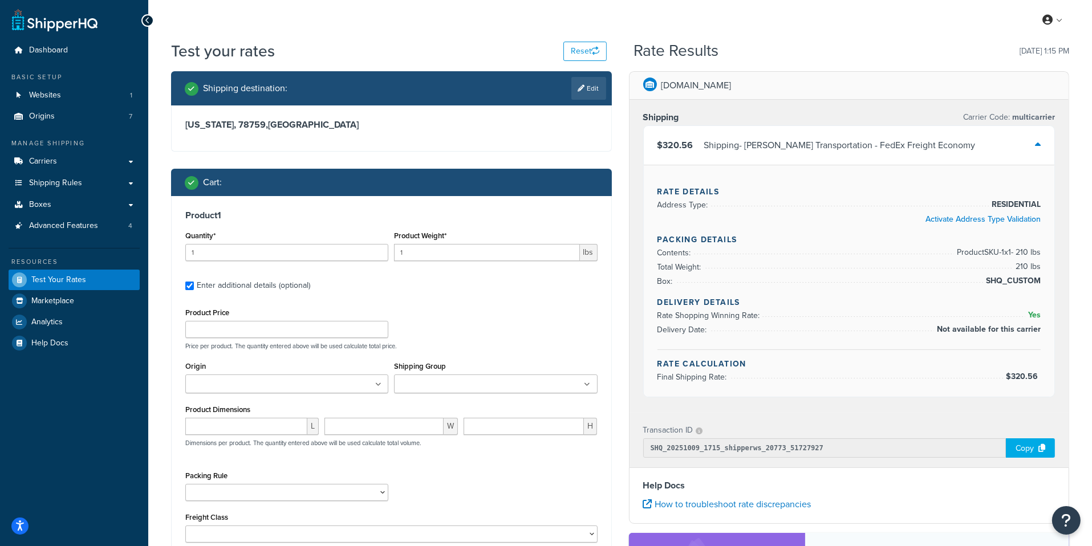
click at [429, 242] on div "Product Weight* 1 lbs" at bounding box center [495, 244] width 203 height 33
click at [429, 250] on input "1" at bounding box center [486, 252] width 185 height 17
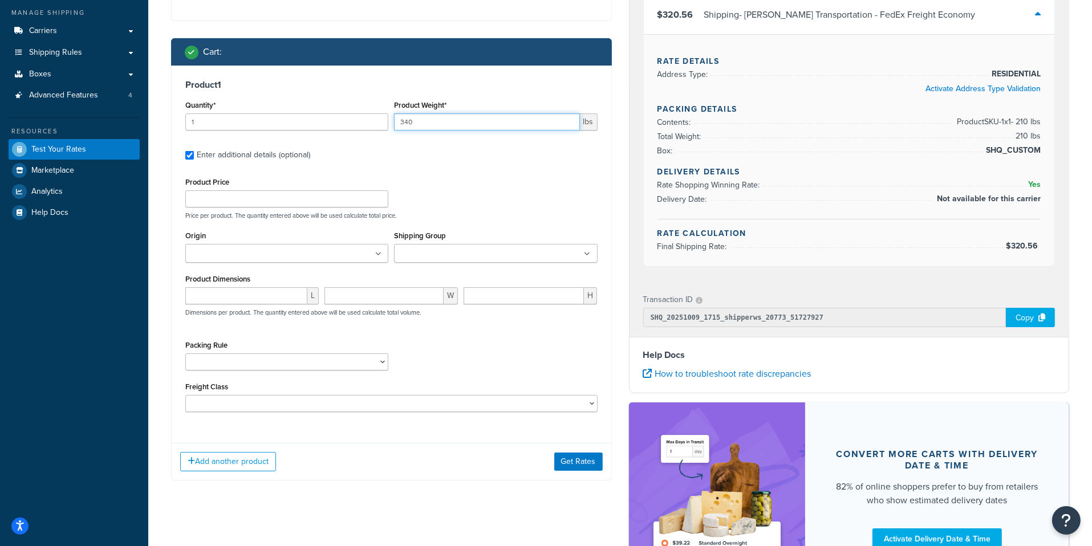
type input "340"
click at [587, 477] on div "Add another product Get Rates" at bounding box center [392, 461] width 440 height 37
click at [587, 466] on button "Get Rates" at bounding box center [578, 462] width 48 height 18
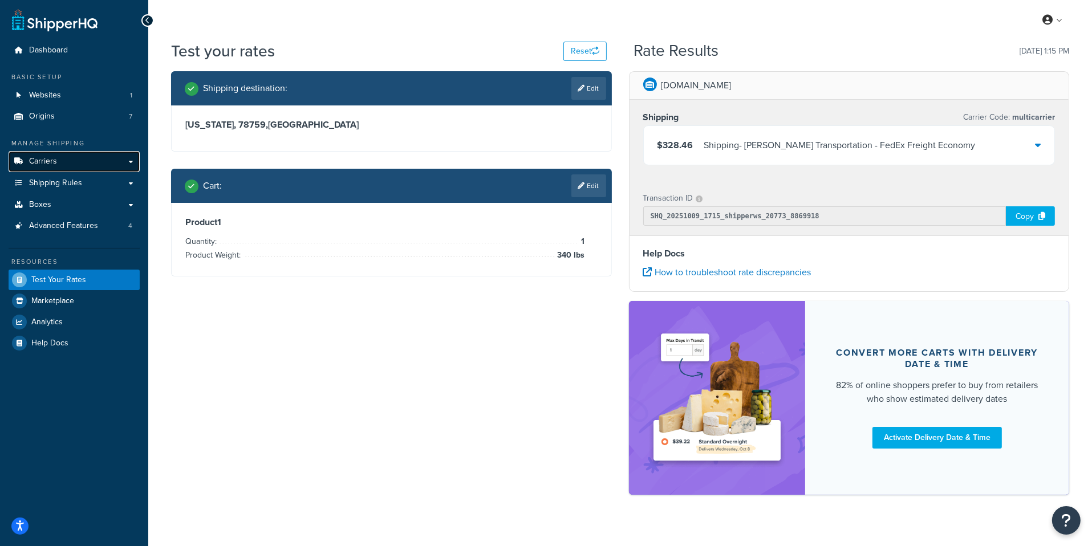
click at [78, 168] on link "Carriers" at bounding box center [74, 161] width 131 height 21
click at [743, 143] on div "Shipping - Evans Transportation - FedEx Freight Economy" at bounding box center [839, 145] width 271 height 16
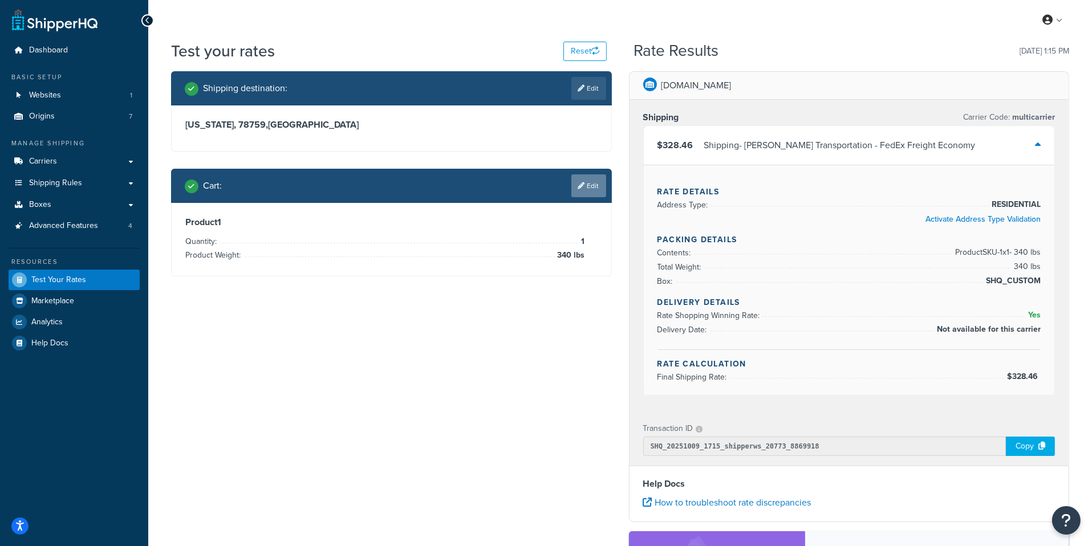
click at [604, 179] on link "Edit" at bounding box center [588, 185] width 35 height 23
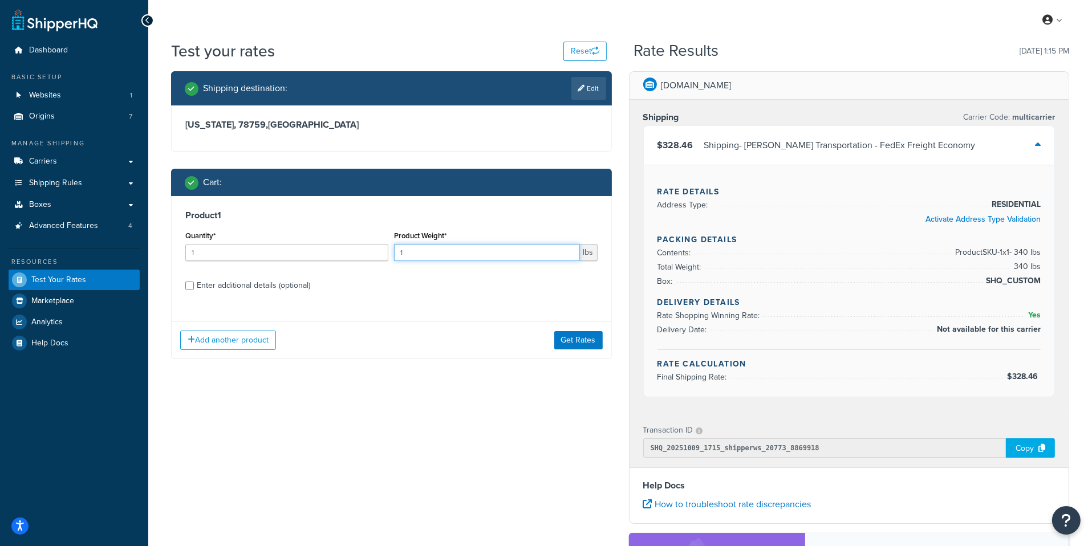
click at [453, 250] on input "1" at bounding box center [486, 252] width 185 height 17
type input "9"
type input "531"
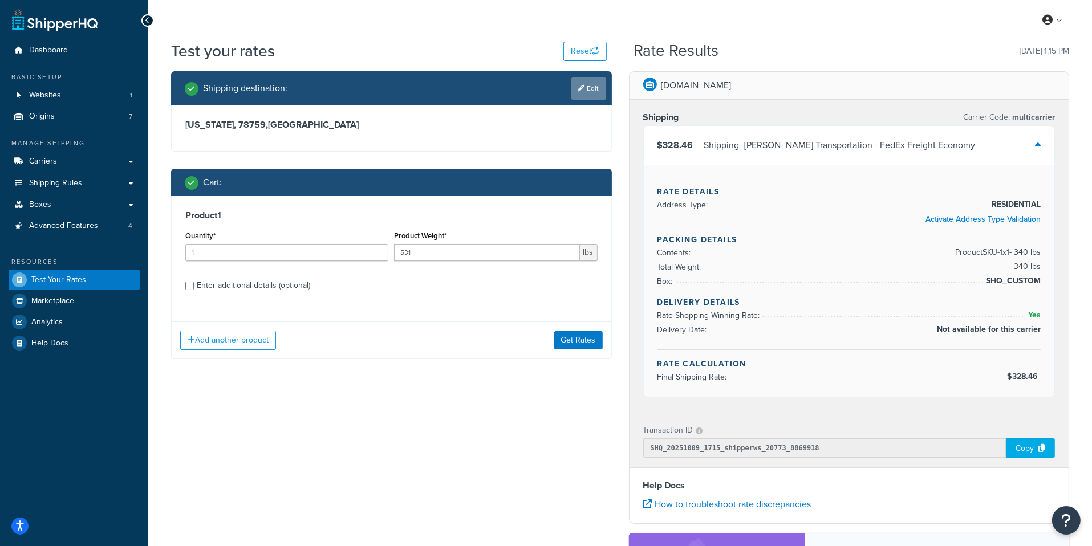
click at [584, 97] on link "Edit" at bounding box center [588, 88] width 35 height 23
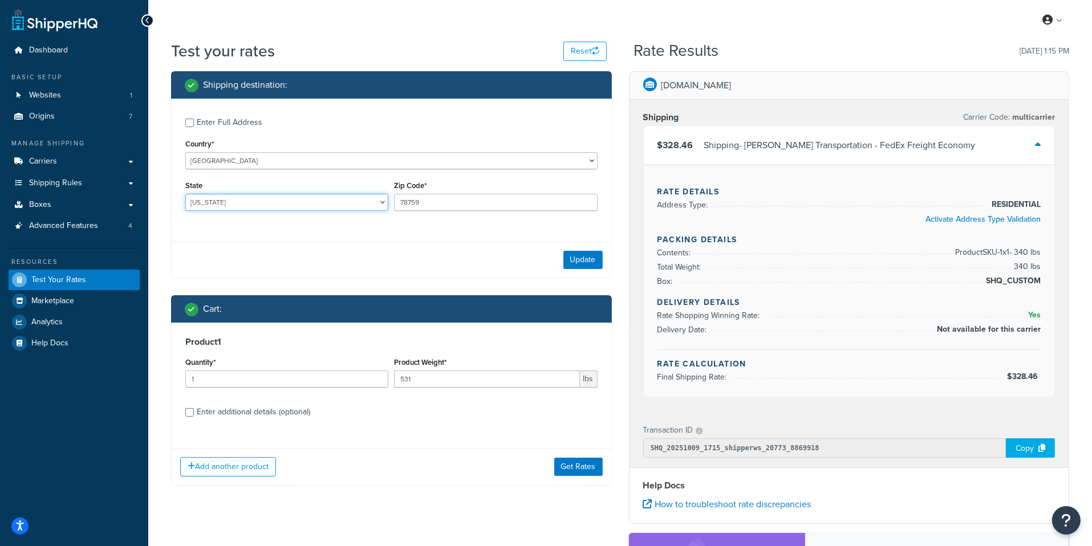
click at [185, 194] on select "Alabama Alaska American Samoa Arizona Arkansas Armed Forces Americas Armed Forc…" at bounding box center [286, 202] width 203 height 17
select select "AL"
click option "Alabama" at bounding box center [0, 0] width 0 height 0
click at [430, 209] on input "78759" at bounding box center [495, 202] width 203 height 17
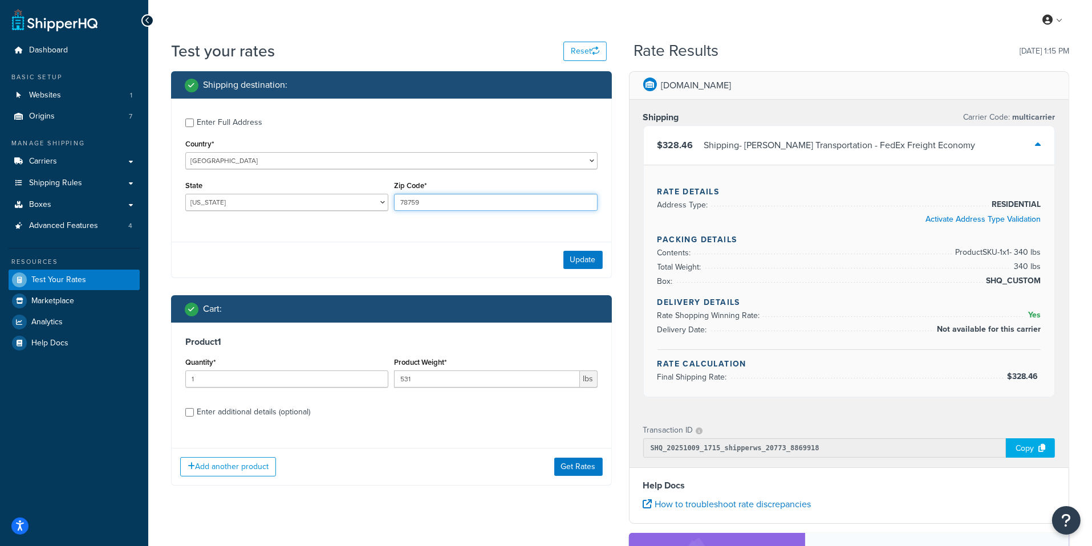
click at [430, 209] on input "78759" at bounding box center [495, 202] width 203 height 17
type input "35005"
click at [577, 262] on button "Update" at bounding box center [582, 260] width 39 height 18
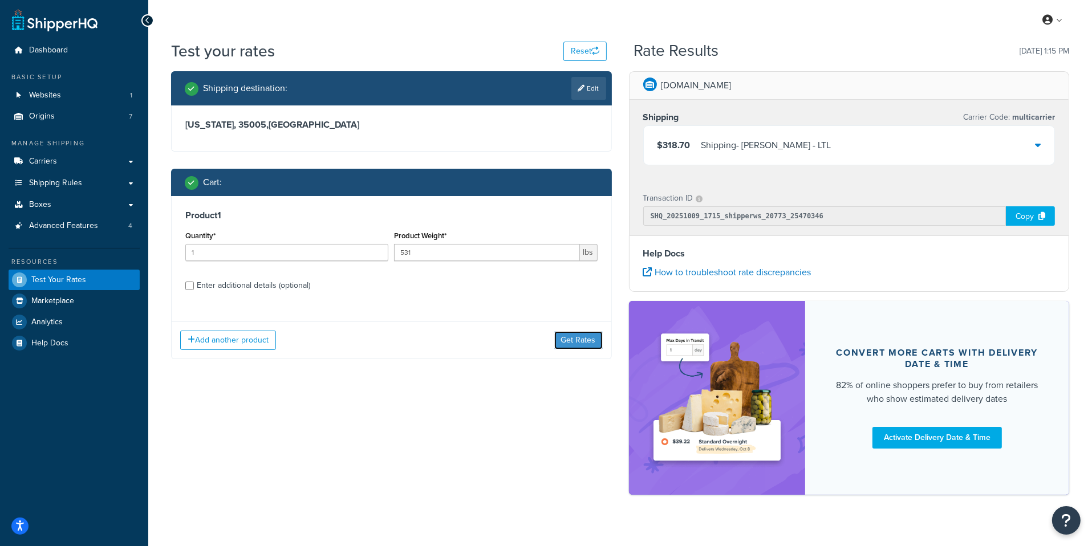
click at [567, 338] on button "Get Rates" at bounding box center [578, 340] width 48 height 18
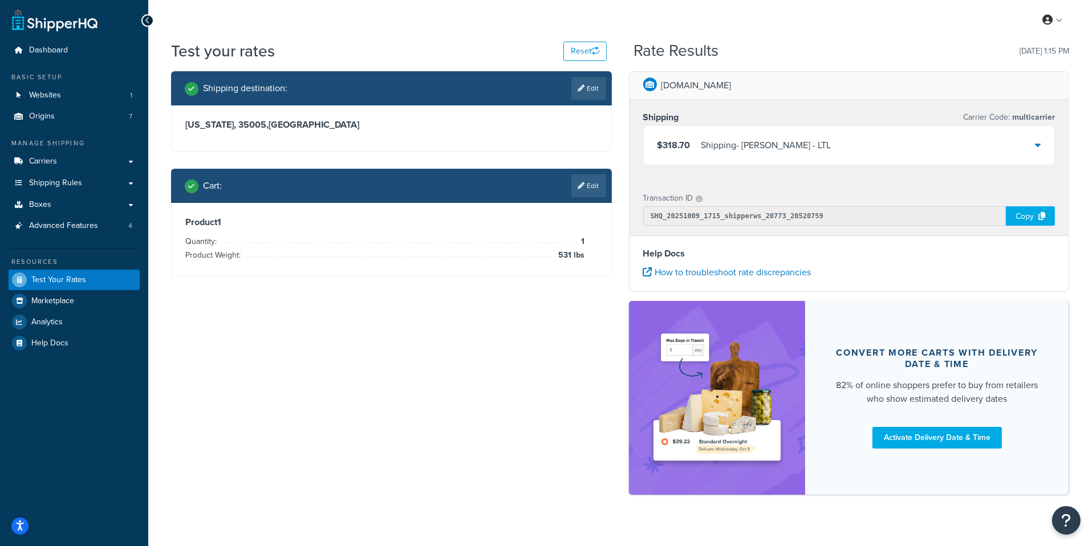
click at [1024, 216] on div "Copy" at bounding box center [1030, 215] width 49 height 19
click at [1038, 213] on div "Copy" at bounding box center [1030, 215] width 49 height 19
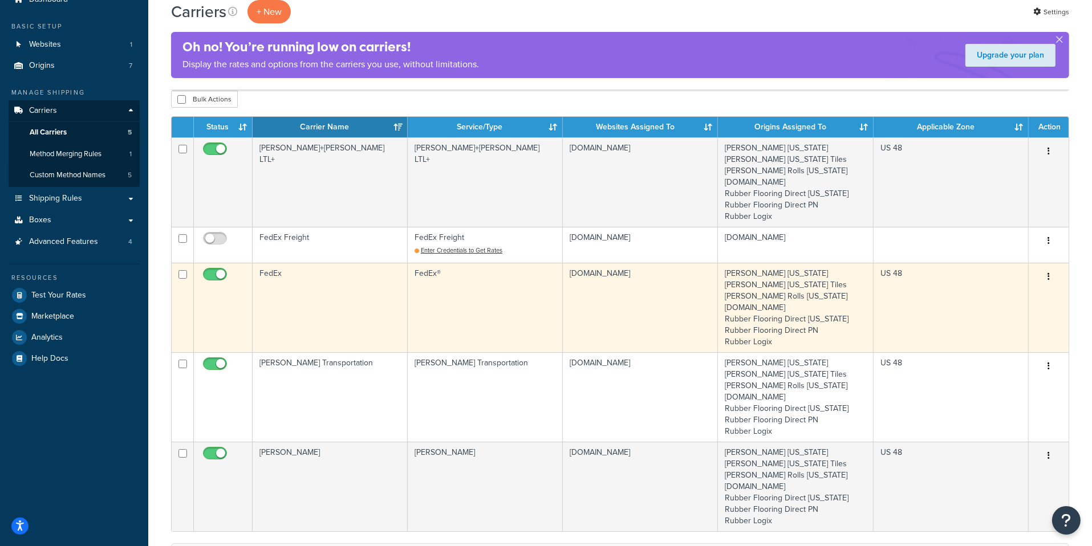
scroll to position [50, 0]
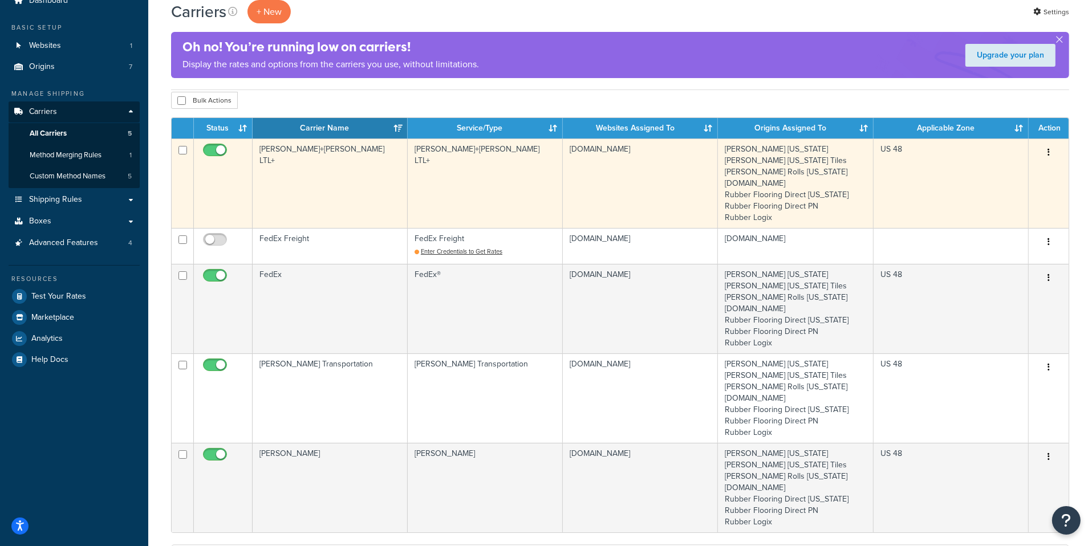
click at [354, 184] on td "[PERSON_NAME]+[PERSON_NAME] LTL+" at bounding box center [330, 184] width 155 height 90
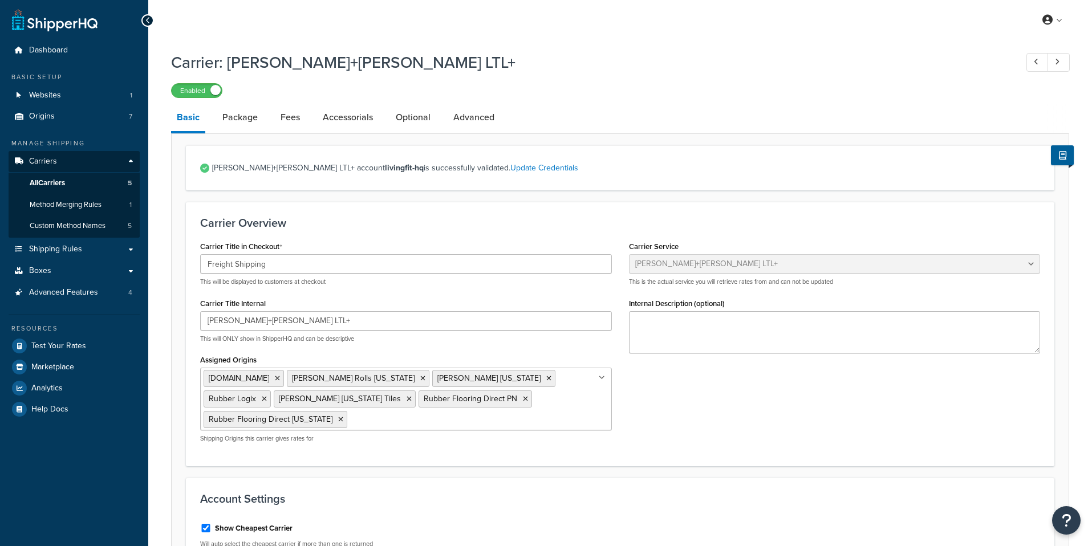
select select "reTransFreight"
click at [493, 116] on link "Advanced" at bounding box center [474, 117] width 52 height 27
select select "false"
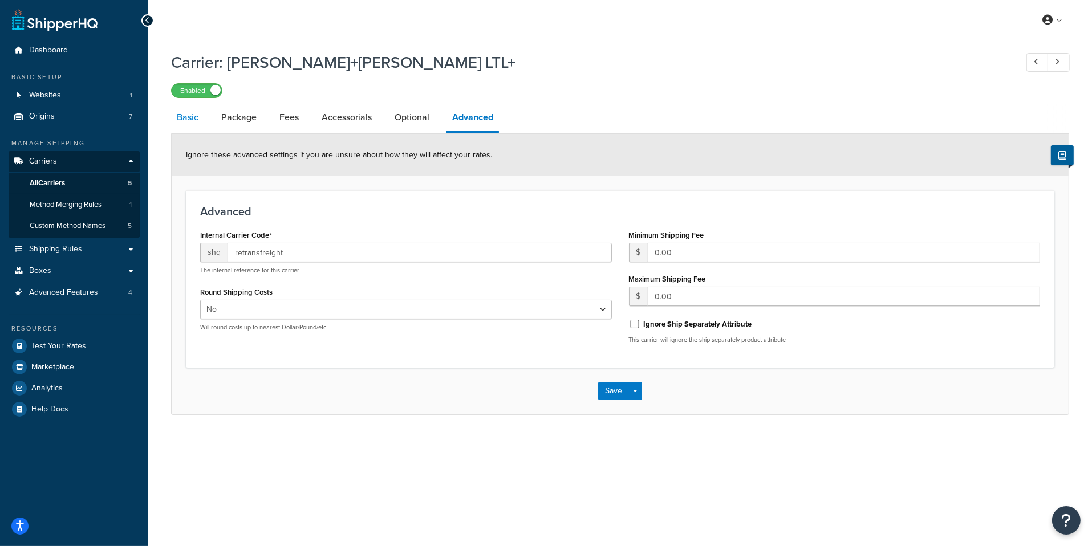
click at [190, 131] on link "Basic" at bounding box center [187, 117] width 33 height 27
select select "reTransFreight"
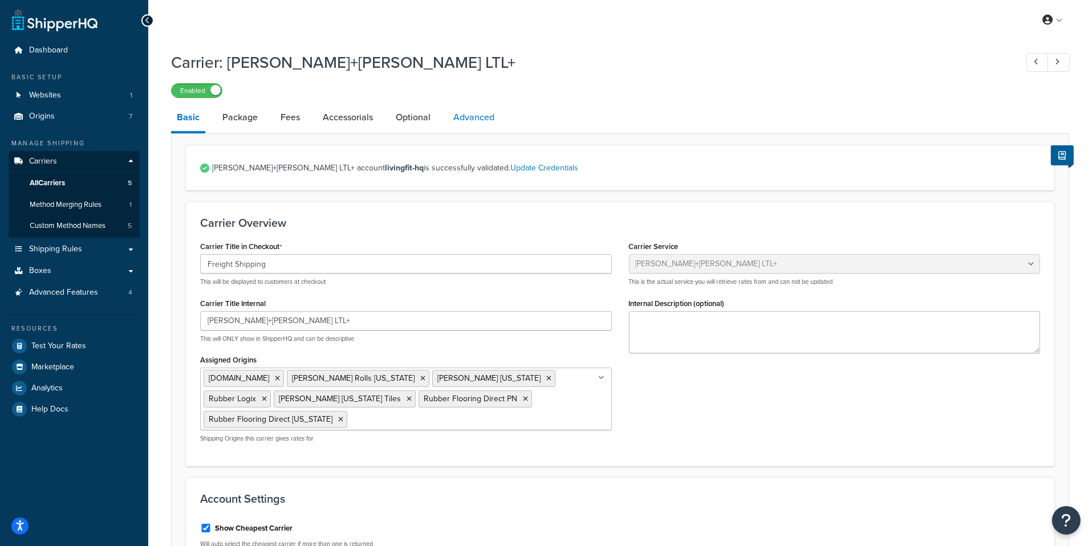
click at [461, 128] on link "Advanced" at bounding box center [474, 117] width 52 height 27
select select "false"
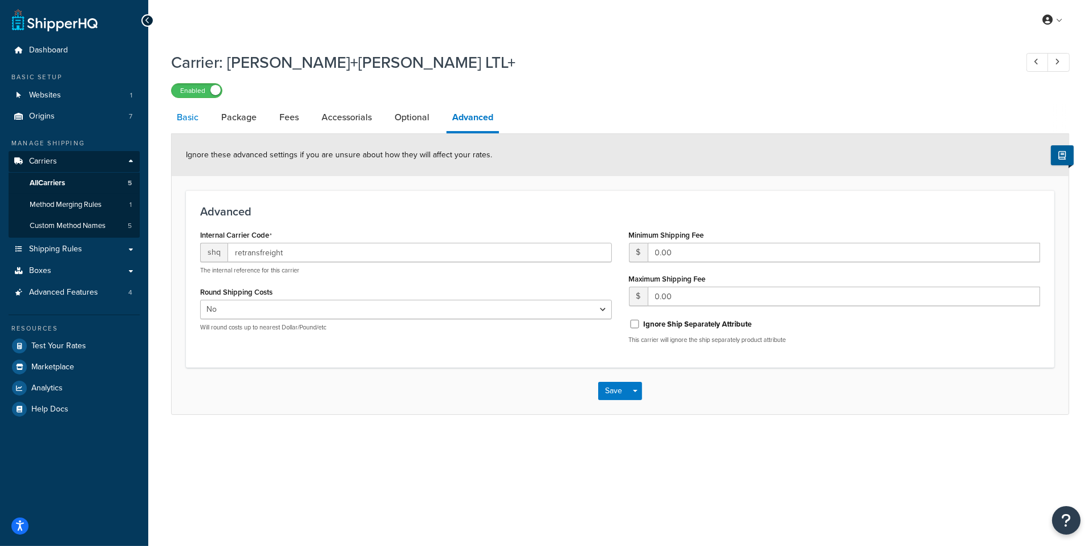
click at [193, 122] on link "Basic" at bounding box center [187, 117] width 33 height 27
select select "reTransFreight"
